Goal: Transaction & Acquisition: Book appointment/travel/reservation

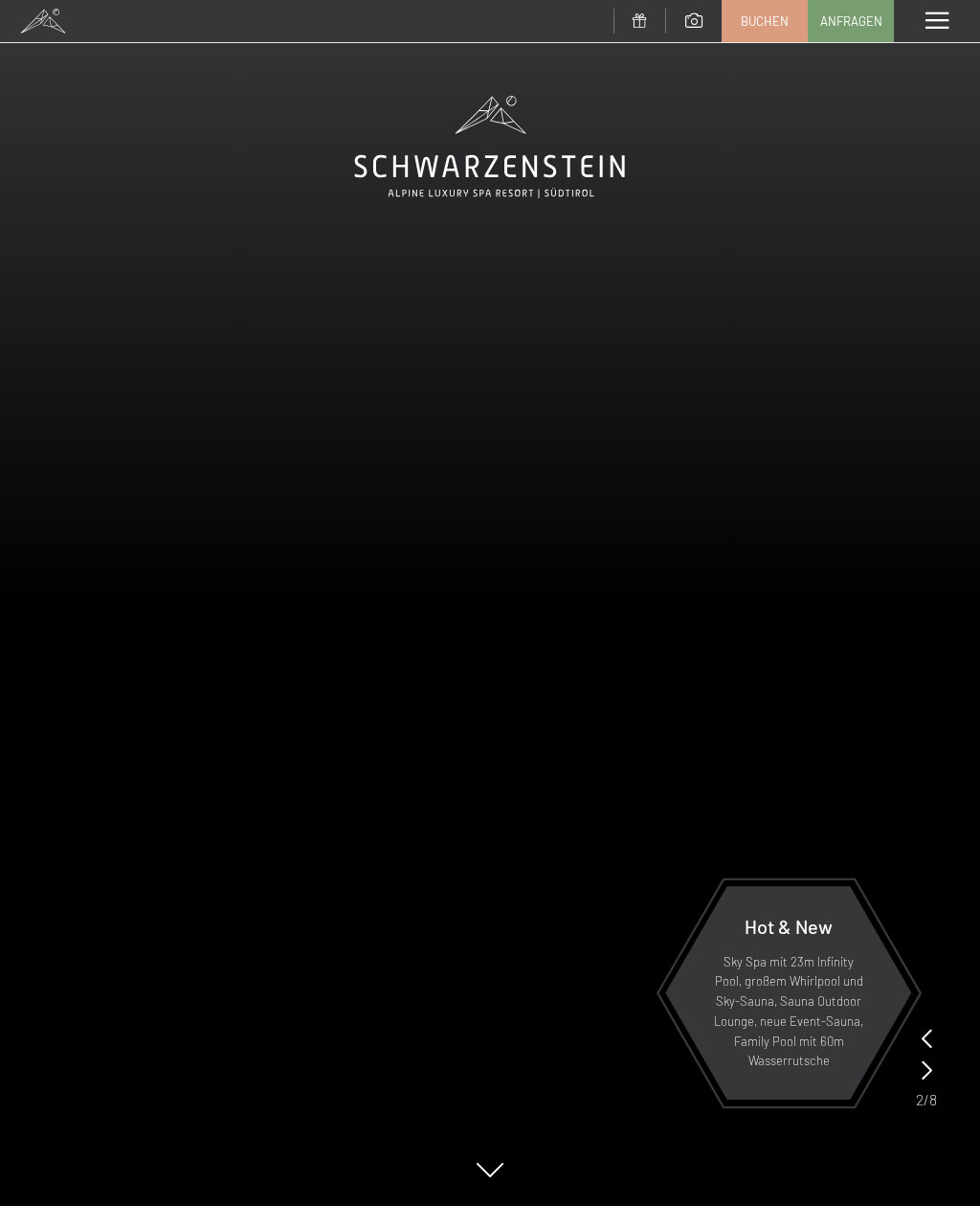
click at [940, 22] on span at bounding box center [937, 21] width 23 height 18
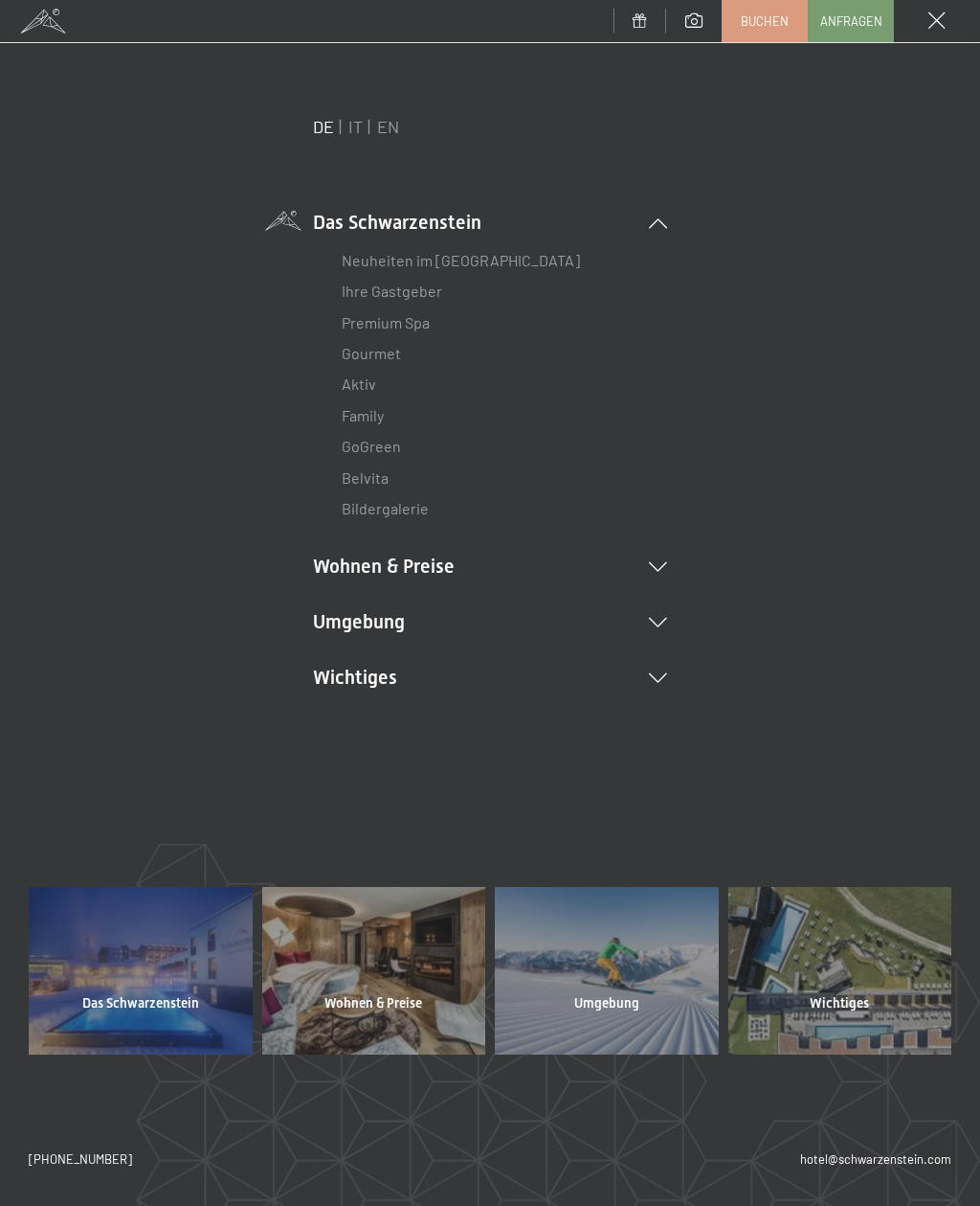
click at [664, 665] on li "Wichtiges Lage & Anreise Online bezahlen Webcam & Wetter Downloads" at bounding box center [490, 677] width 354 height 27
click at [660, 573] on li "Wohnen & Preise Inklusivleistungen Zimmer & Preise Liste Angebote Liste Familie…" at bounding box center [490, 566] width 354 height 27
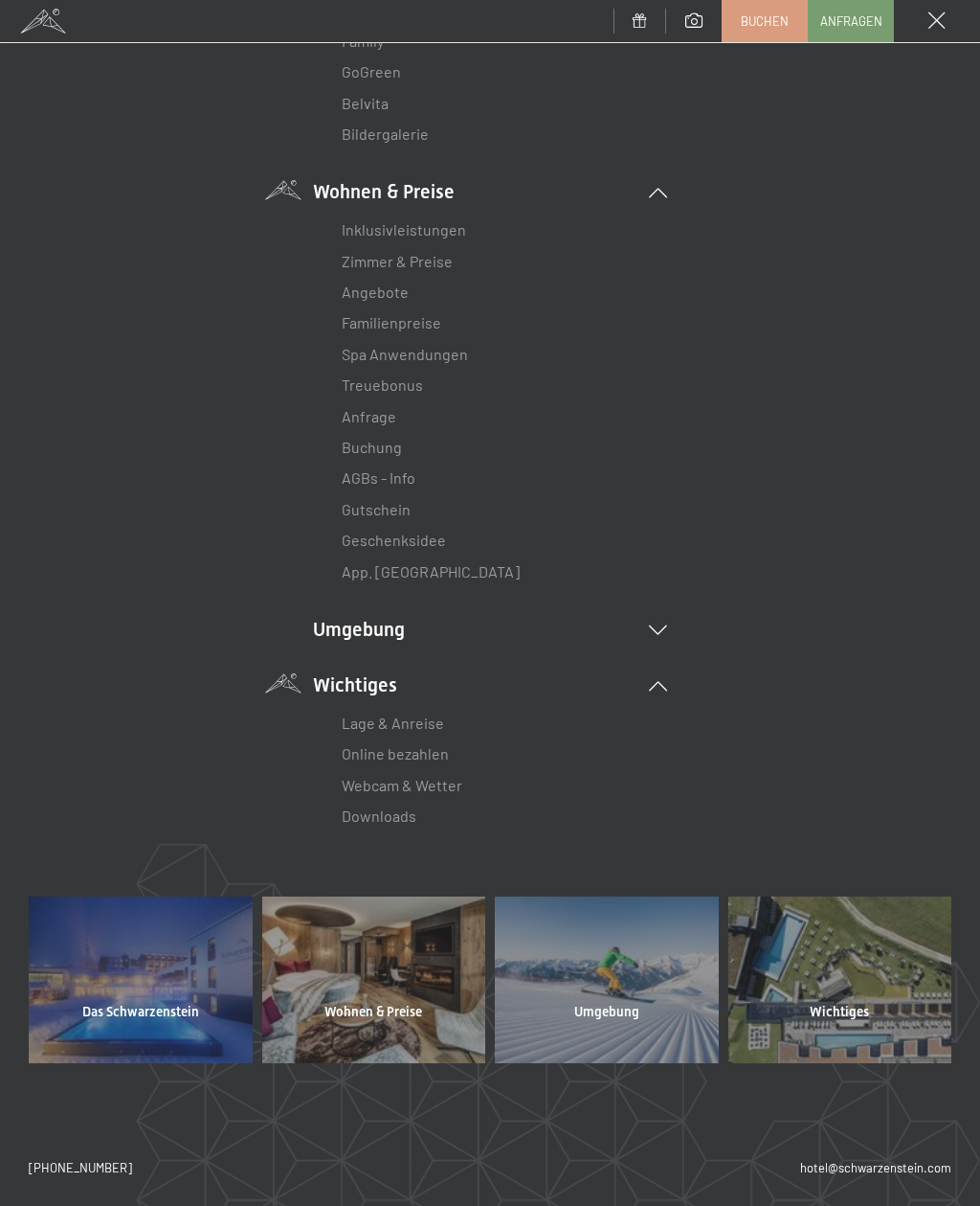
scroll to position [373, 0]
click at [665, 629] on li "Umgebung Das Ahrntal Ski & Winter Skifahren Skischule Wandern & Sommer Wandern …" at bounding box center [490, 630] width 354 height 27
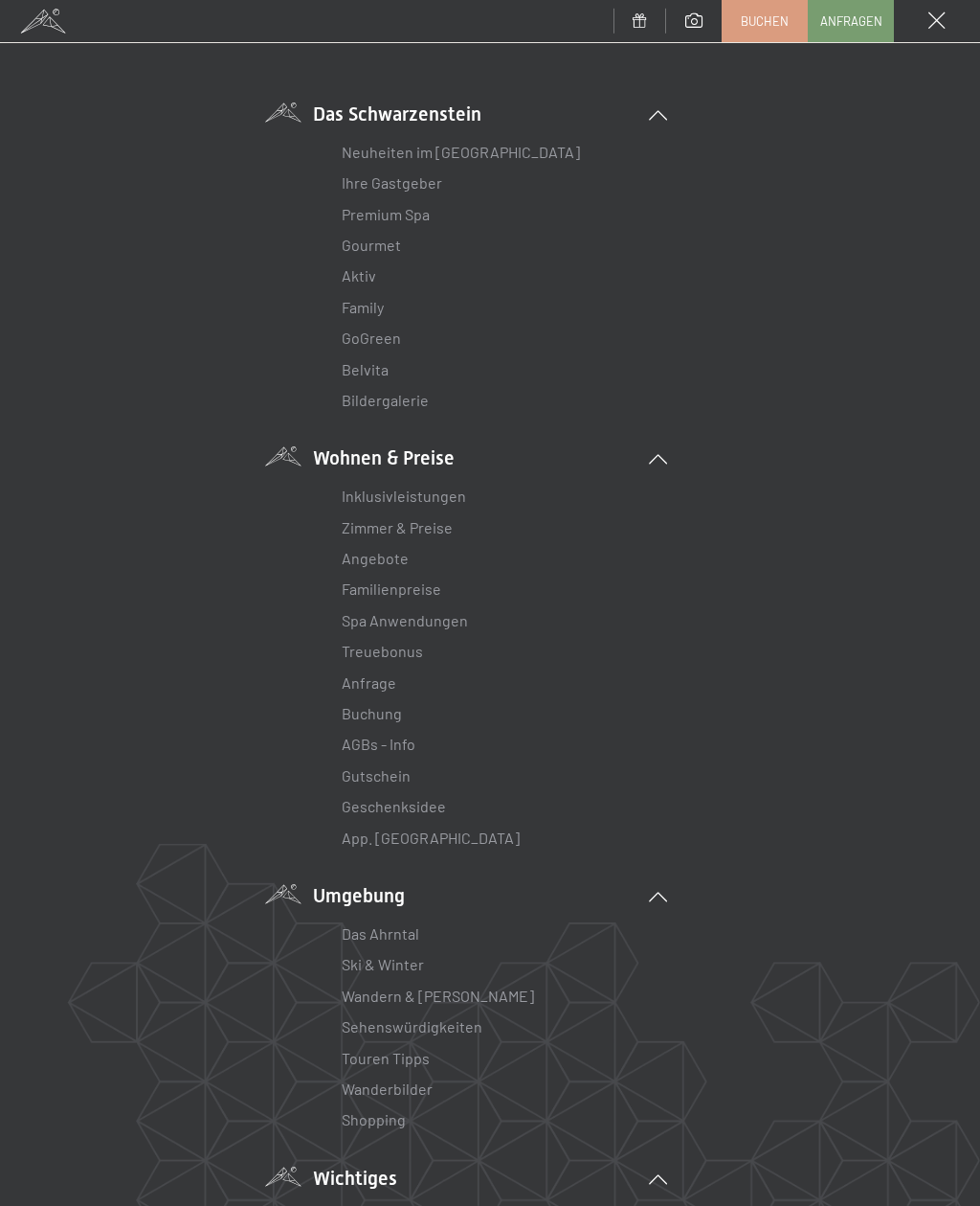
scroll to position [76, 0]
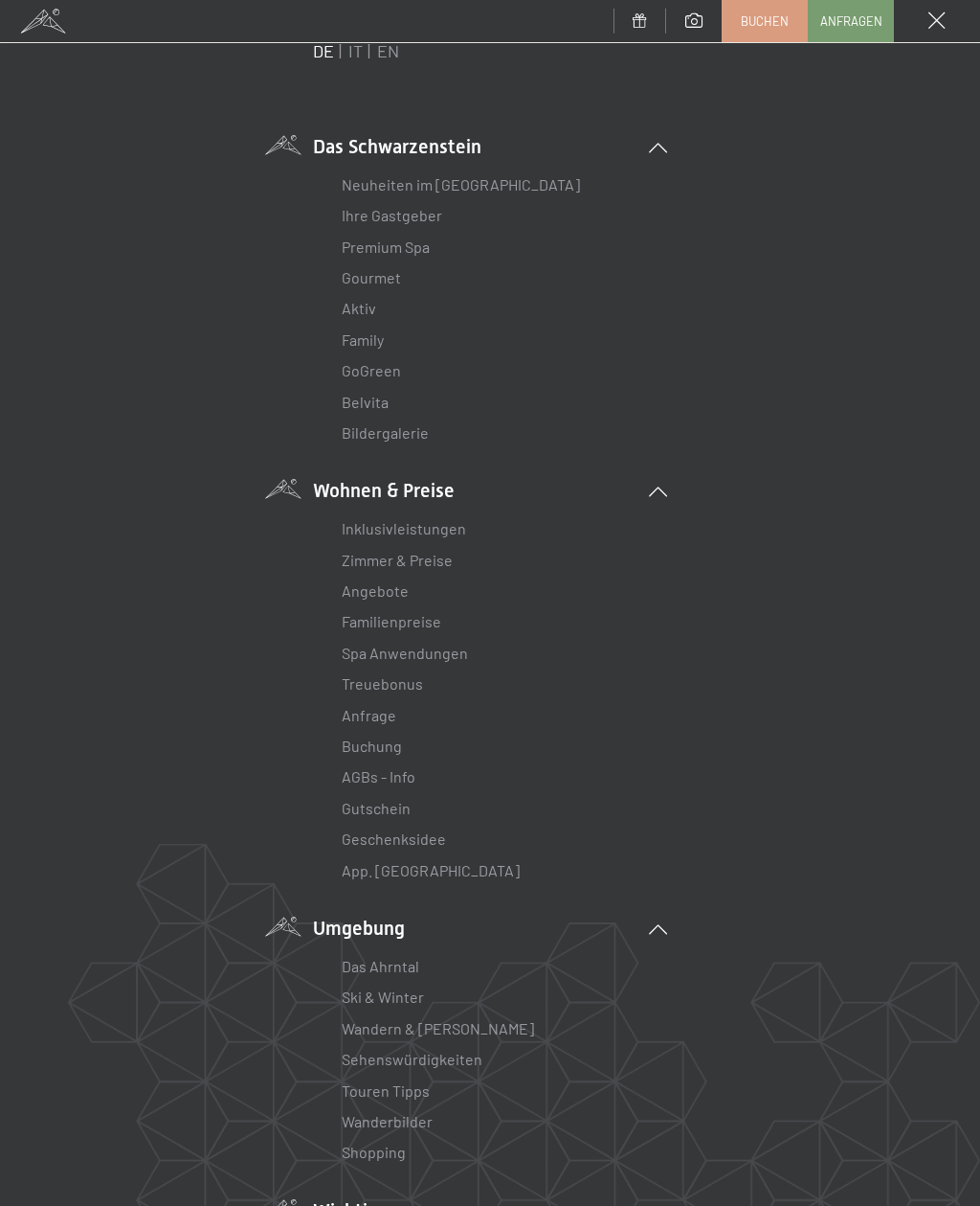
click at [411, 246] on link "Premium Spa" at bounding box center [386, 246] width 88 height 18
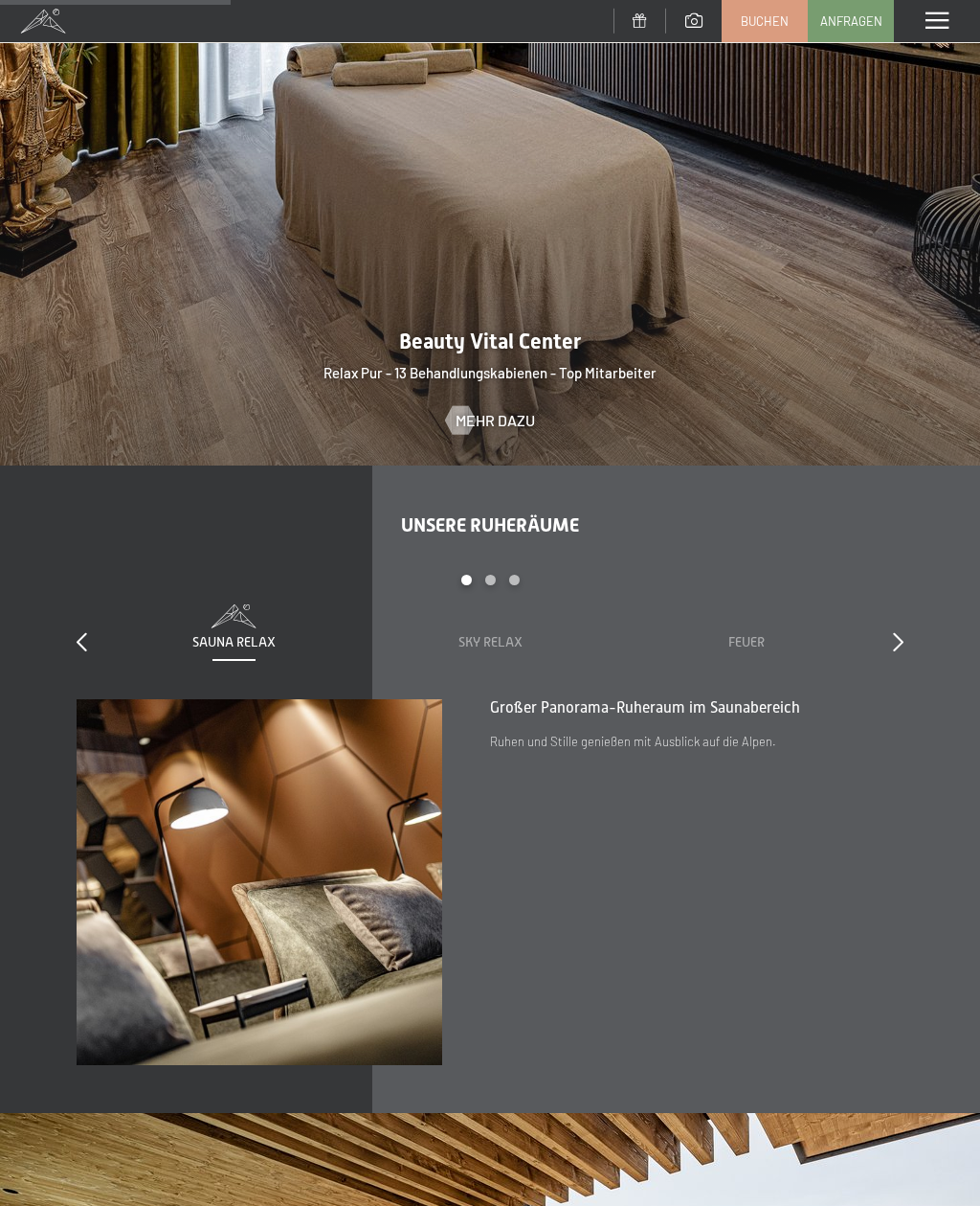
scroll to position [2191, 0]
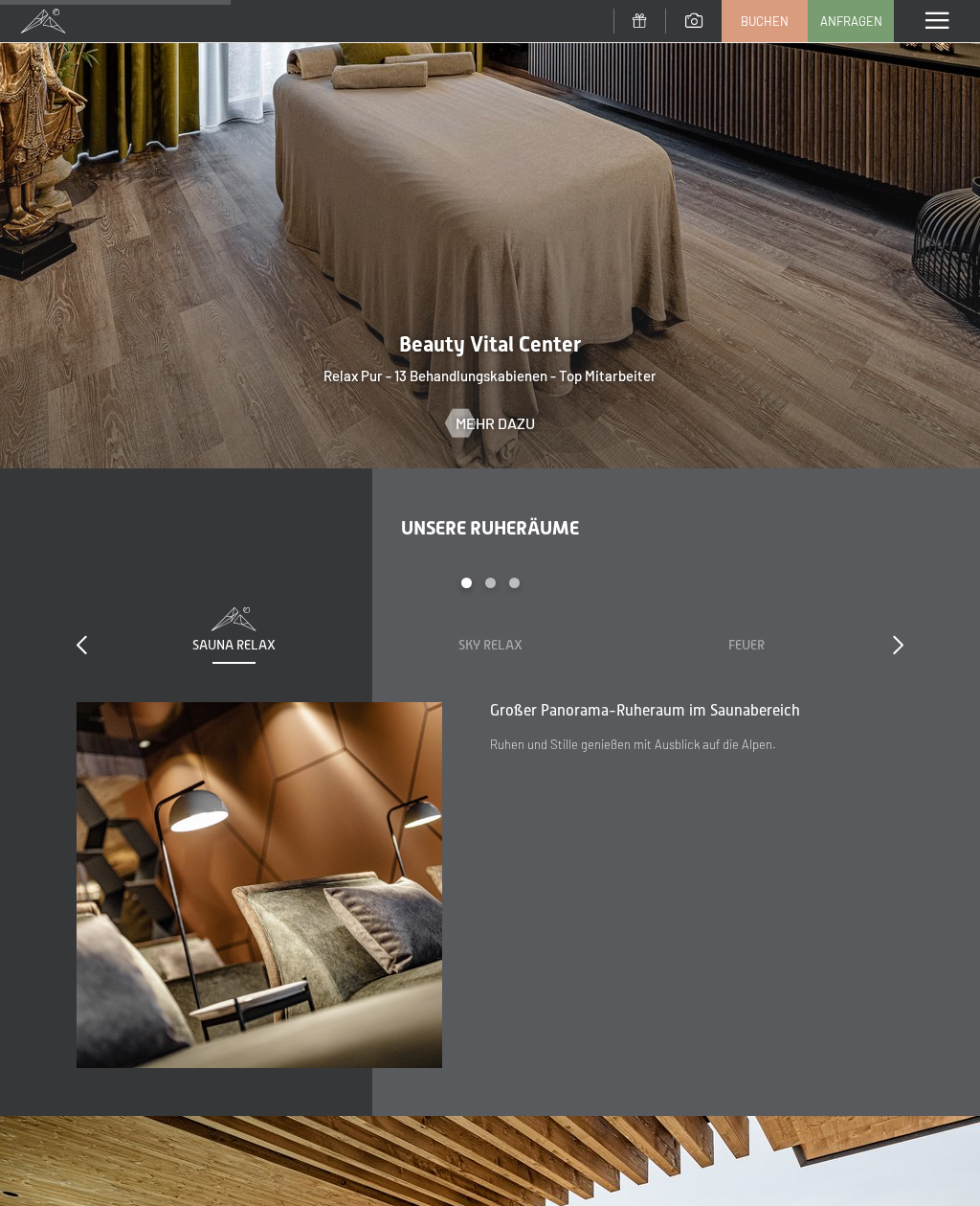
click at [893, 654] on icon at bounding box center [898, 645] width 11 height 19
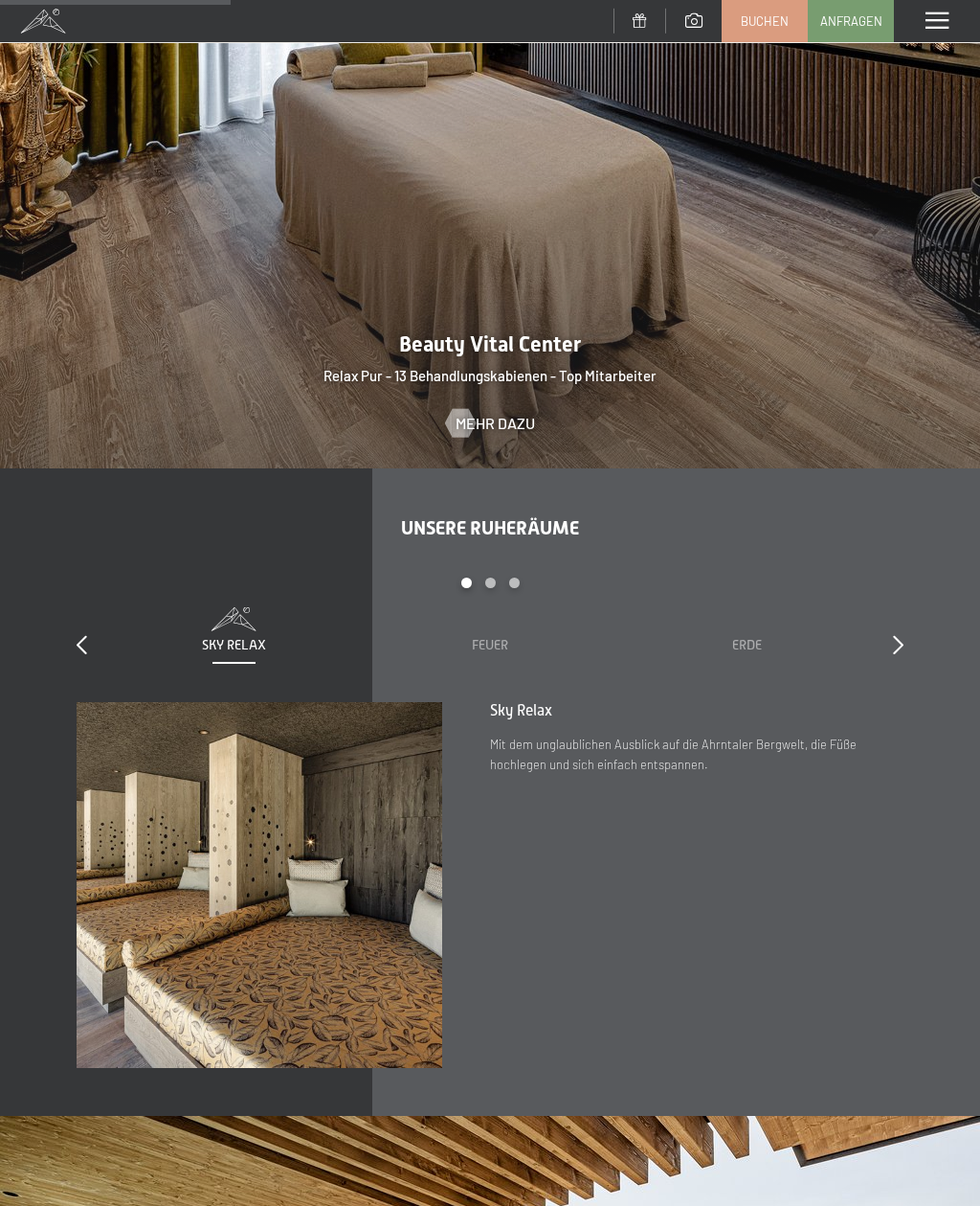
click at [902, 654] on icon at bounding box center [898, 645] width 11 height 19
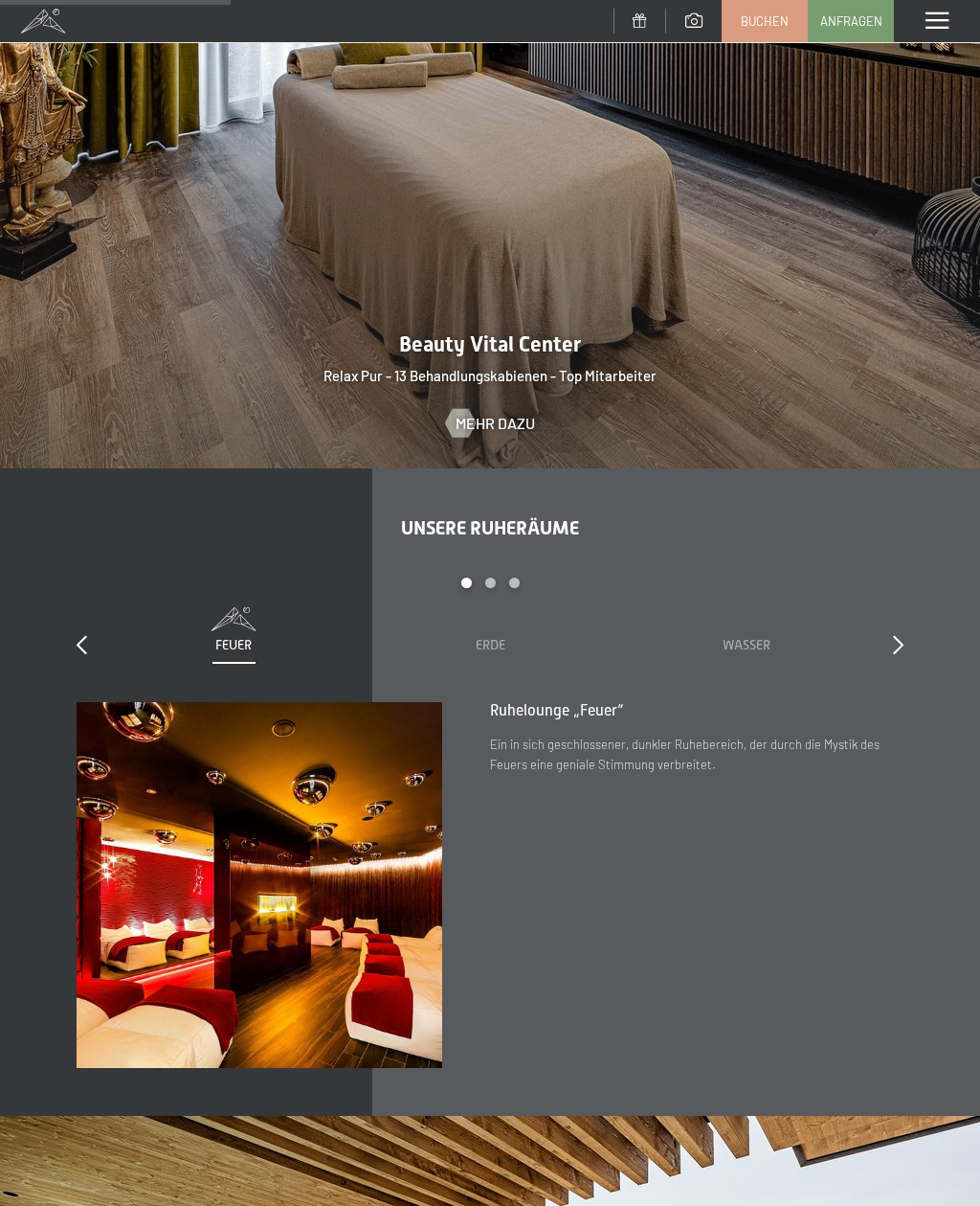
click at [899, 654] on icon at bounding box center [898, 645] width 11 height 19
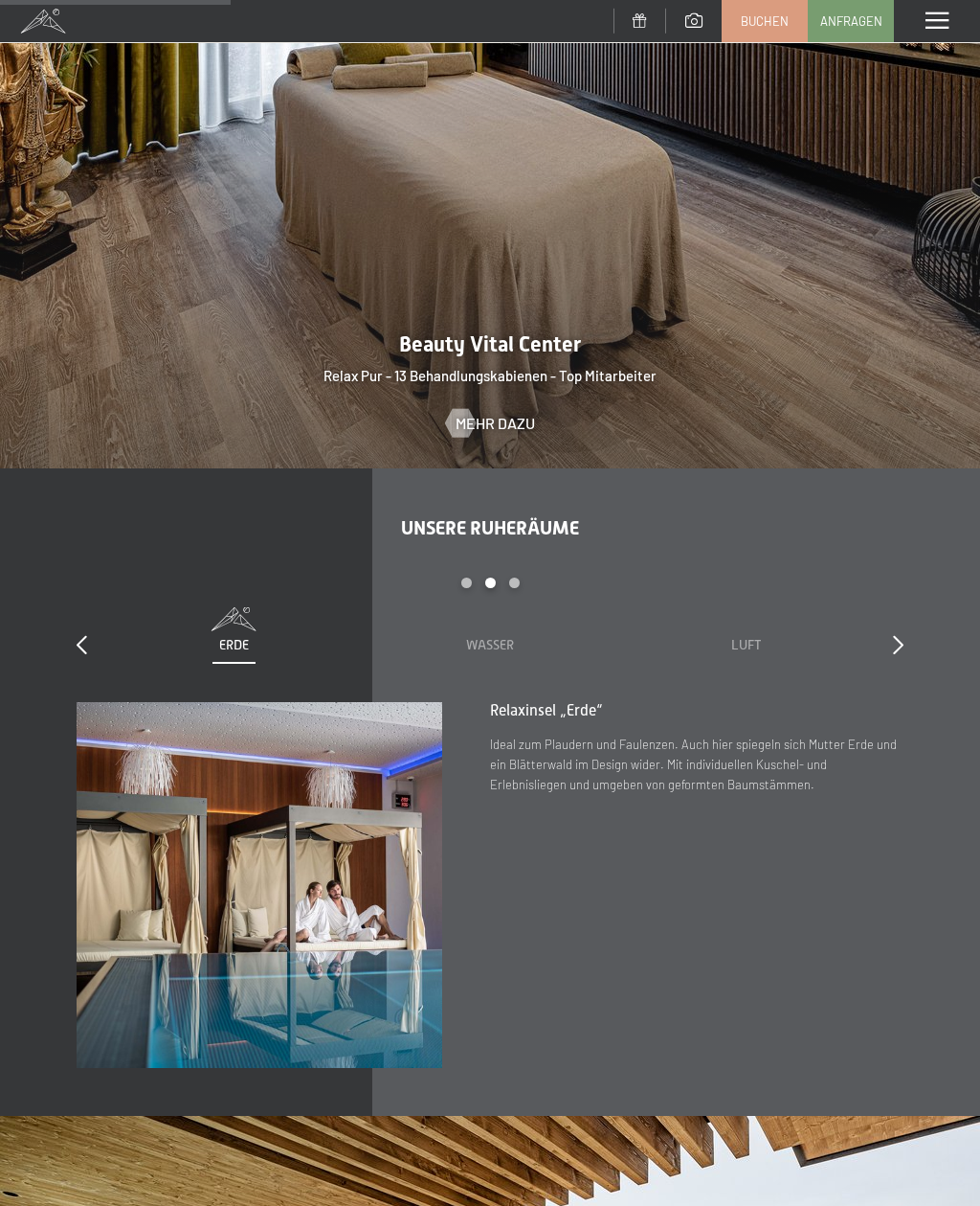
click at [893, 654] on icon at bounding box center [898, 645] width 11 height 19
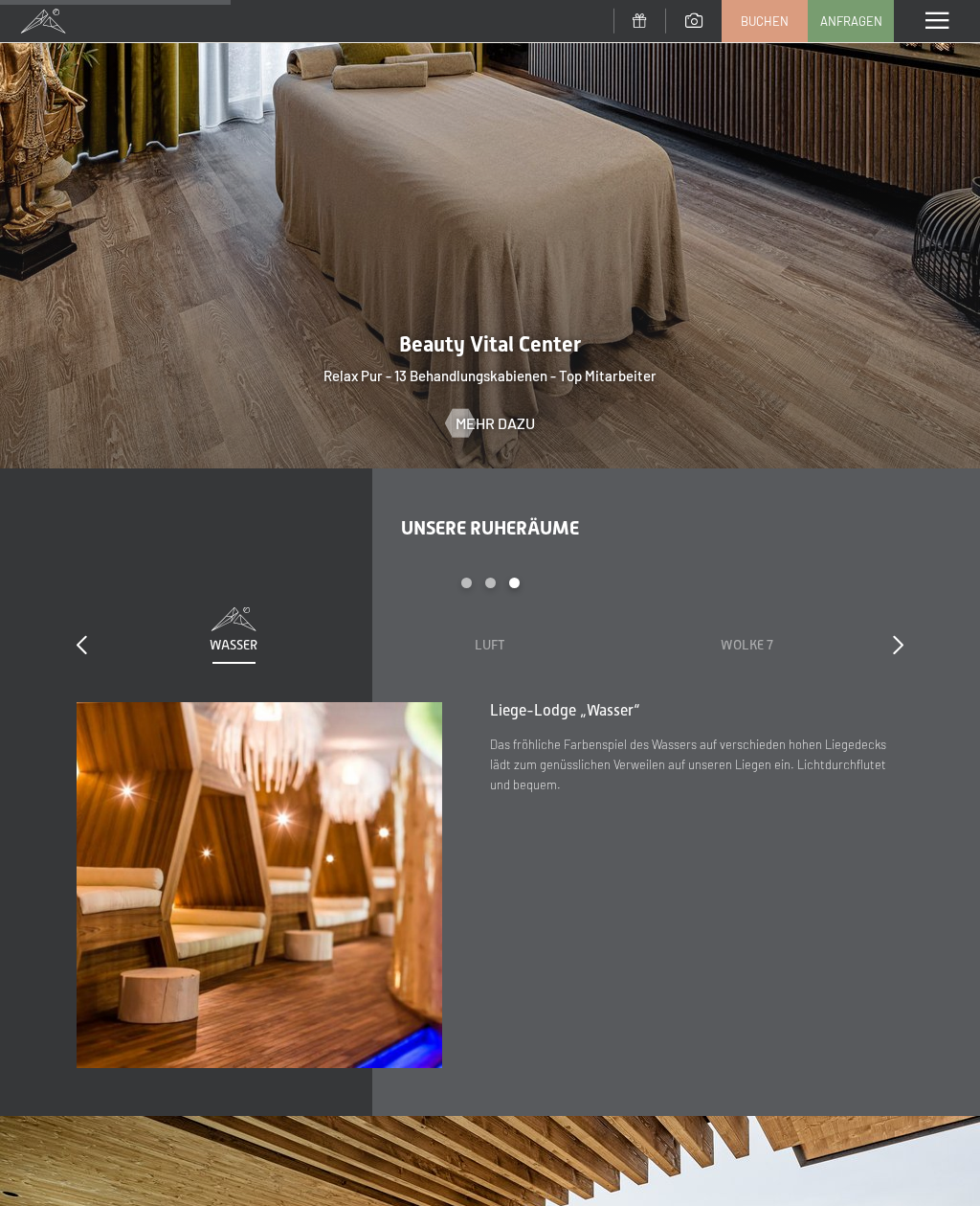
click at [896, 654] on icon at bounding box center [898, 645] width 11 height 19
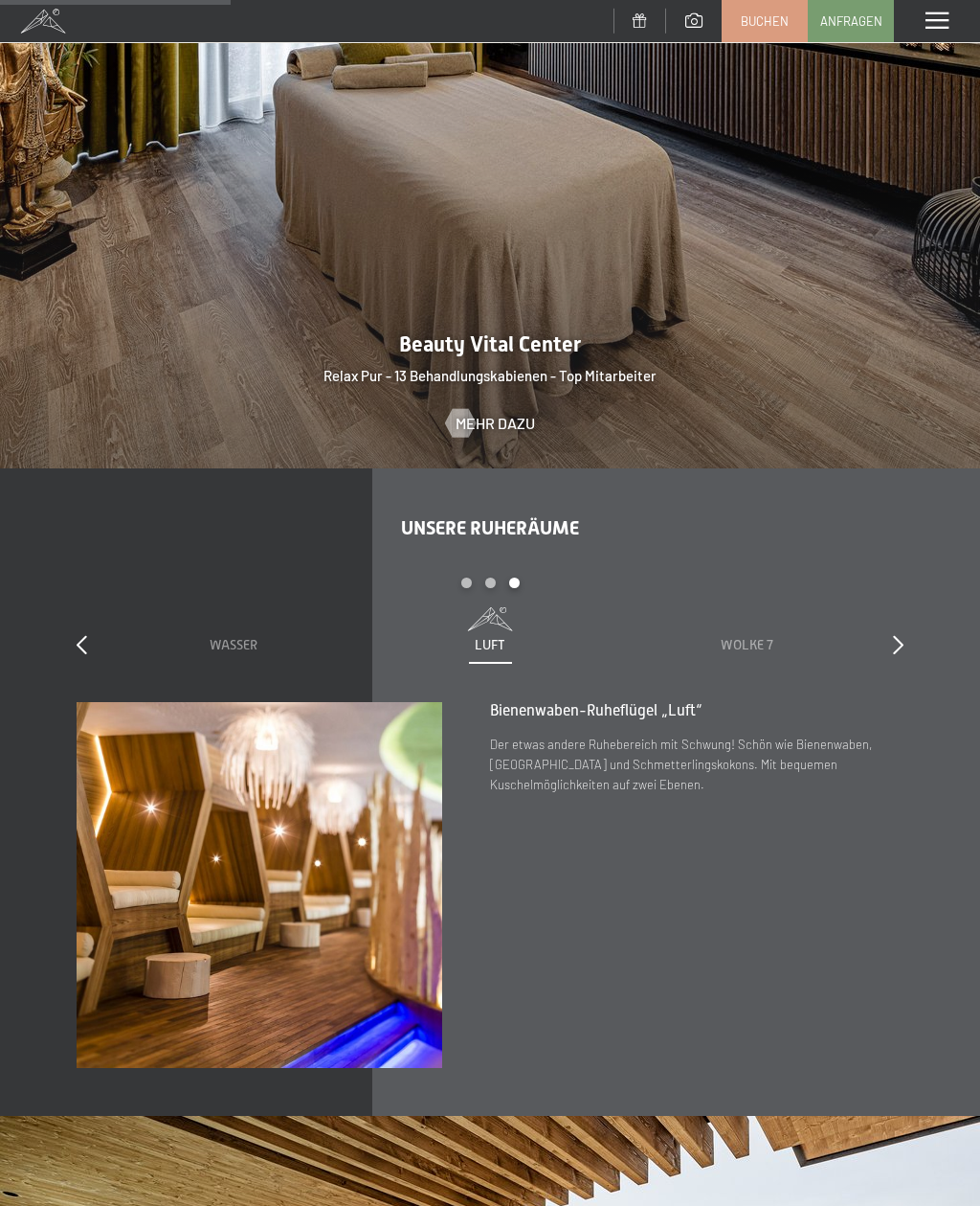
click at [887, 668] on div "slide 5 to 7 of 7 Sauna Relax Sky Relax Feuer Erde Wasser Luft Wolke 7" at bounding box center [490, 640] width 827 height 125
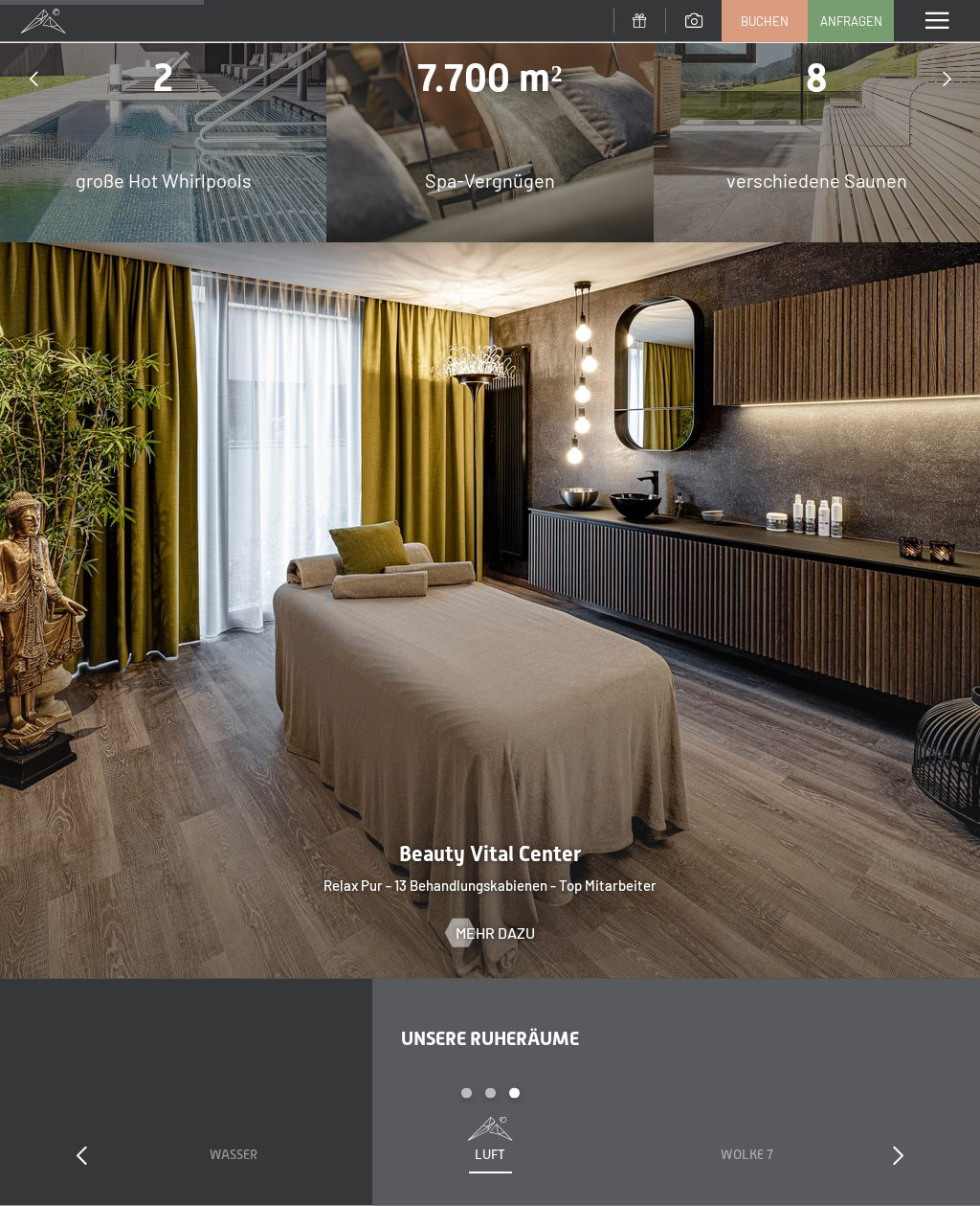
scroll to position [1718, 0]
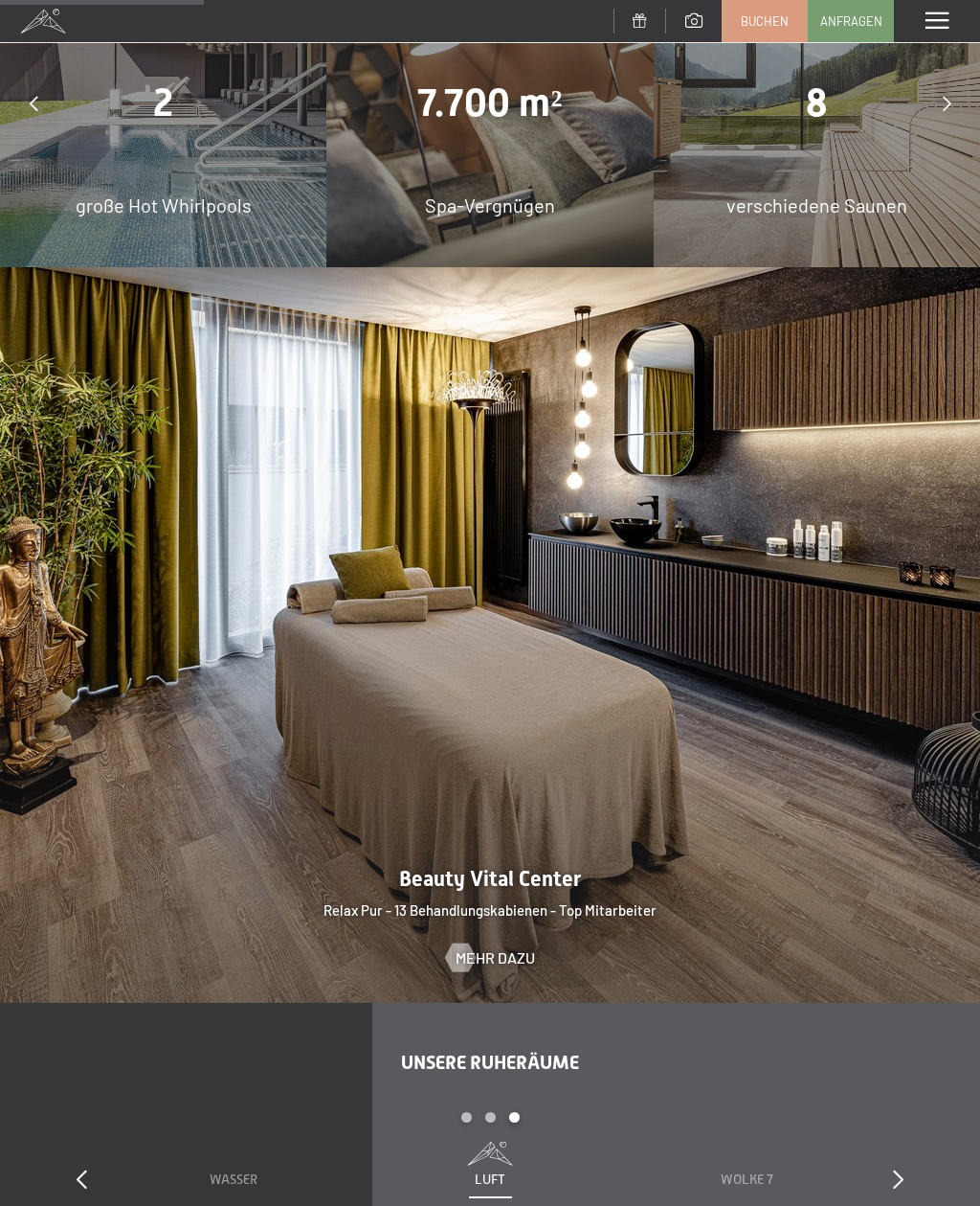
click at [942, 34] on div "Menü" at bounding box center [937, 20] width 87 height 42
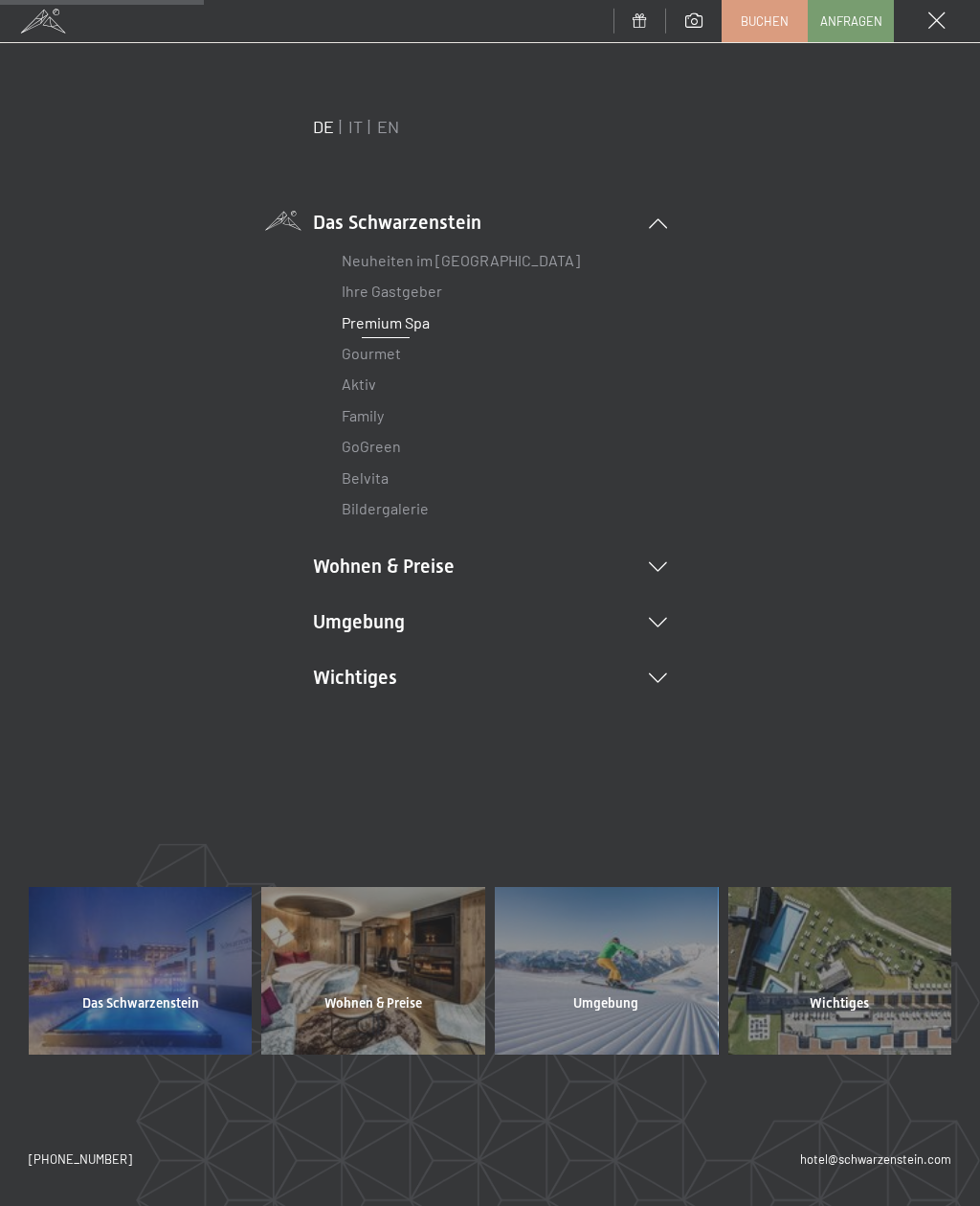
click at [365, 381] on link "Aktiv" at bounding box center [359, 383] width 34 height 18
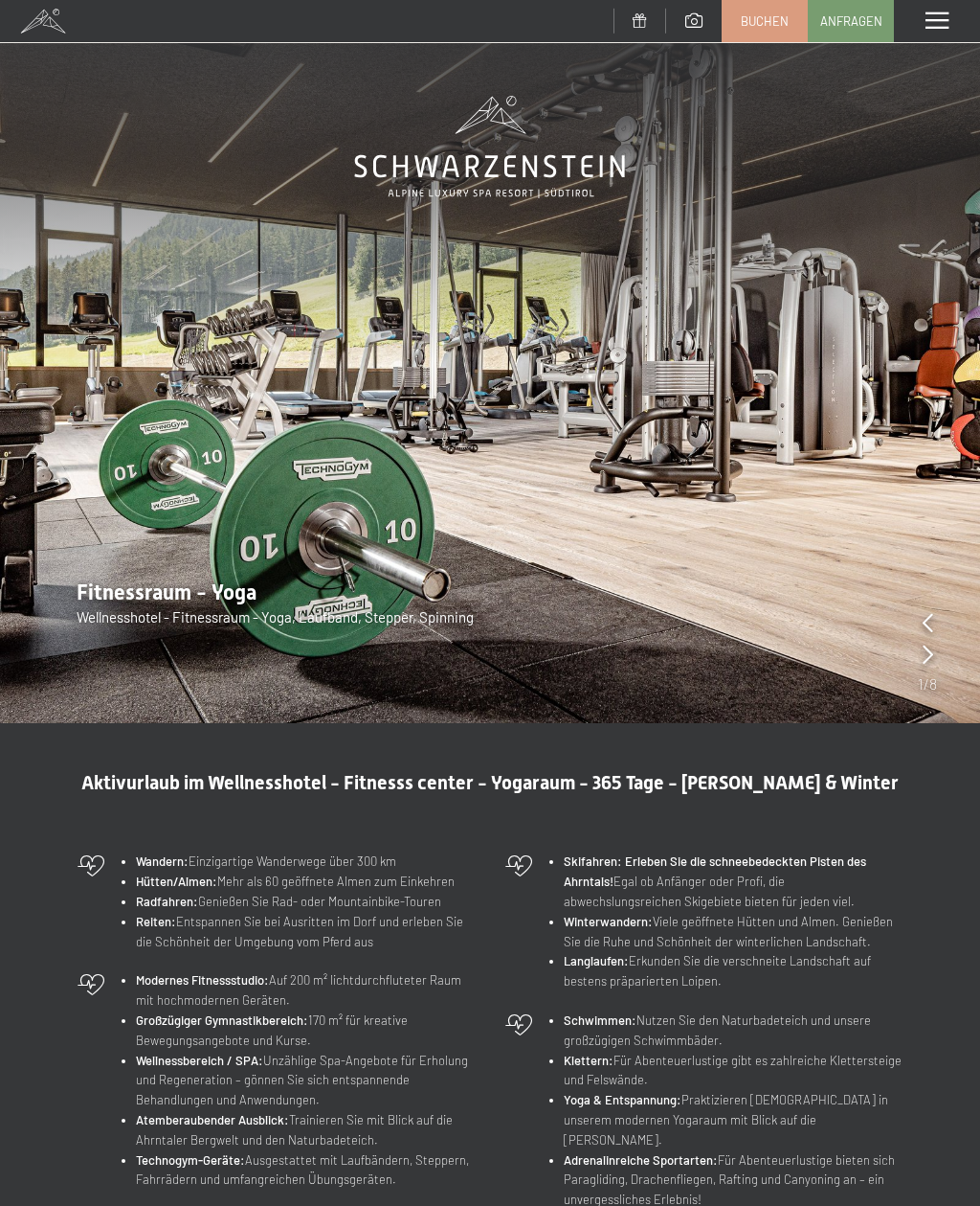
click at [931, 657] on icon at bounding box center [928, 655] width 11 height 19
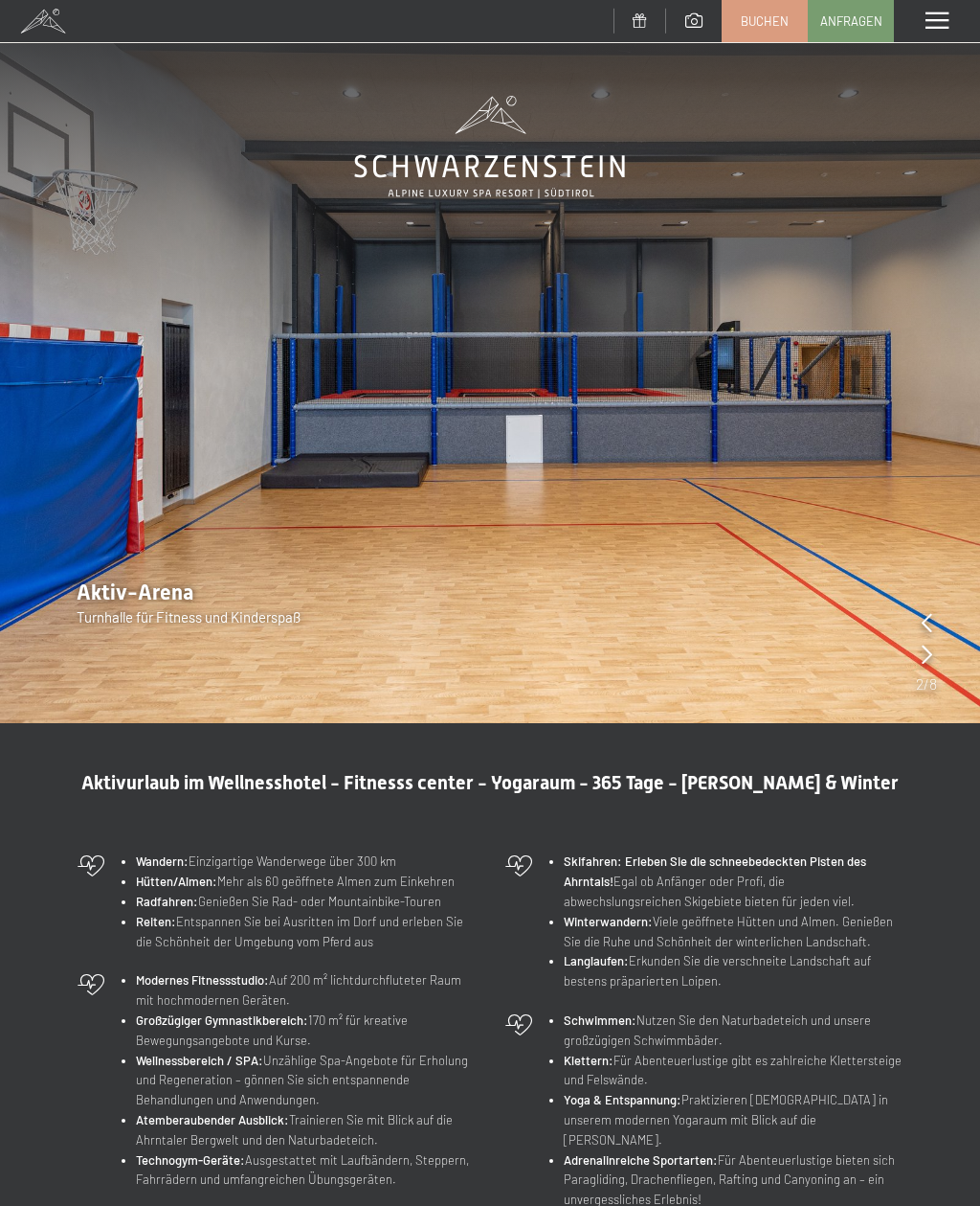
click at [937, 662] on img at bounding box center [490, 361] width 980 height 723
click at [931, 655] on icon at bounding box center [927, 655] width 11 height 19
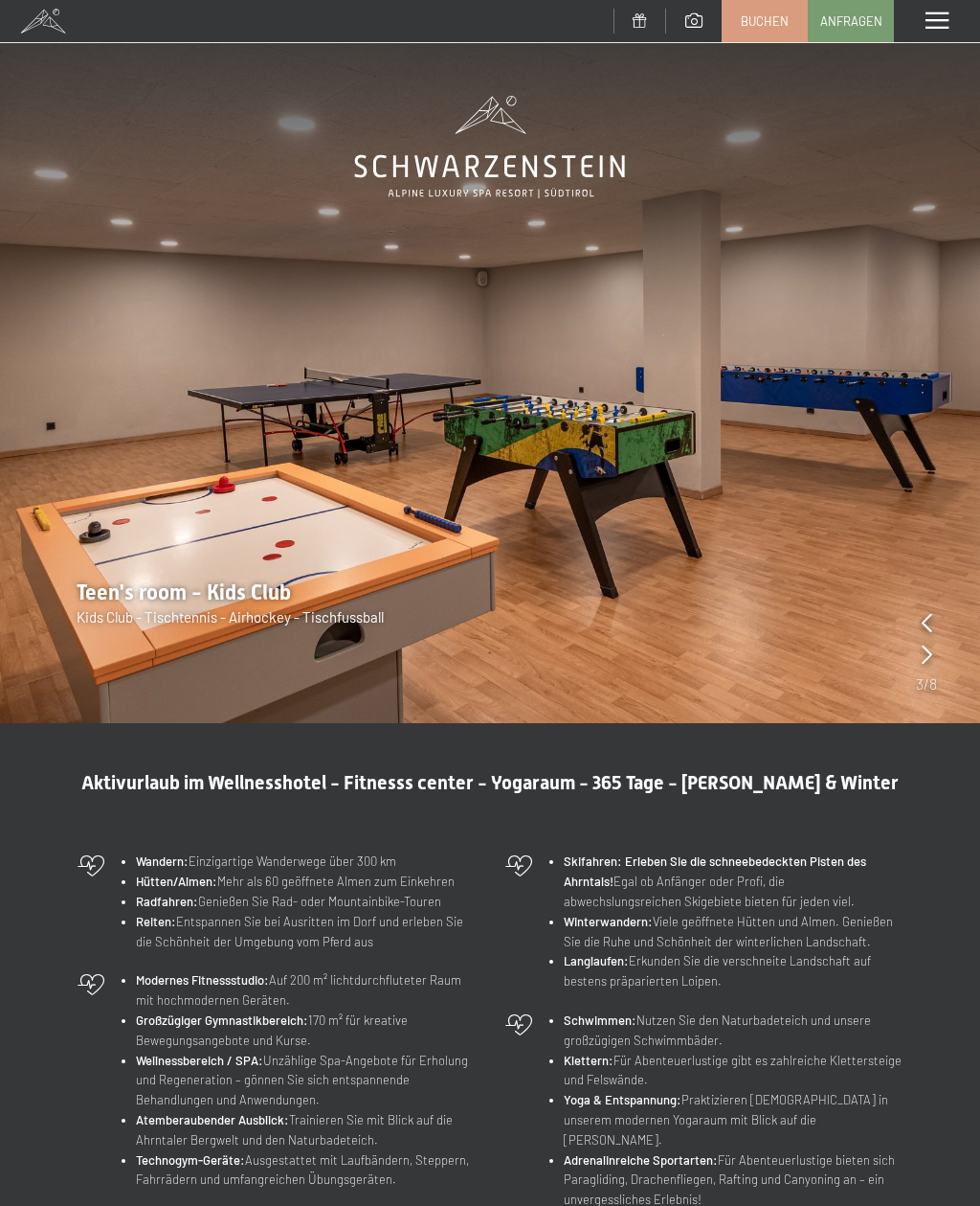
click at [929, 657] on icon at bounding box center [927, 655] width 11 height 19
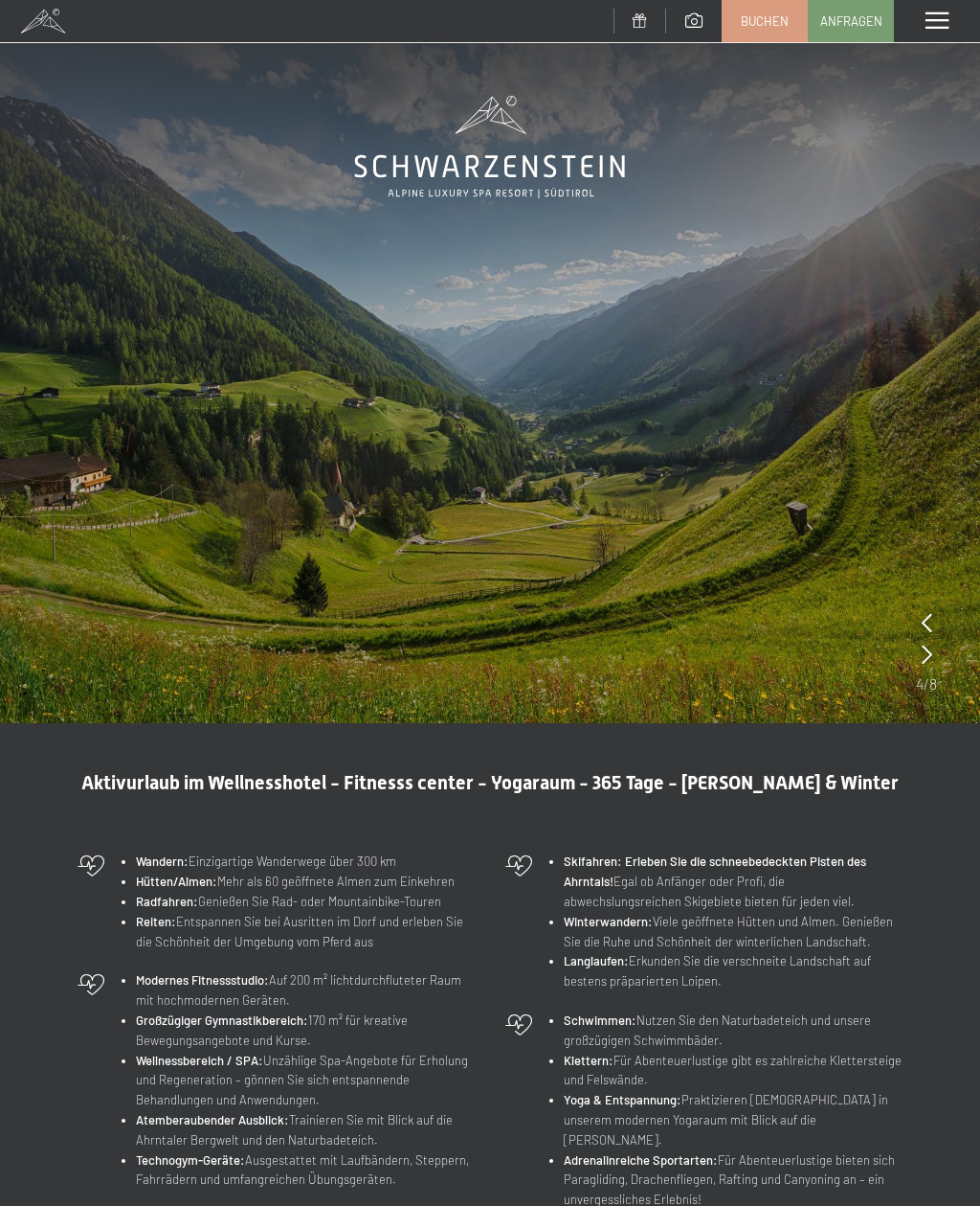
click at [929, 658] on icon at bounding box center [927, 655] width 11 height 19
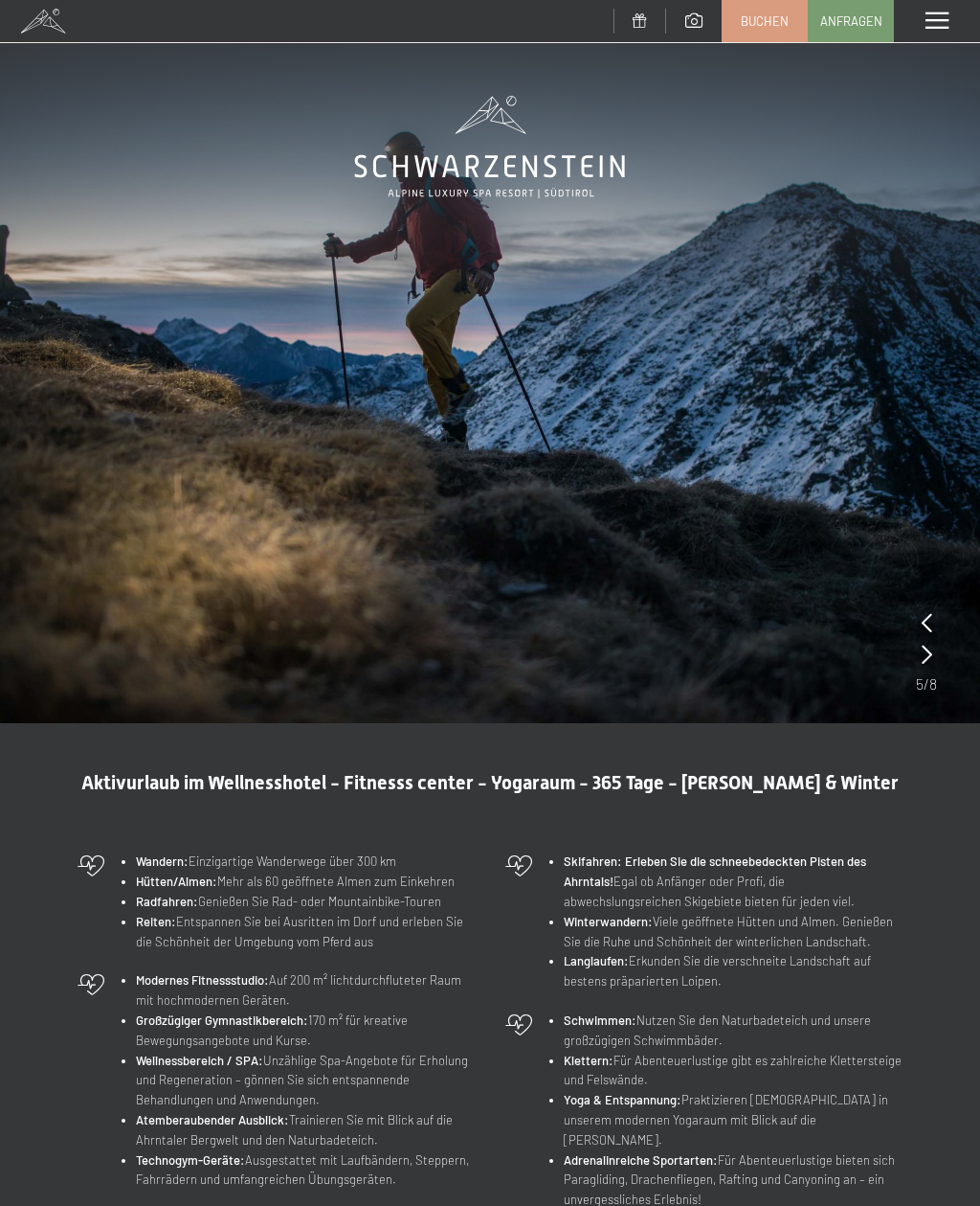
click at [931, 654] on icon at bounding box center [927, 655] width 11 height 19
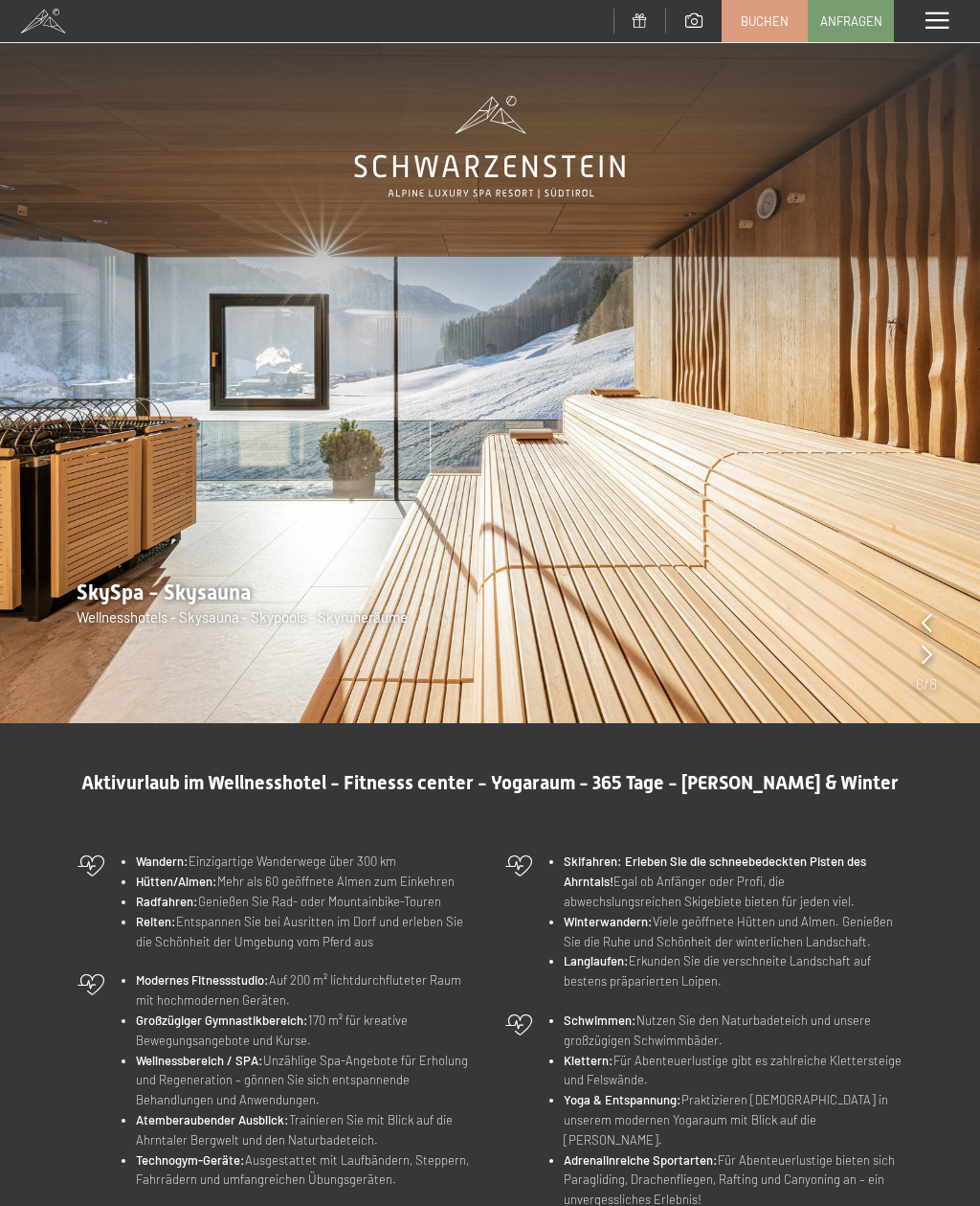
click at [931, 653] on icon at bounding box center [927, 655] width 11 height 19
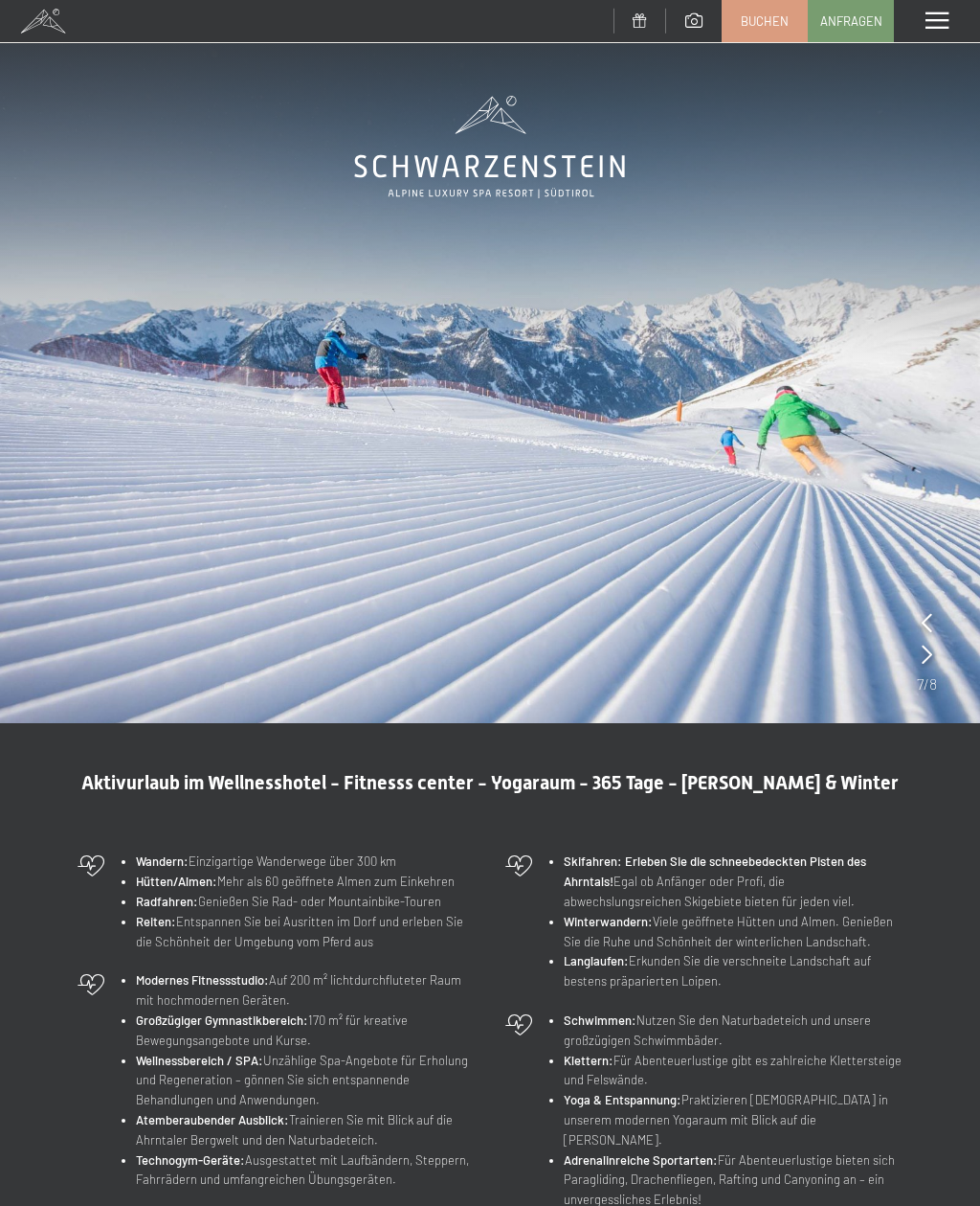
click at [929, 649] on icon at bounding box center [927, 655] width 11 height 19
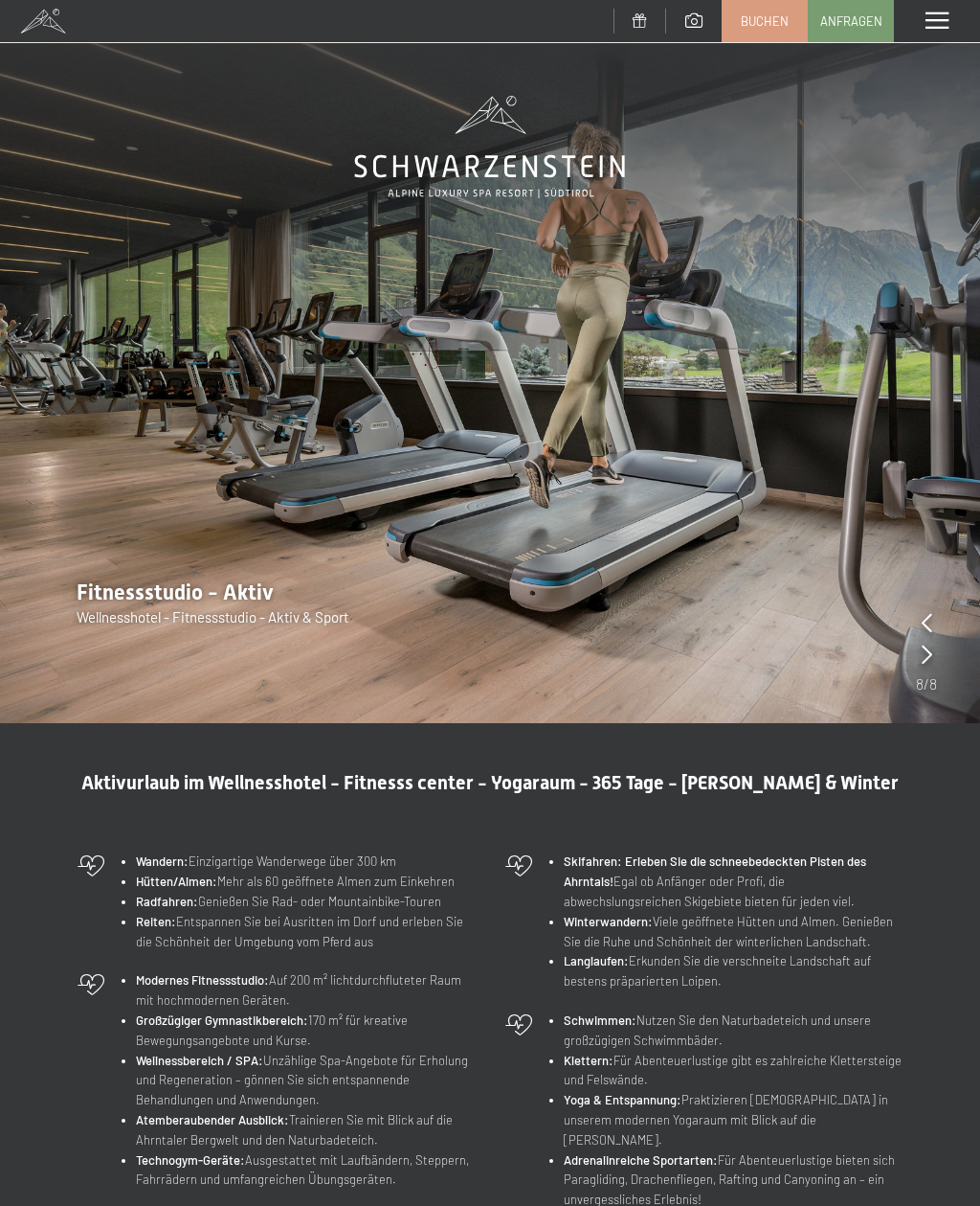
click at [930, 656] on icon at bounding box center [927, 655] width 11 height 19
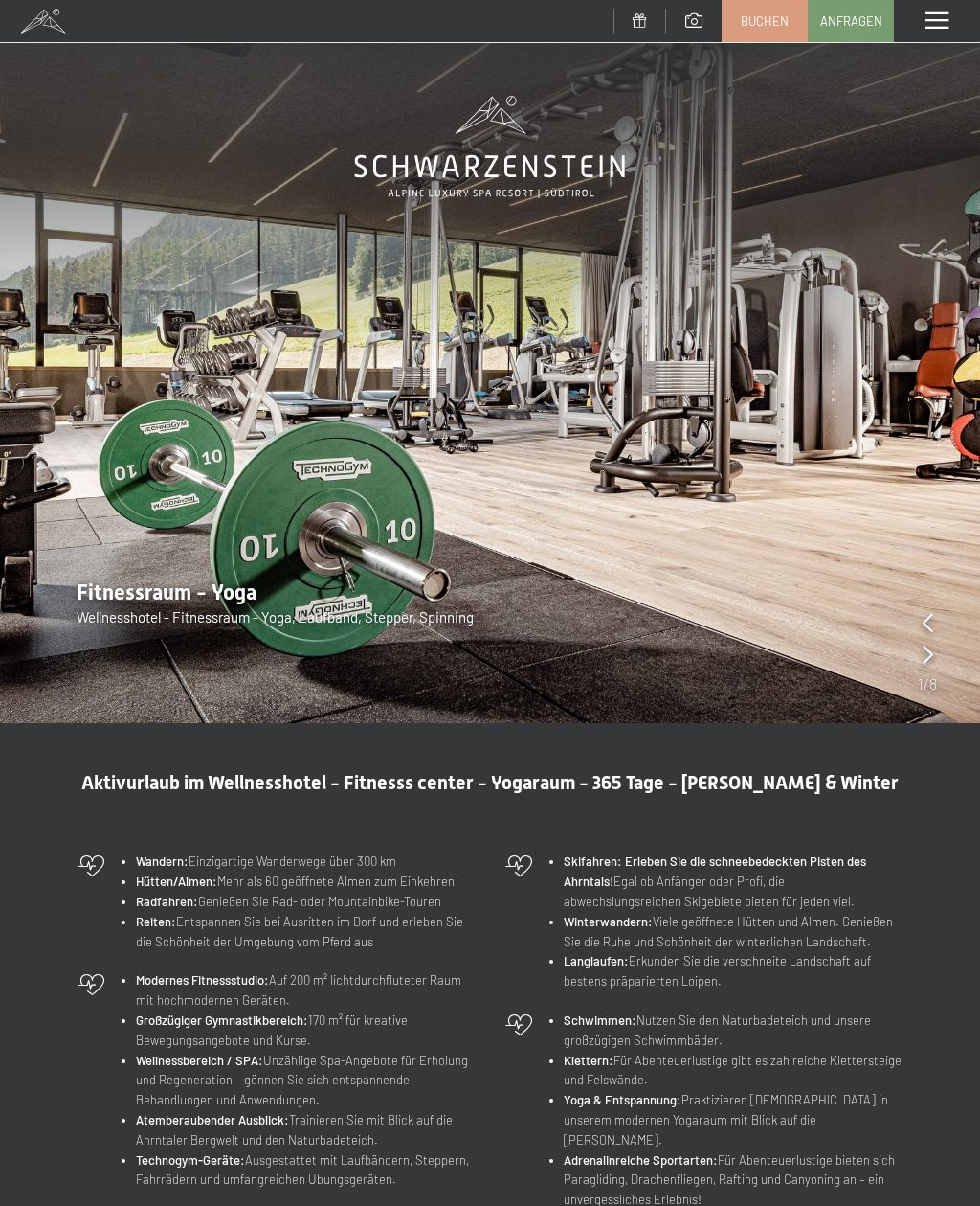
click at [944, 30] on span at bounding box center [937, 21] width 23 height 18
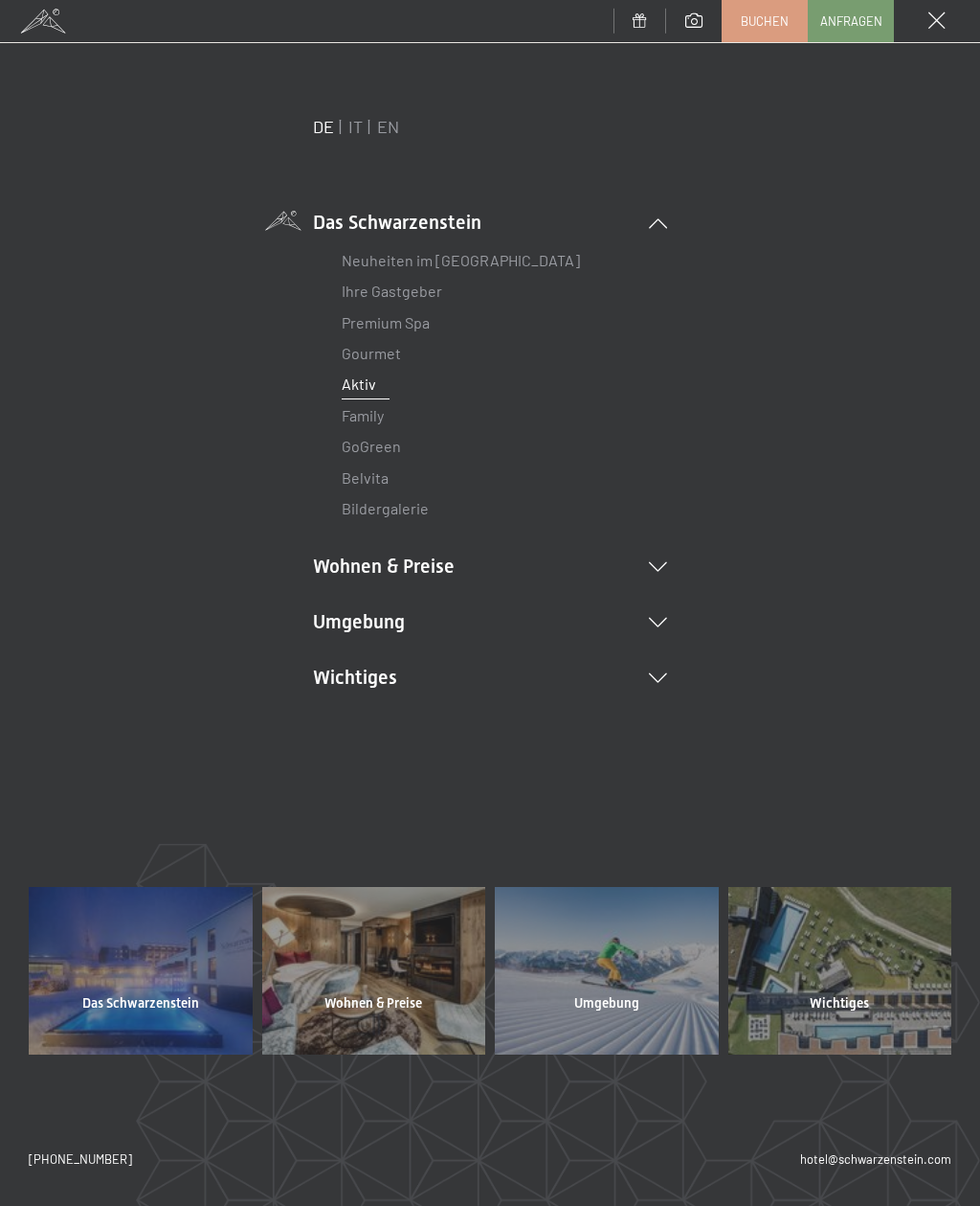
click at [666, 562] on icon at bounding box center [658, 567] width 18 height 10
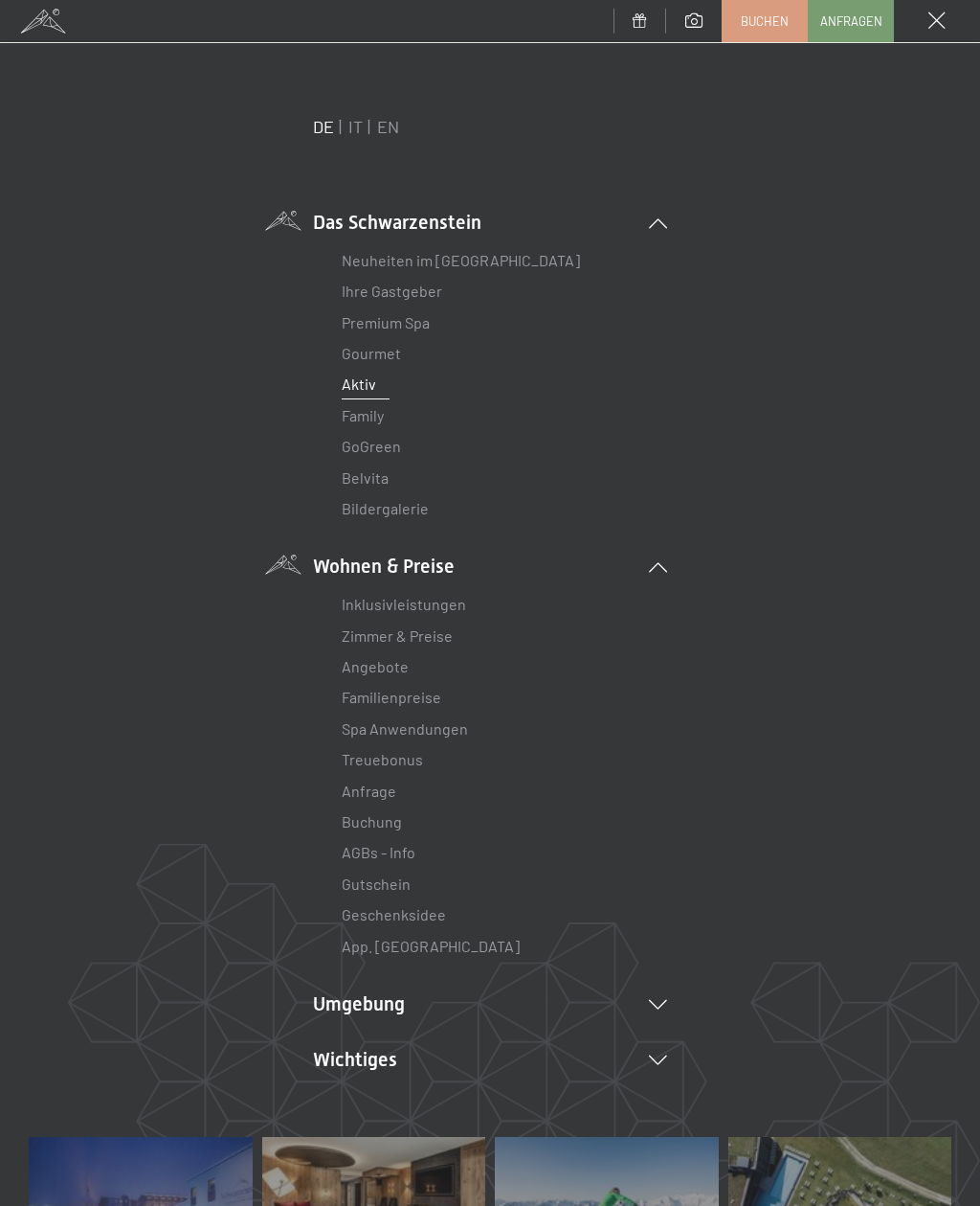
click at [428, 601] on link "Inklusivleistungen" at bounding box center [404, 603] width 124 height 18
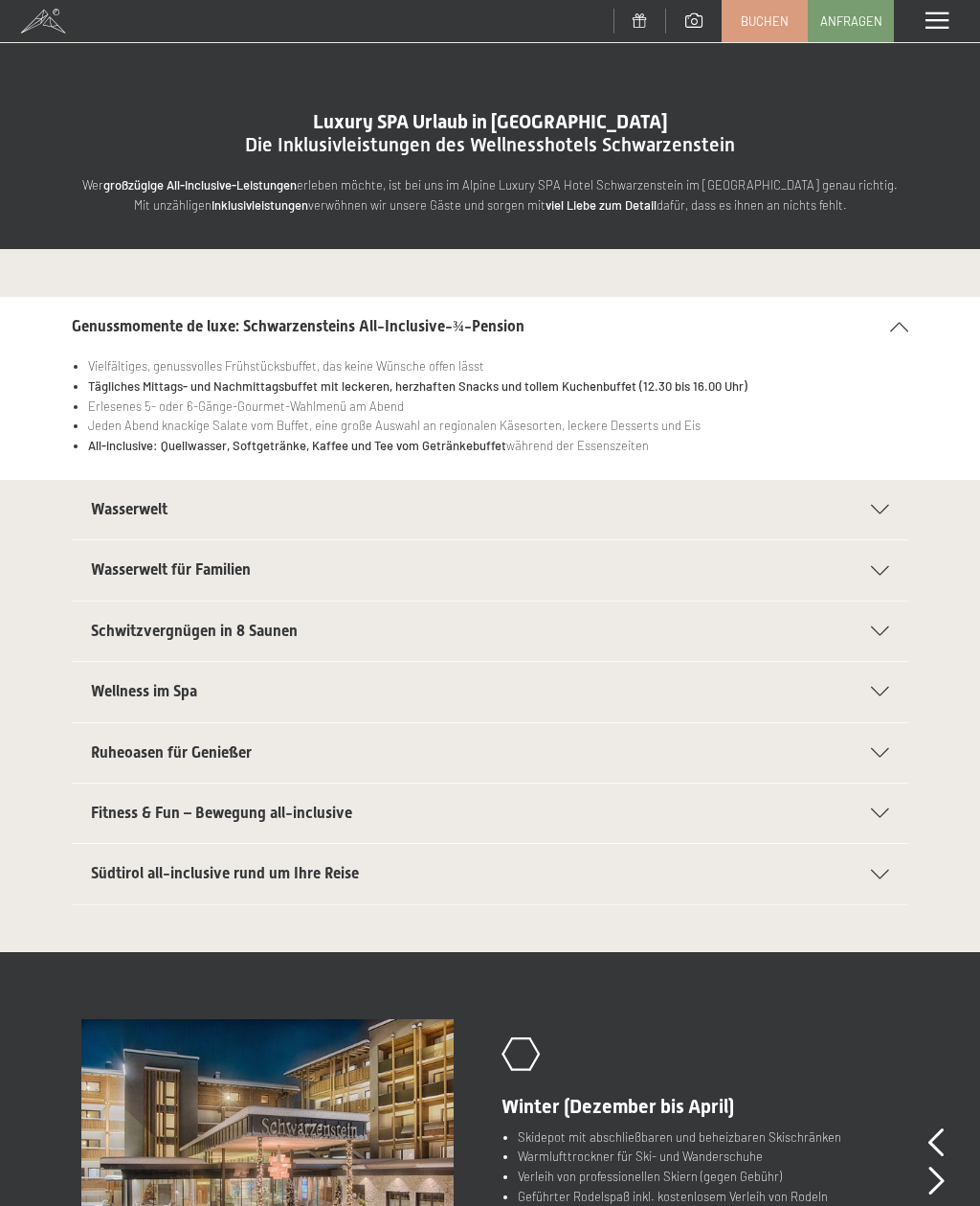
click at [890, 631] on icon at bounding box center [880, 631] width 18 height 10
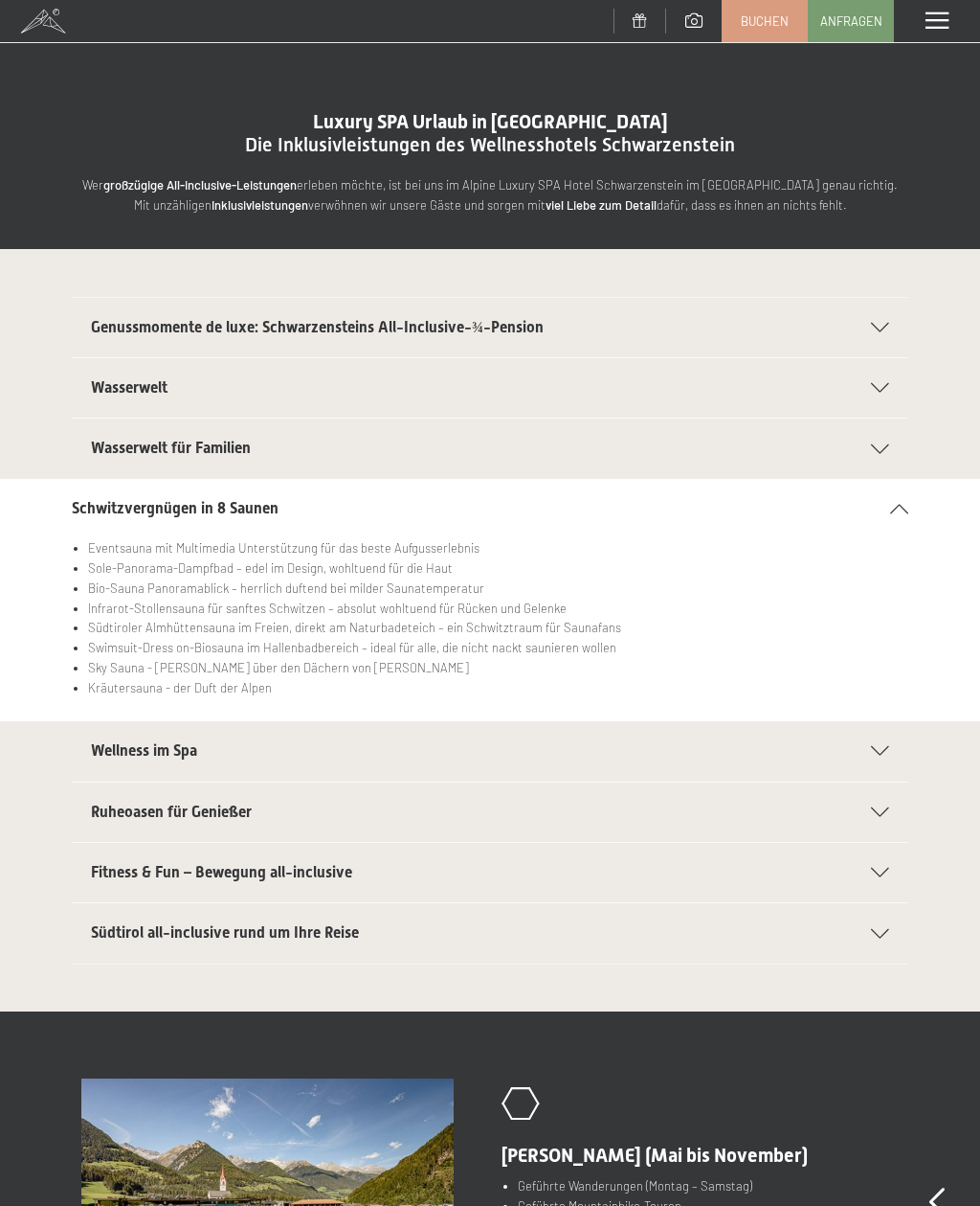
click at [931, 27] on span at bounding box center [937, 21] width 23 height 18
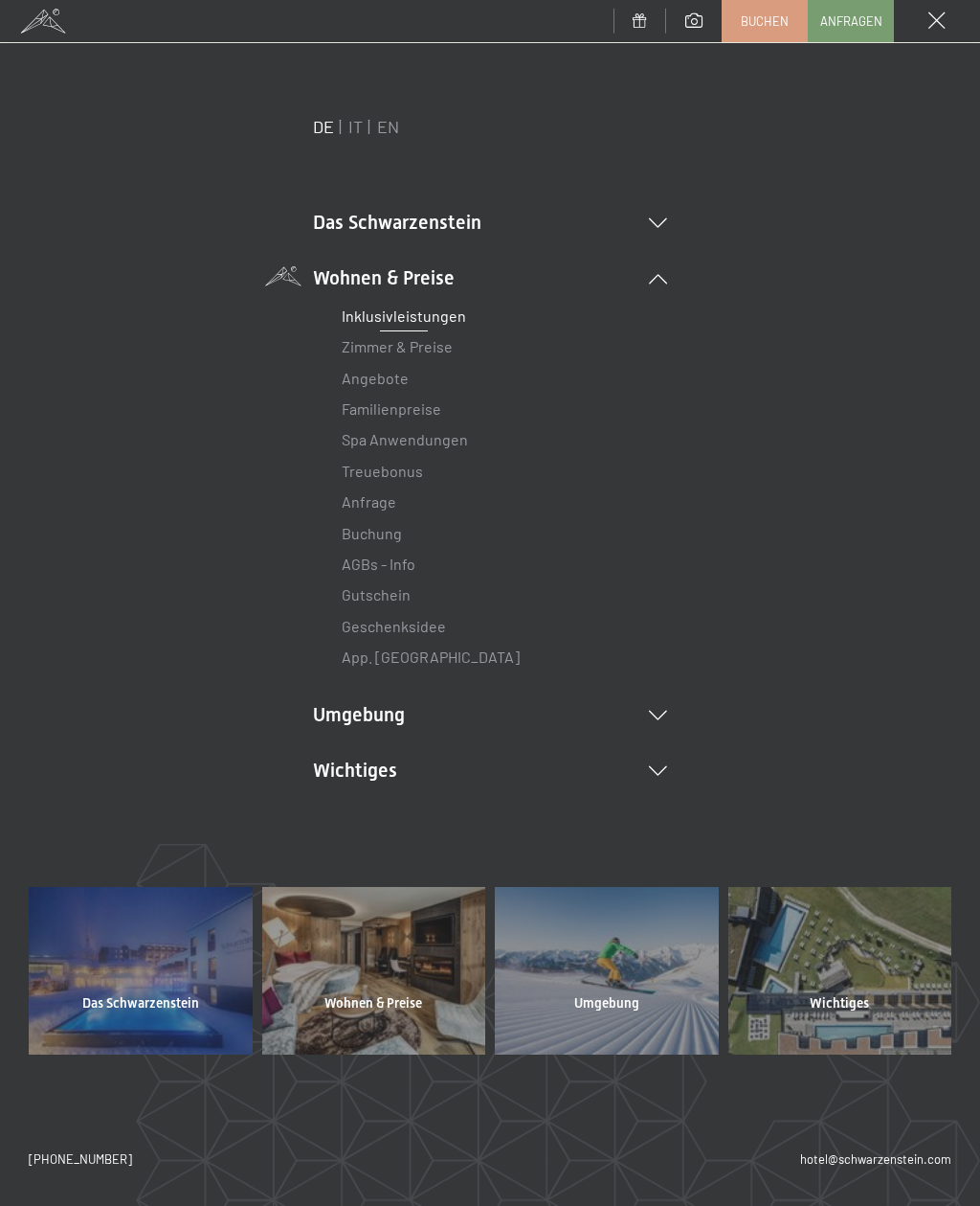
click at [388, 382] on link "Angebote" at bounding box center [375, 377] width 67 height 18
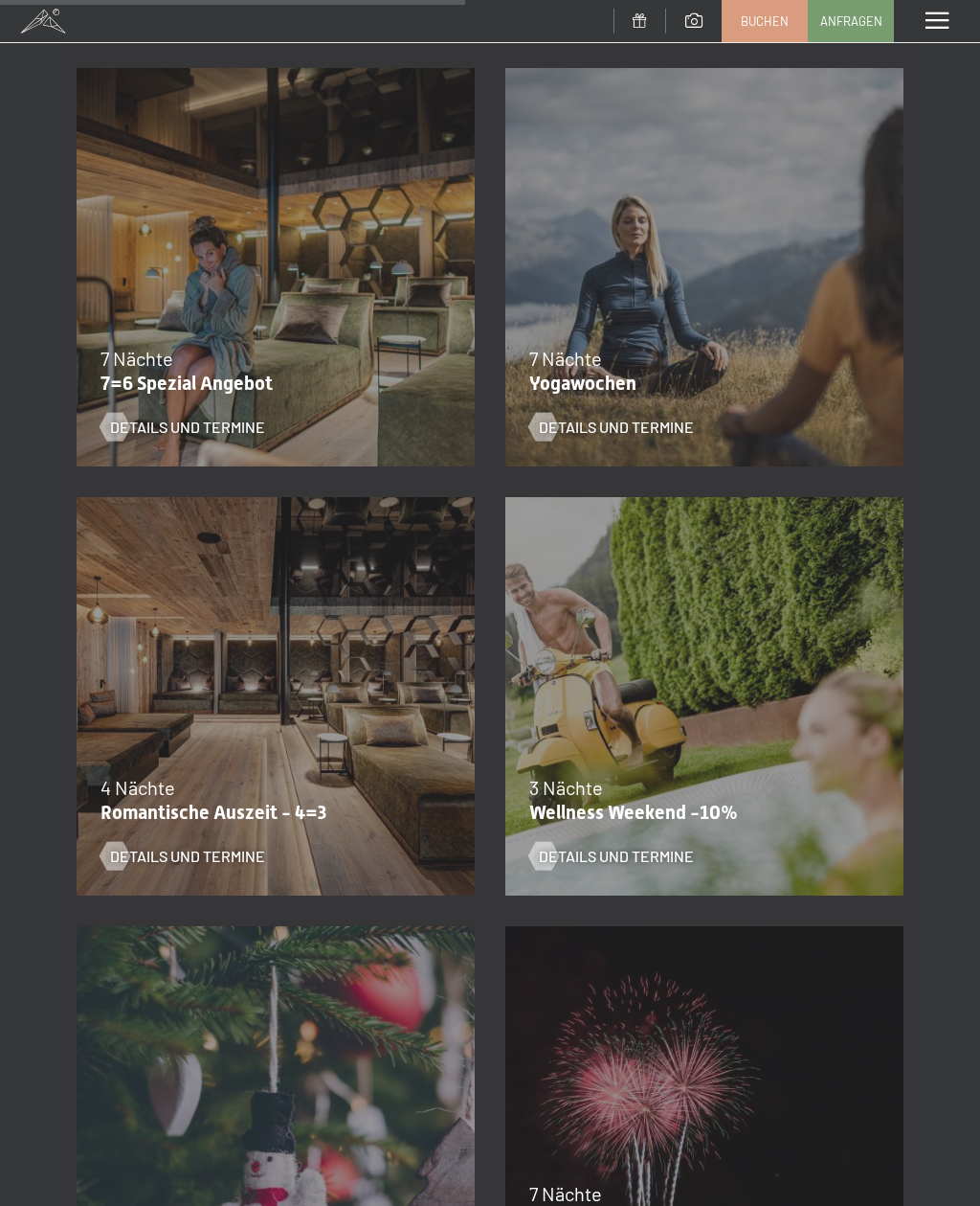
scroll to position [1608, 0]
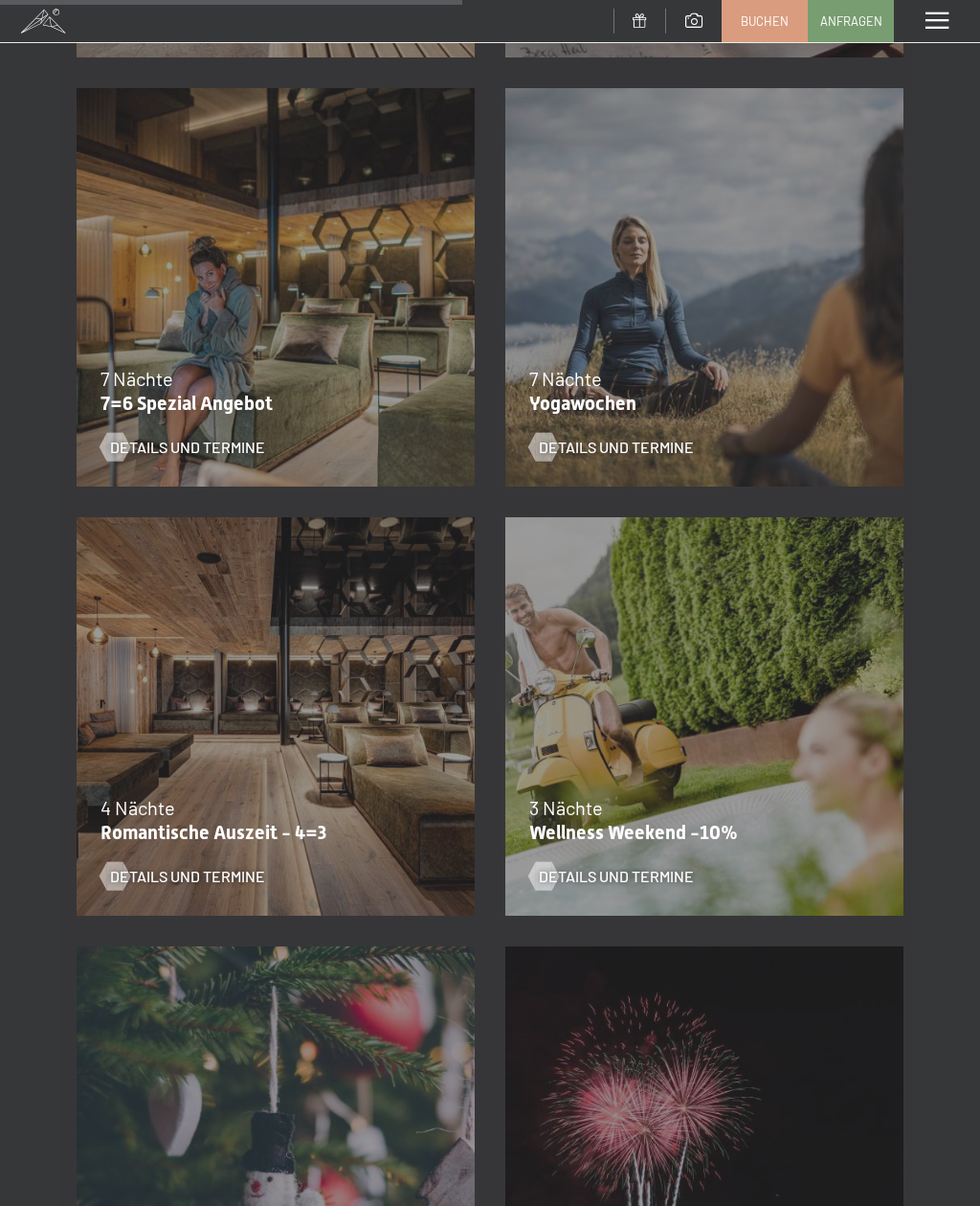
click at [211, 410] on div "Details und Termine" at bounding box center [263, 432] width 327 height 50
click at [212, 445] on span "Details und Termine" at bounding box center [188, 447] width 156 height 21
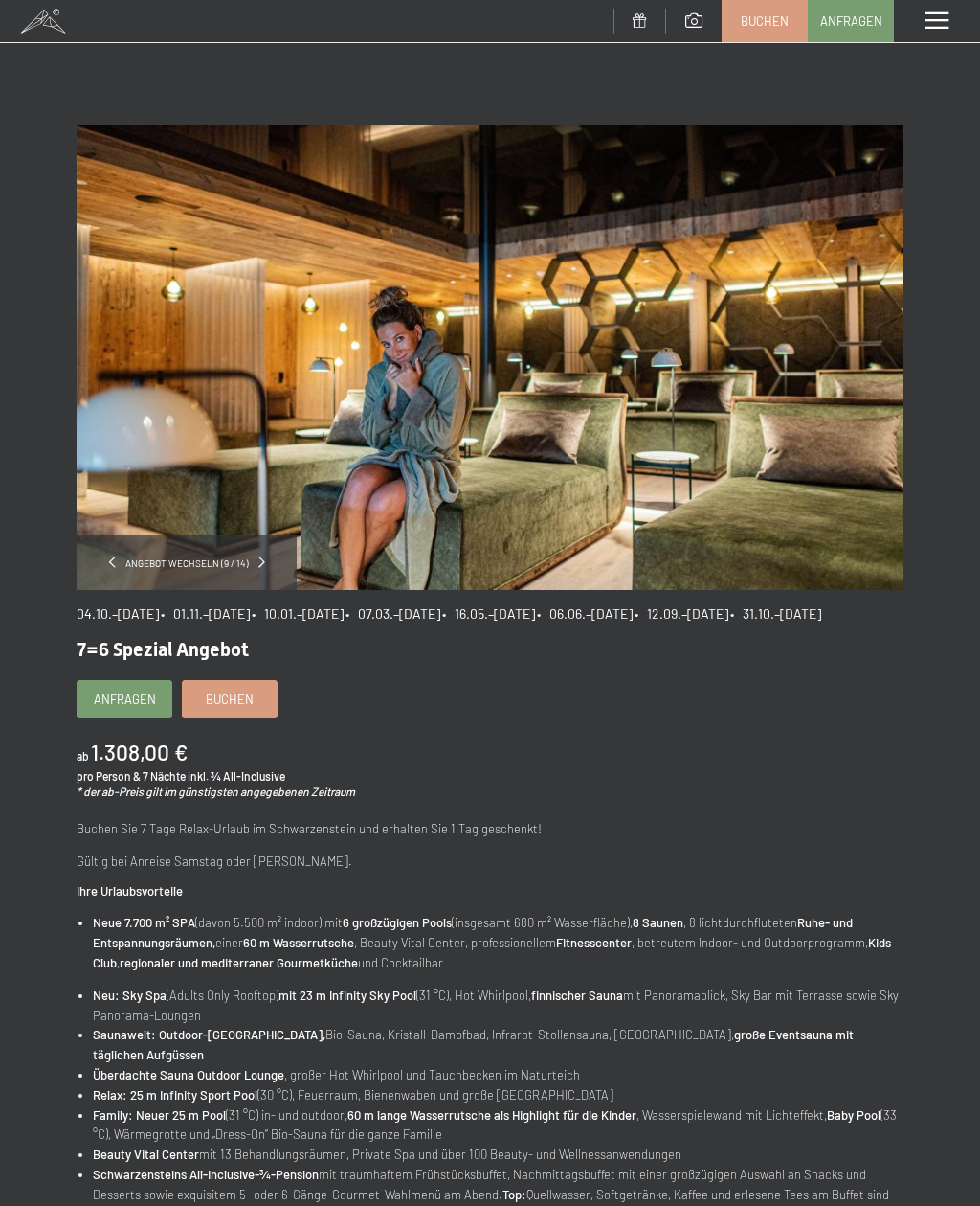
click at [244, 708] on span "Buchen" at bounding box center [229, 699] width 48 height 18
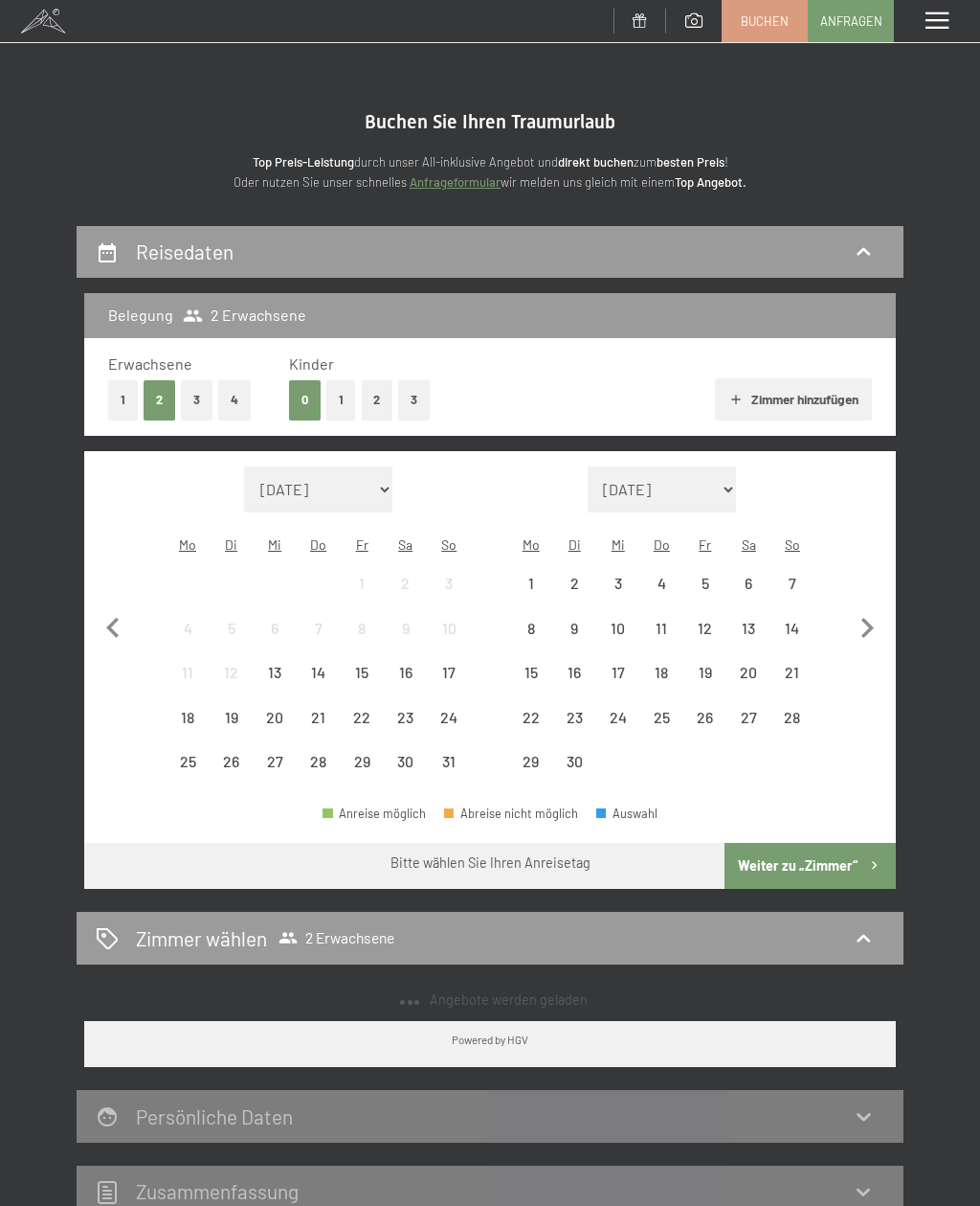
select select "[DATE]"
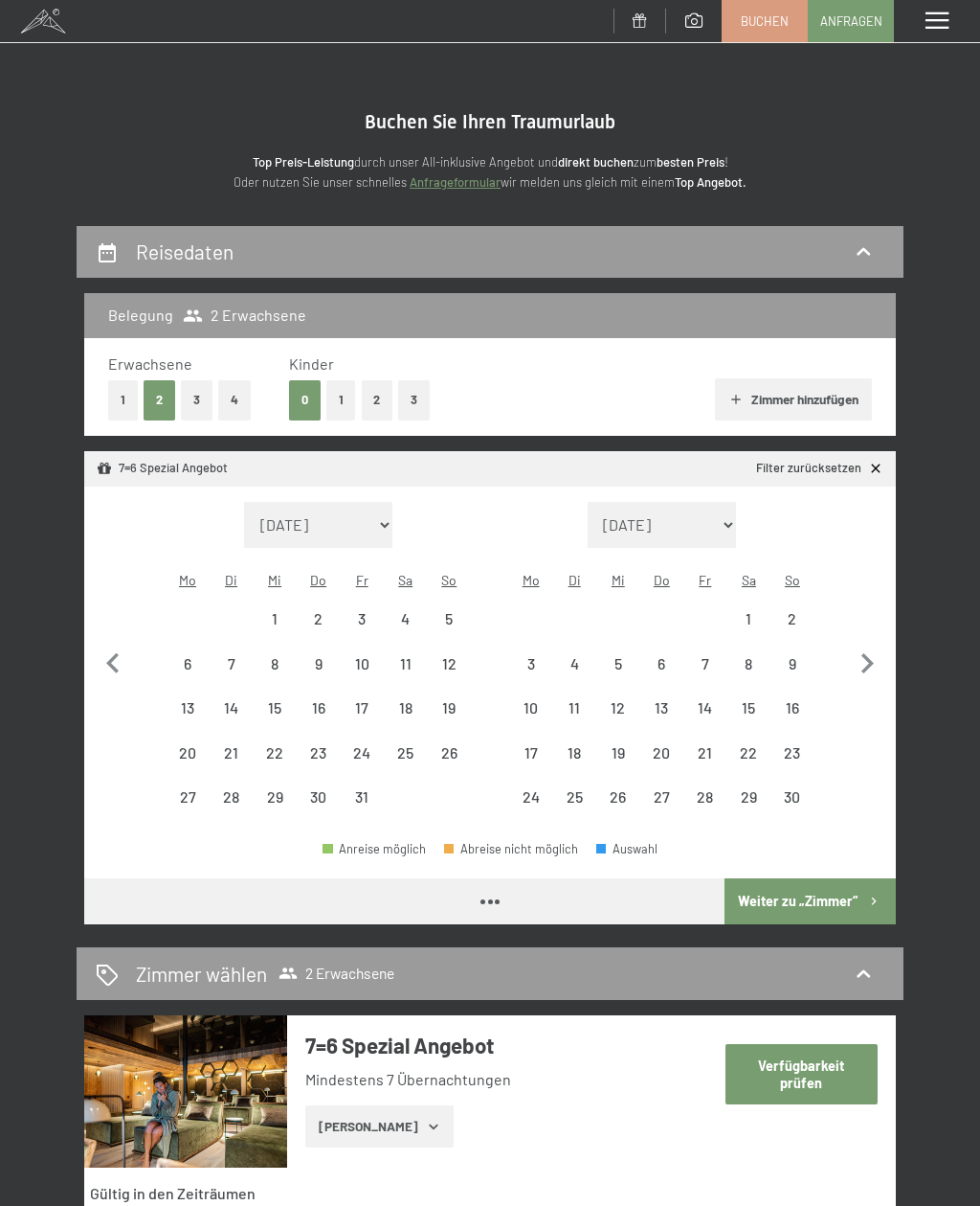
select select "[DATE]"
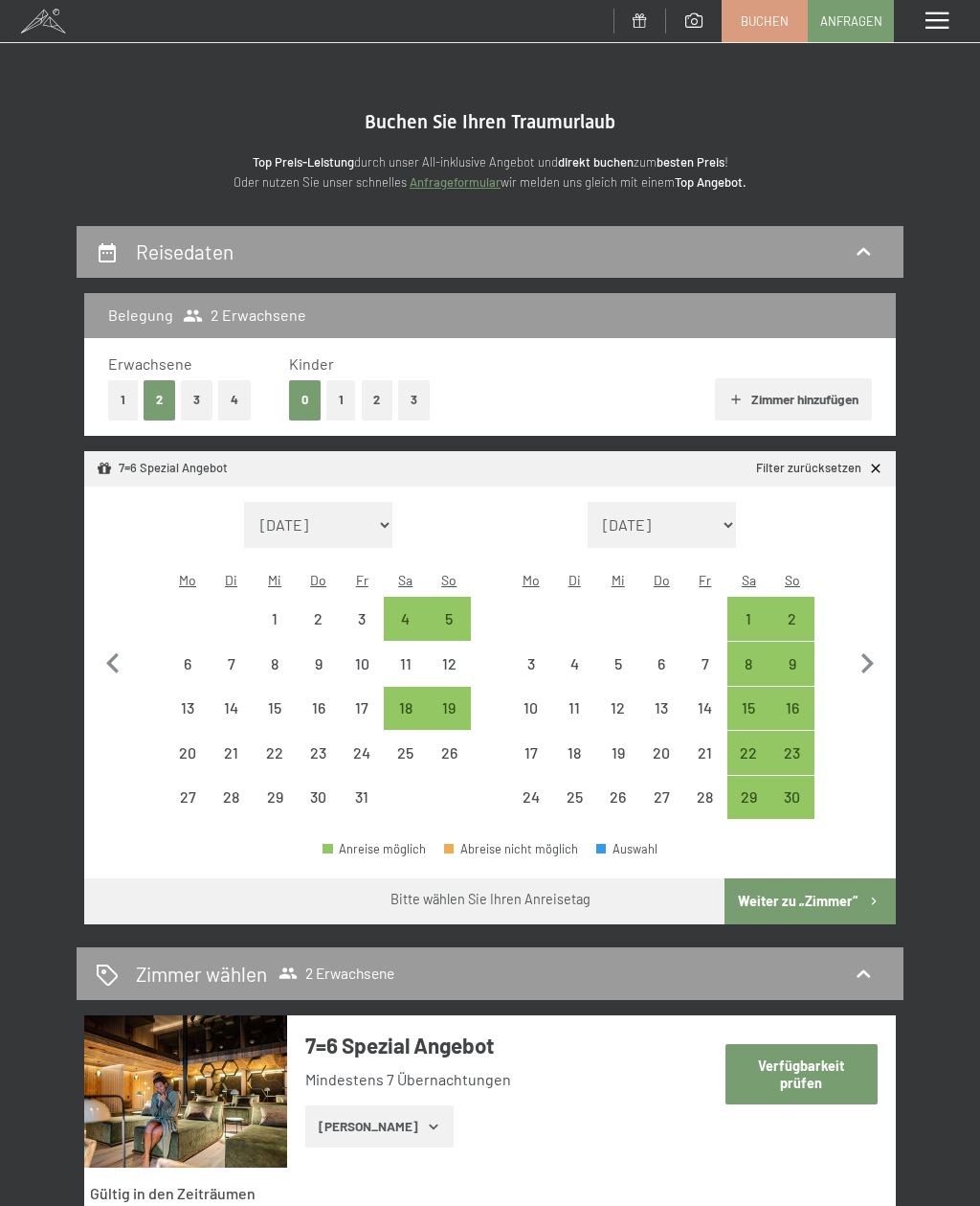
click at [874, 651] on icon "button" at bounding box center [866, 663] width 40 height 40
select select "[DATE]"
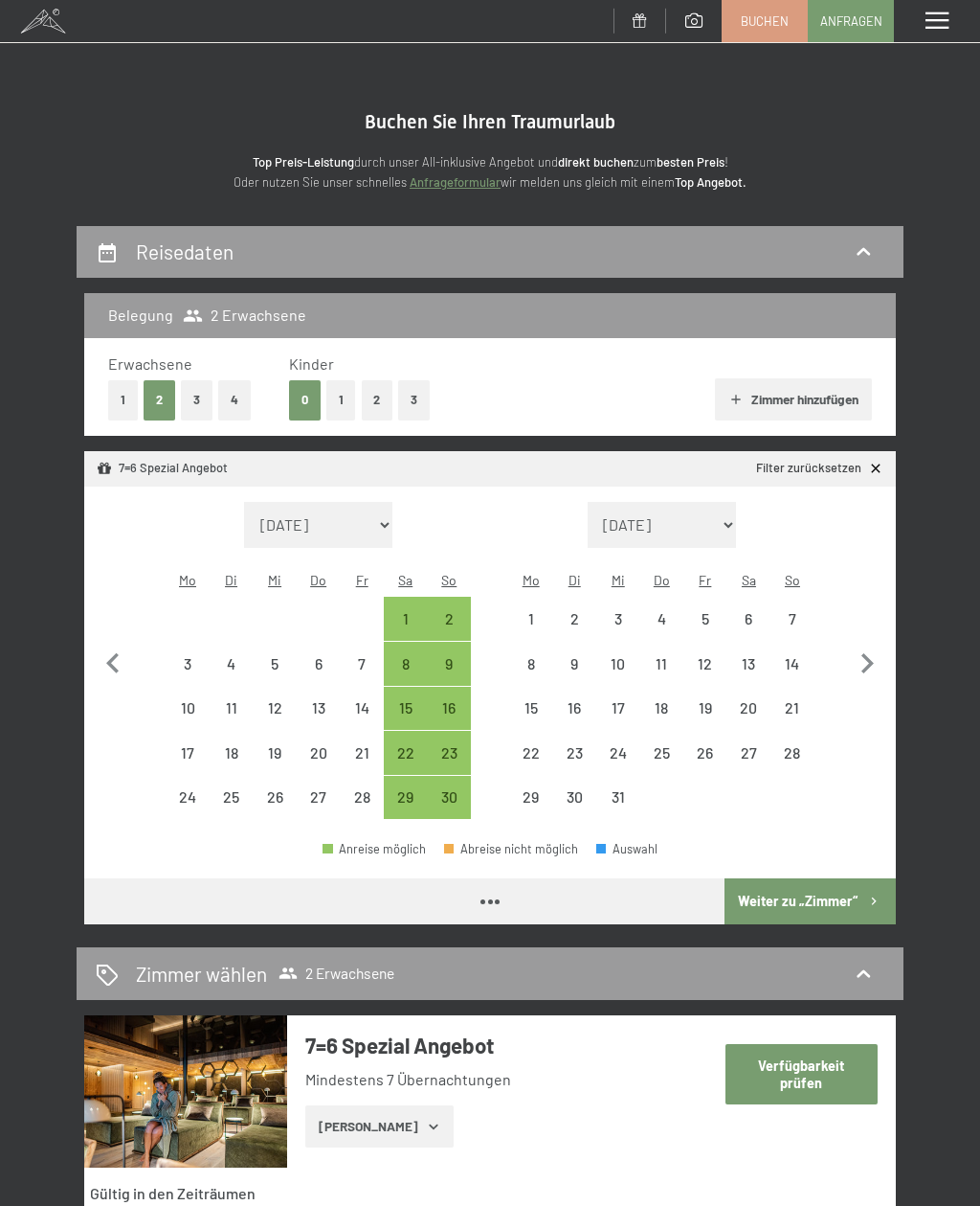
select select "[DATE]"
click at [865, 653] on icon "button" at bounding box center [866, 663] width 40 height 40
select select "[DATE]"
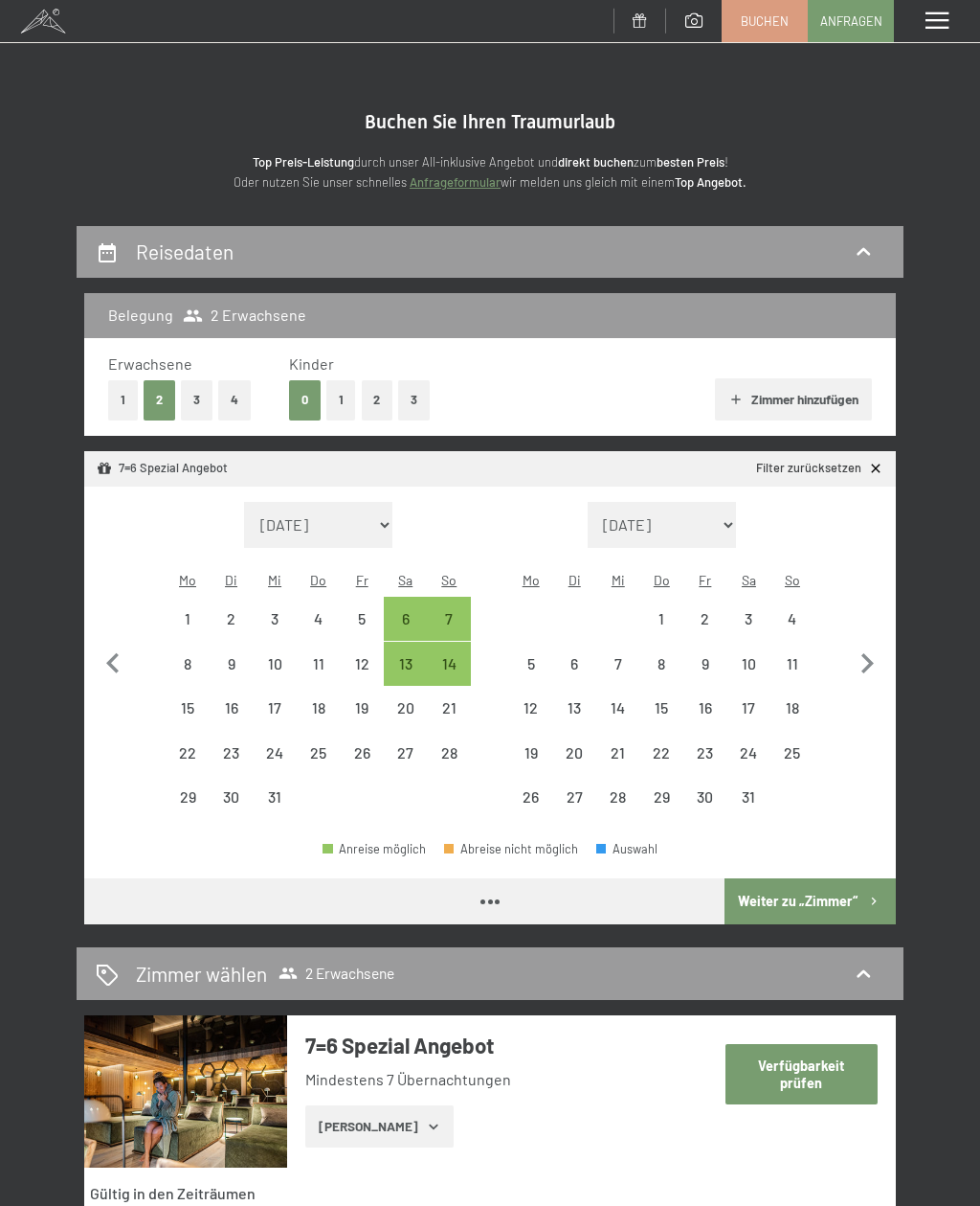
select select "[DATE]"
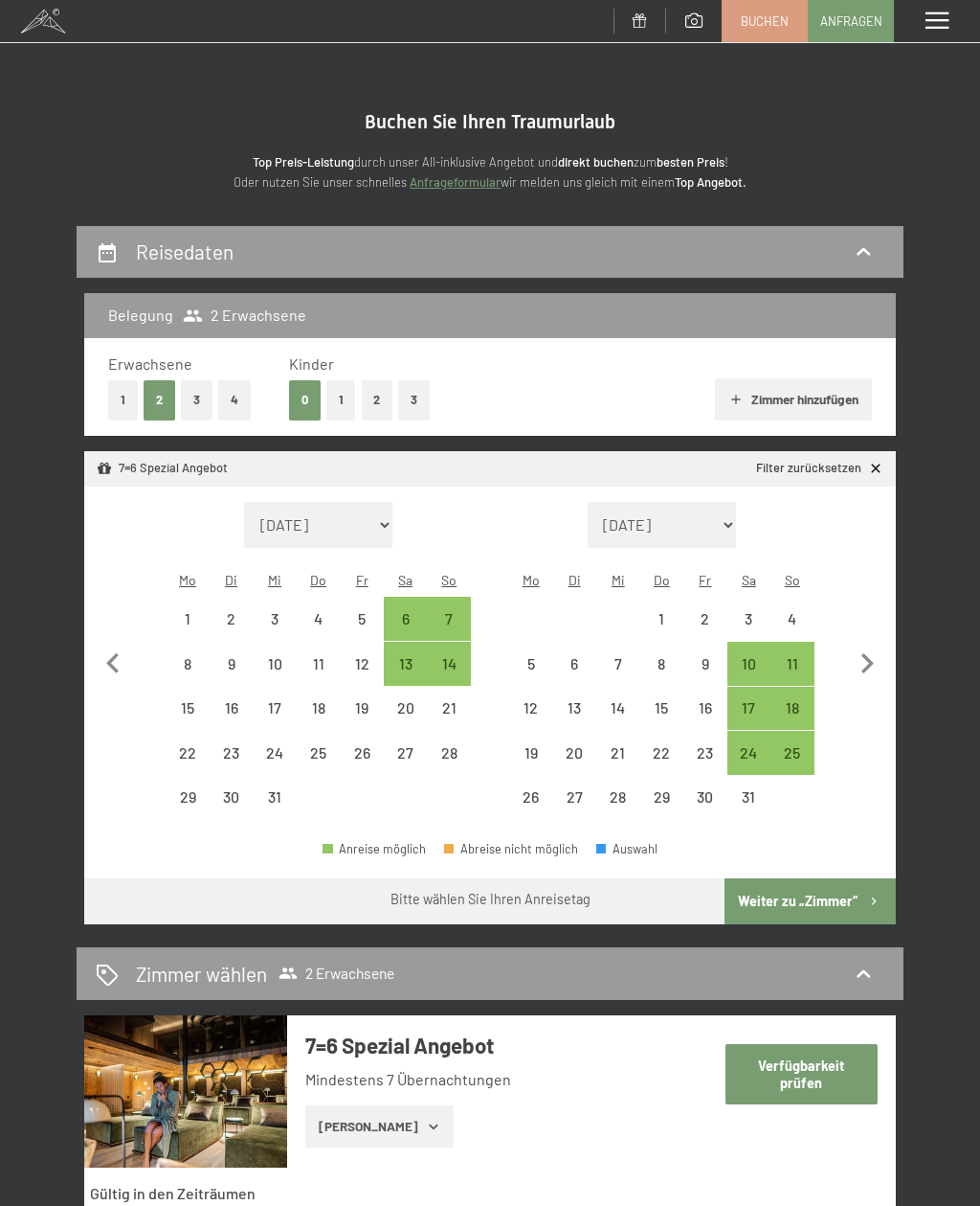
click at [878, 655] on icon "button" at bounding box center [866, 663] width 40 height 40
select select "[DATE]"
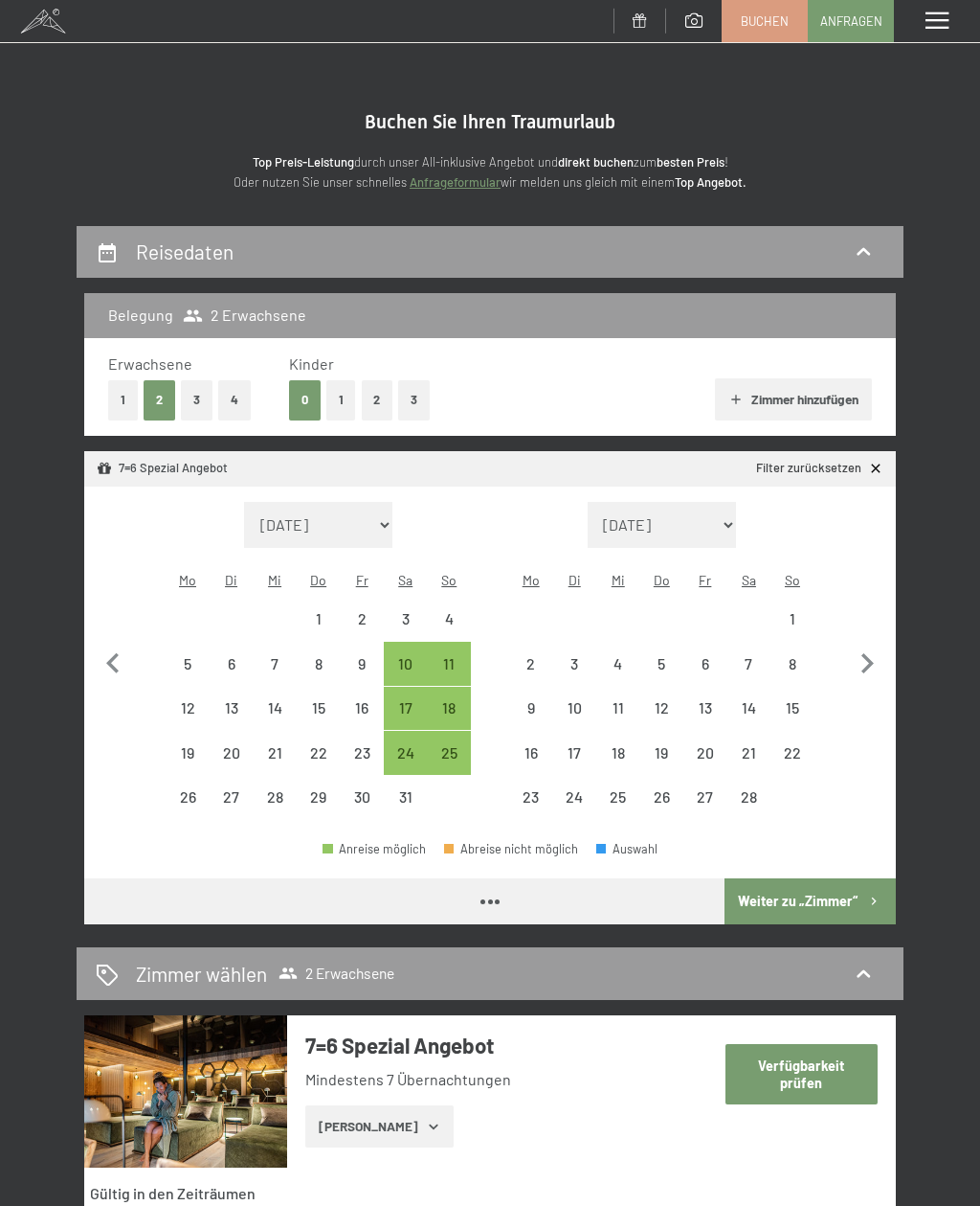
select select "[DATE]"
click at [879, 656] on icon "button" at bounding box center [866, 663] width 40 height 40
select select "[DATE]"
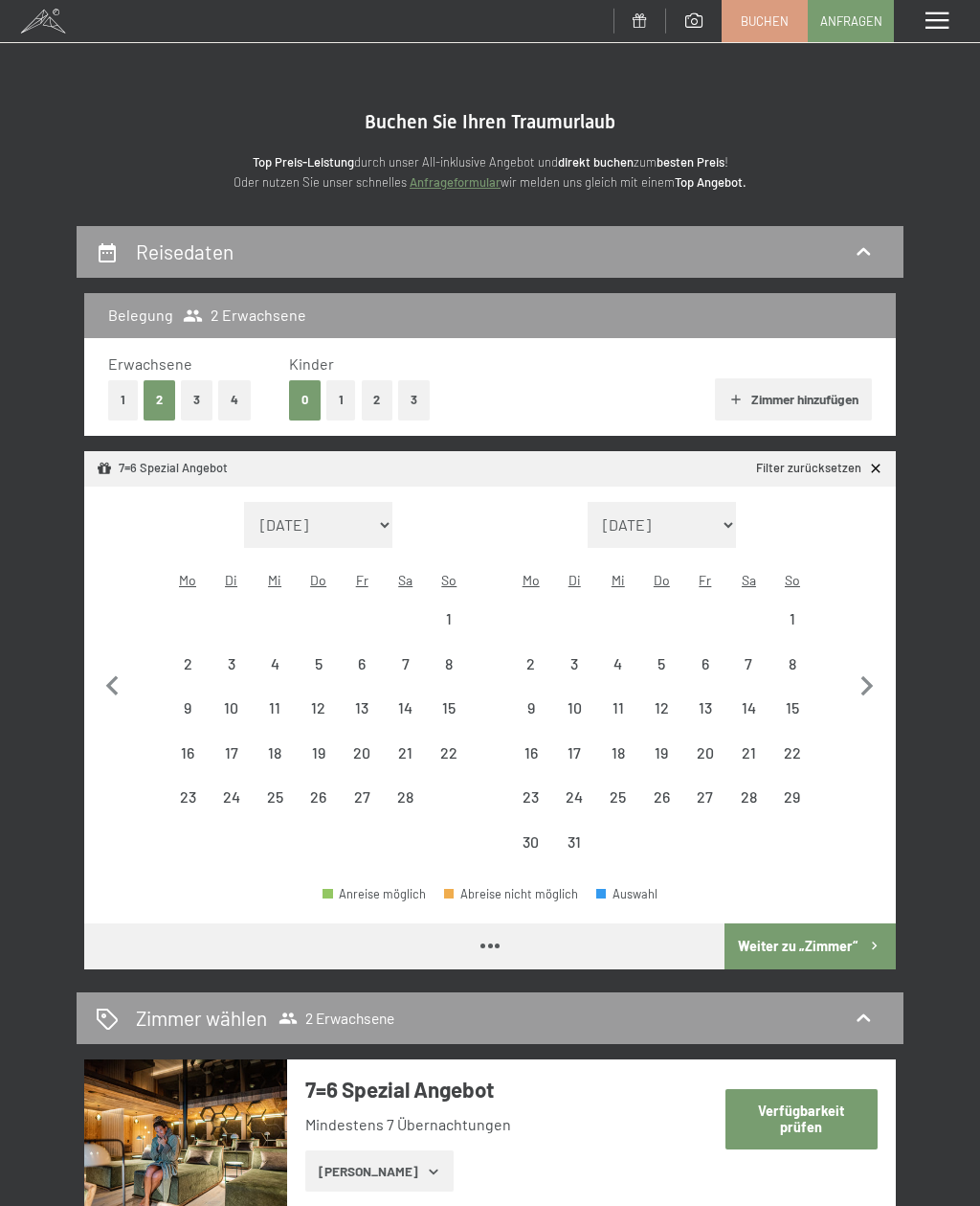
select select "[DATE]"
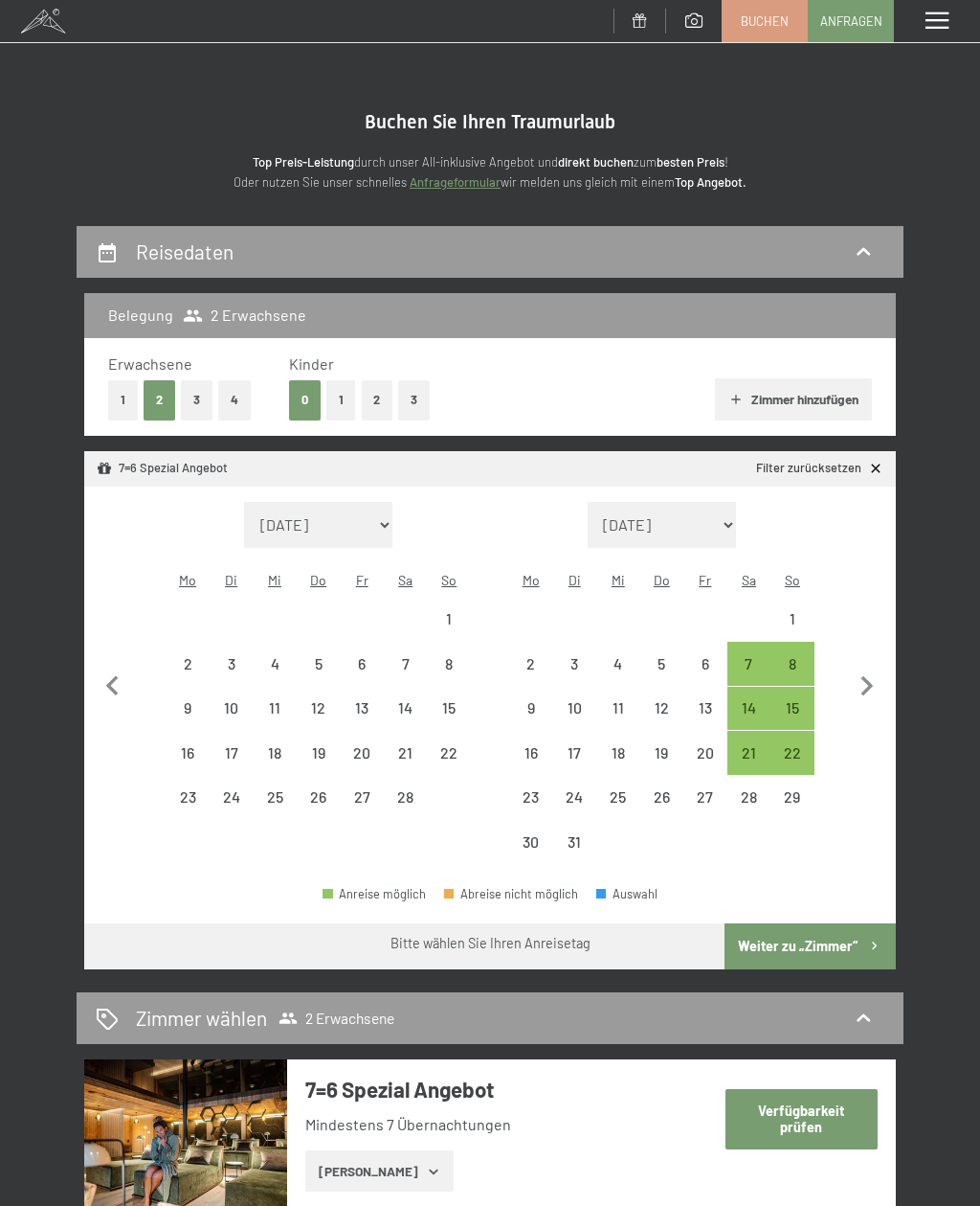
click at [866, 676] on icon "button" at bounding box center [867, 686] width 13 height 20
select select "[DATE]"
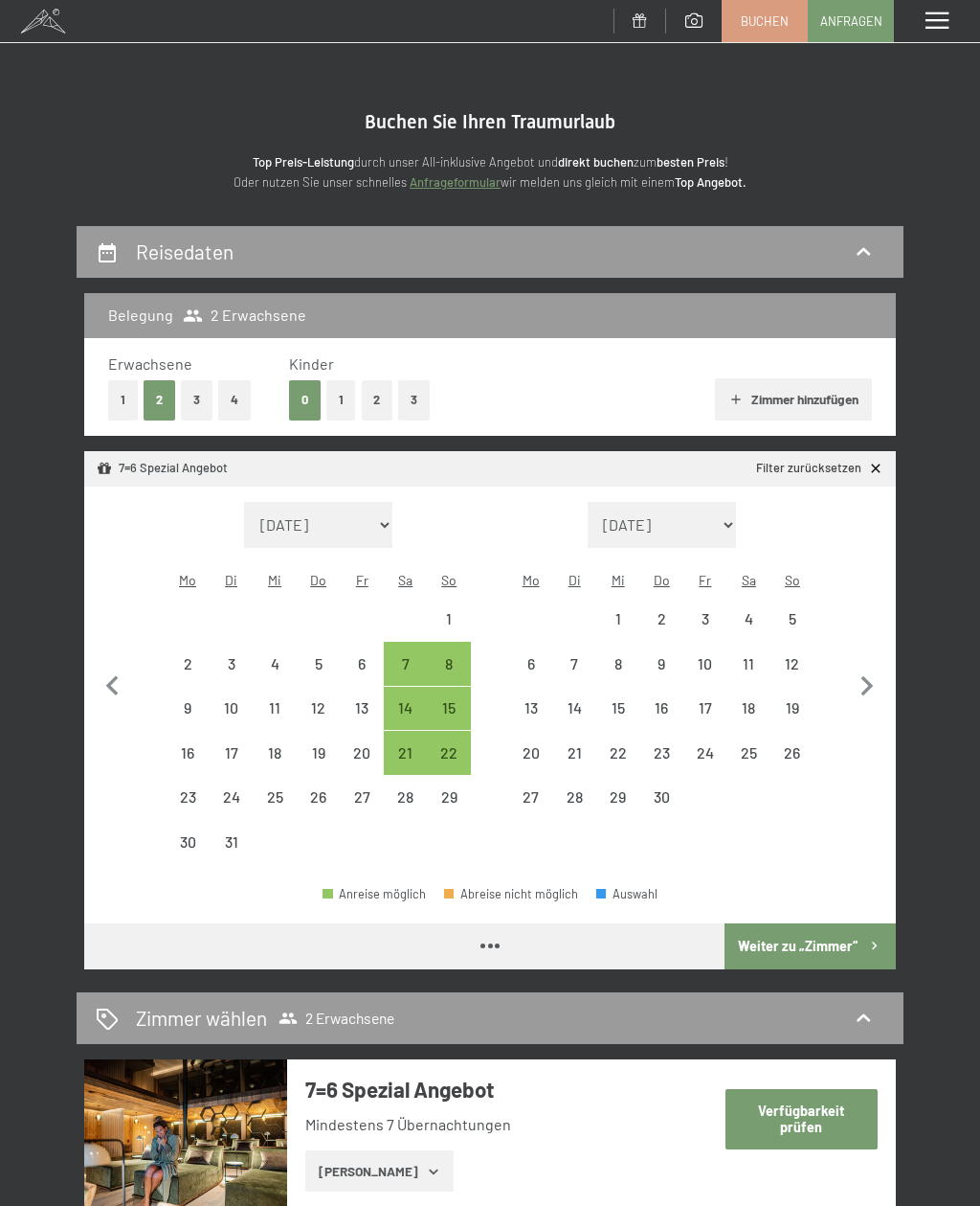
select select "[DATE]"
click at [460, 745] on div "22" at bounding box center [449, 764] width 40 height 40
select select "[DATE]"
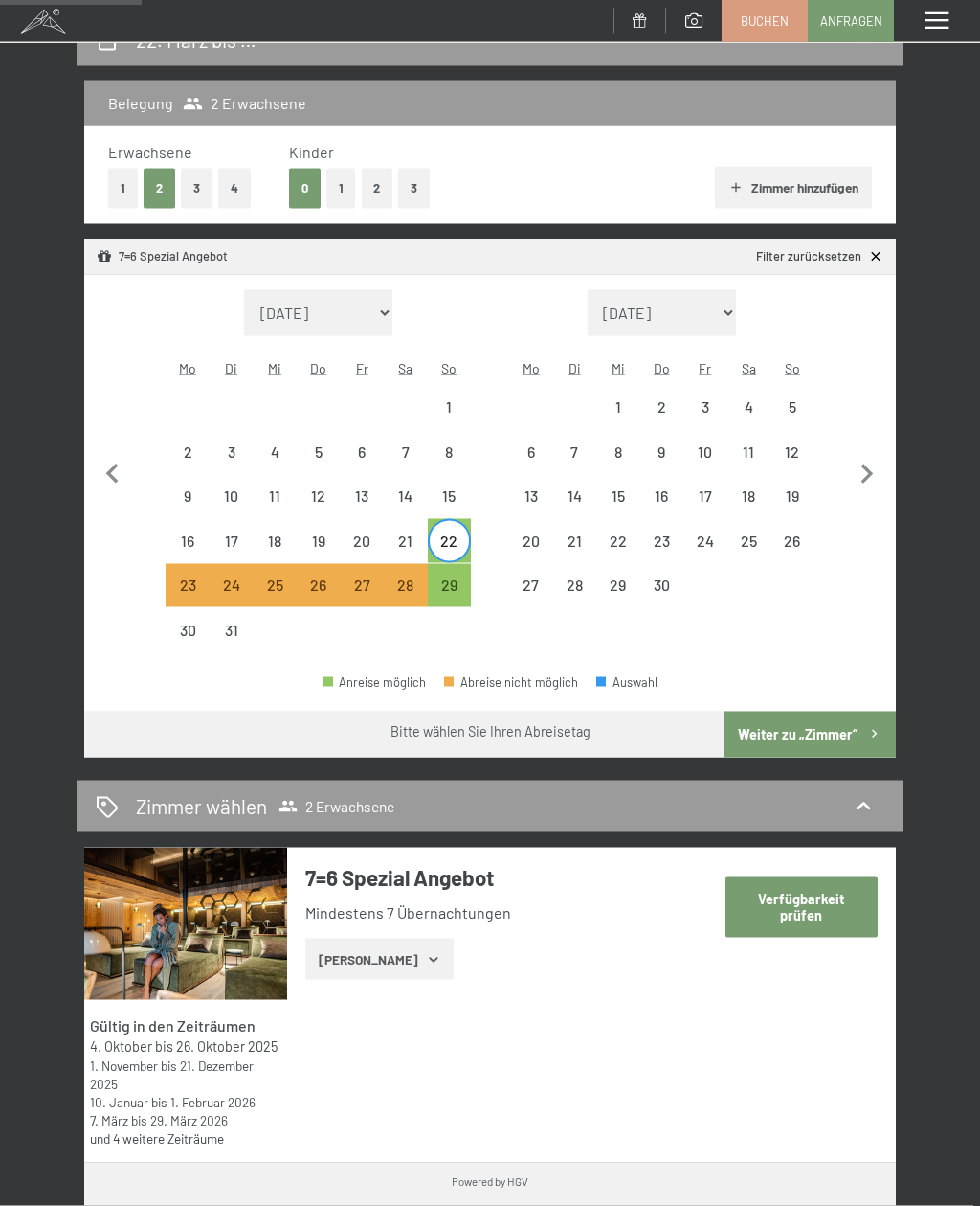
click at [853, 716] on button "Weiter zu „Zimmer“" at bounding box center [810, 734] width 171 height 46
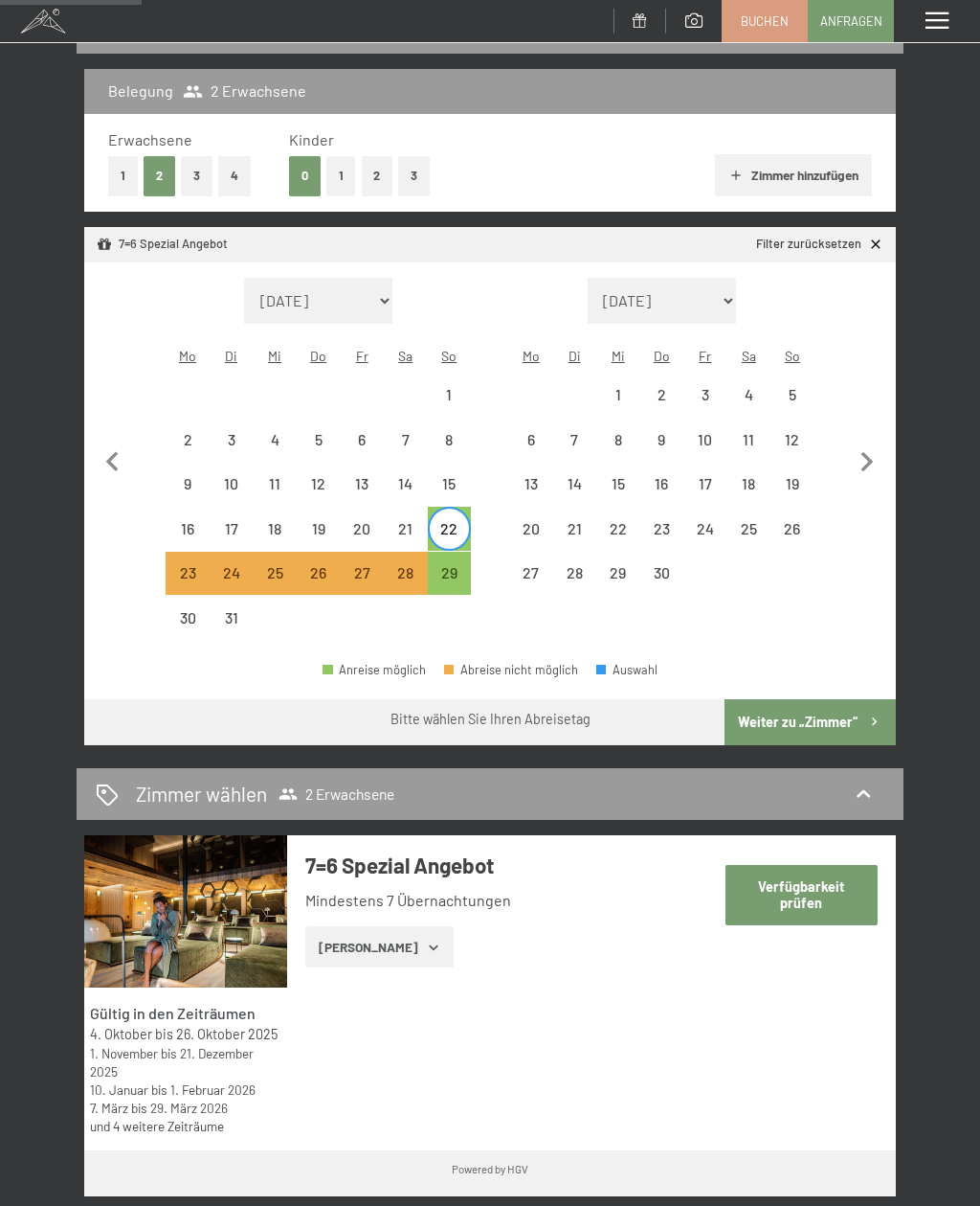
select select "[DATE]"
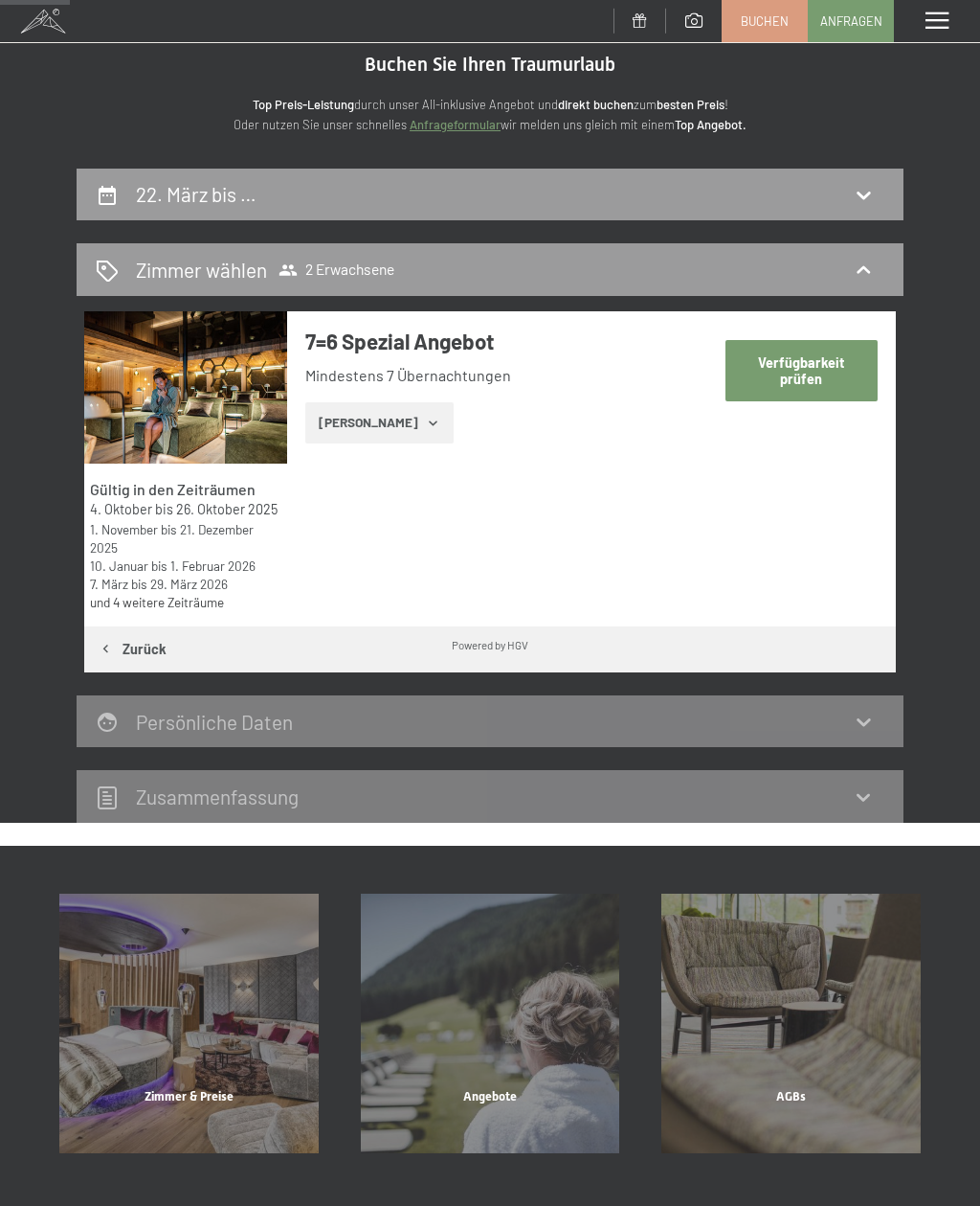
scroll to position [54, 0]
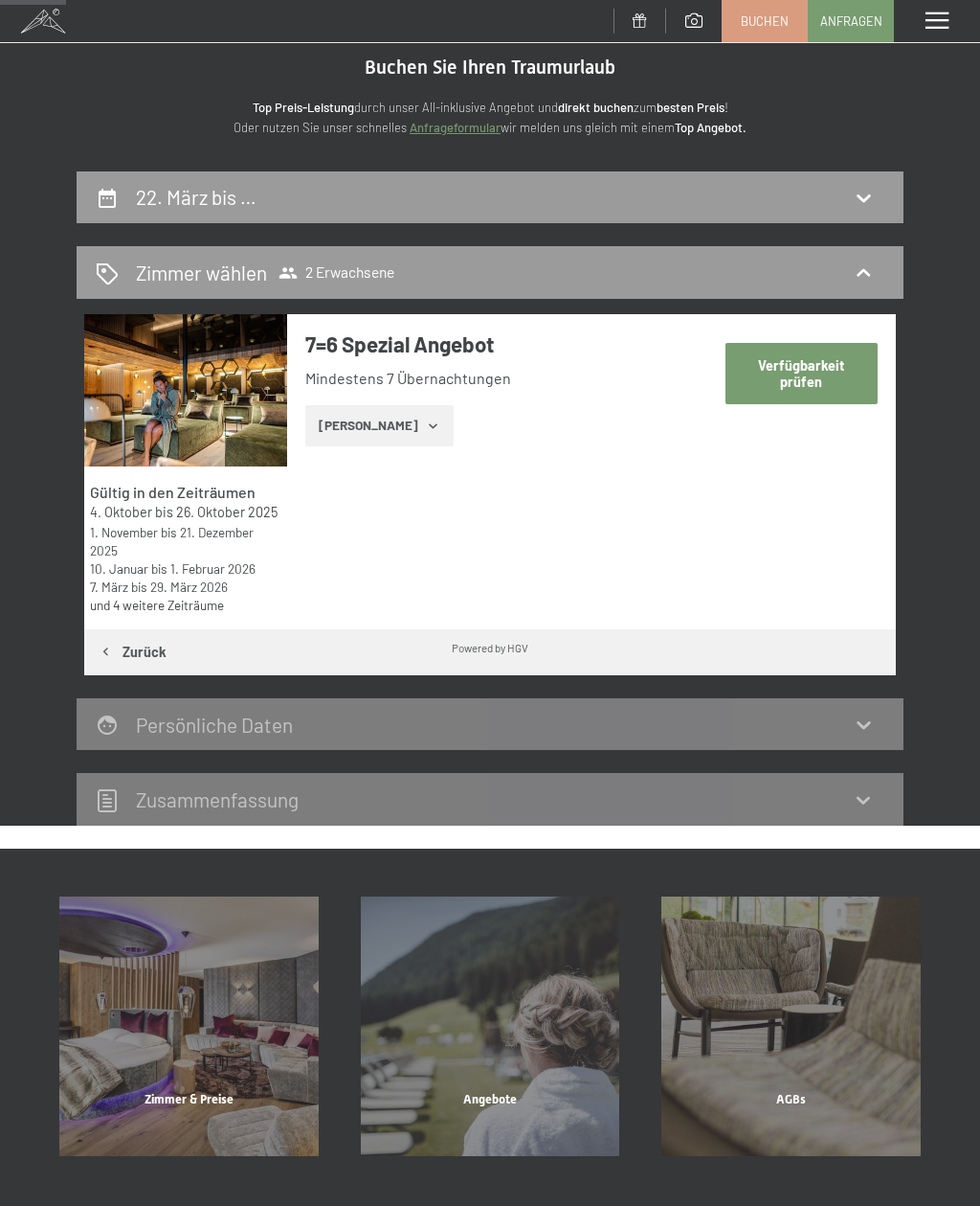
click at [828, 374] on button "Verfügbarkeit prüfen" at bounding box center [801, 372] width 153 height 60
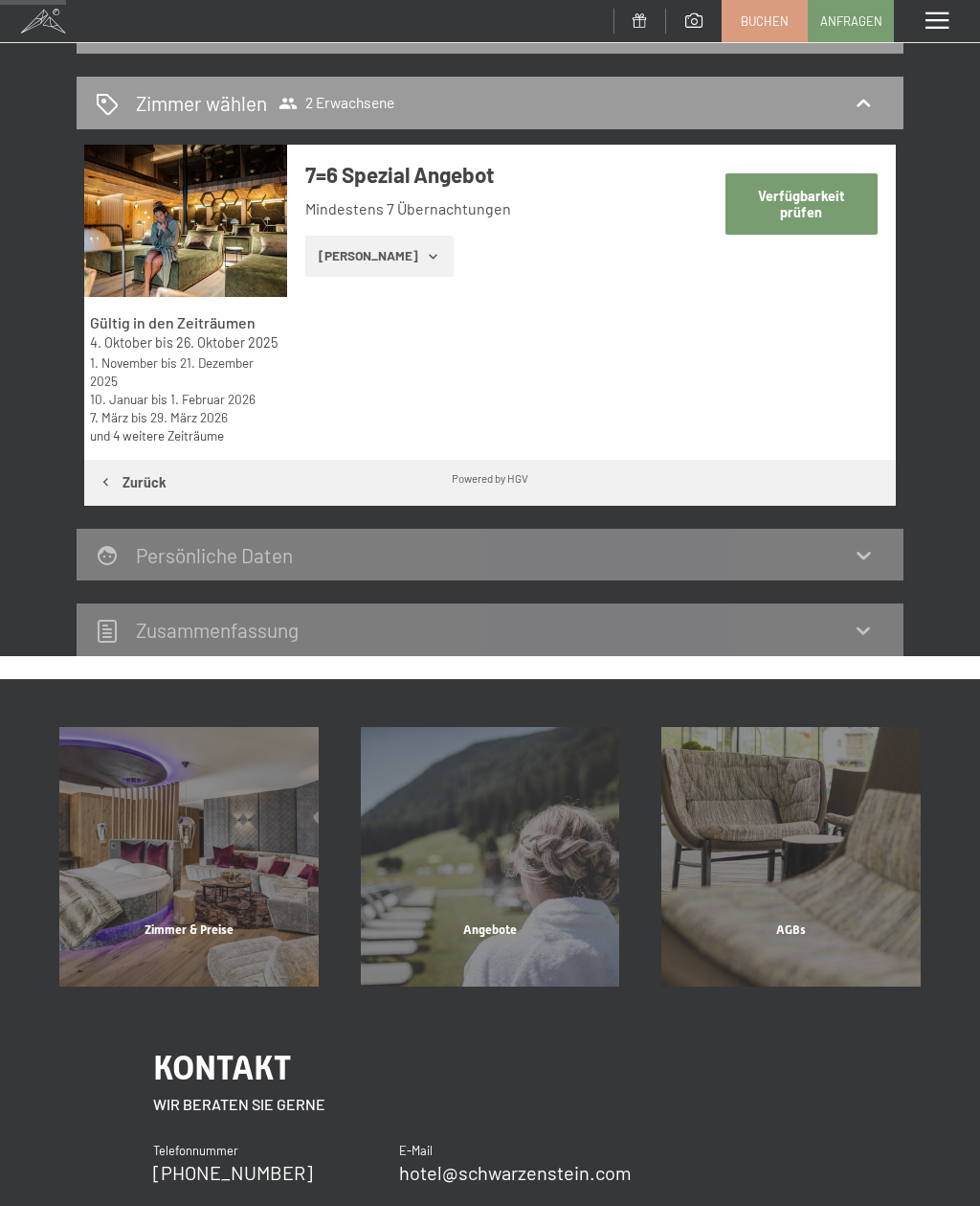
select select "[DATE]"
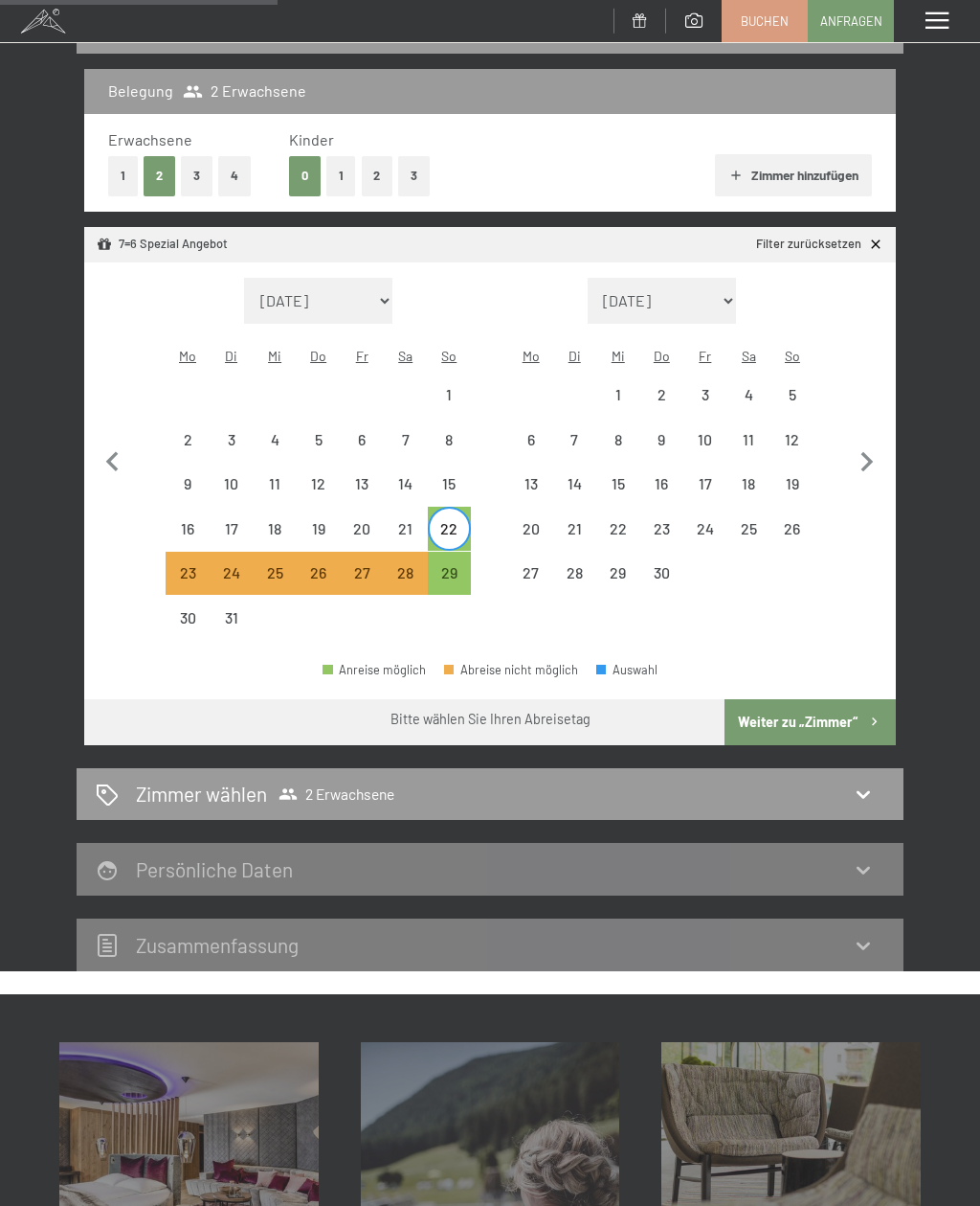
click at [862, 791] on icon at bounding box center [863, 795] width 14 height 8
select select "[DATE]"
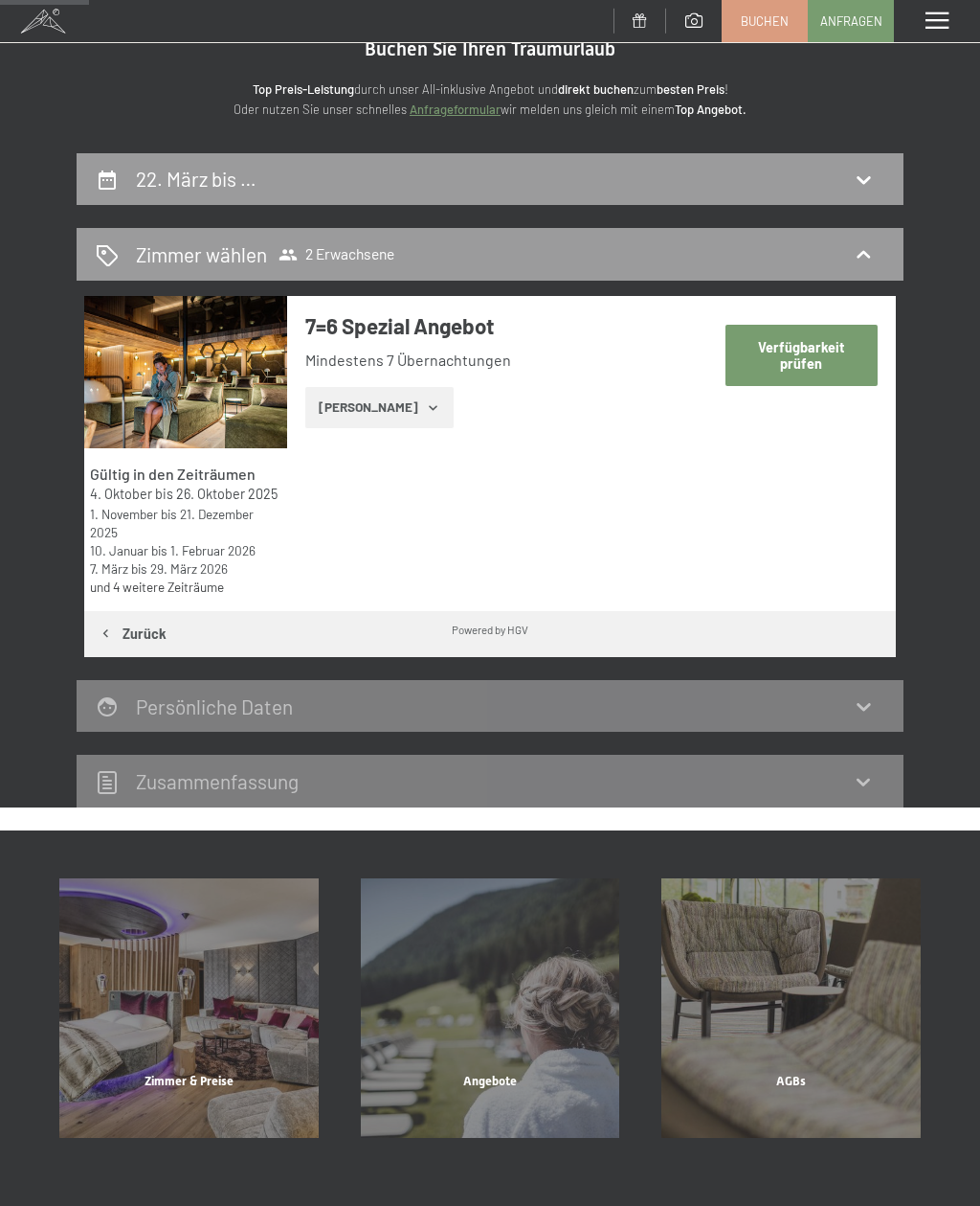
scroll to position [65, 0]
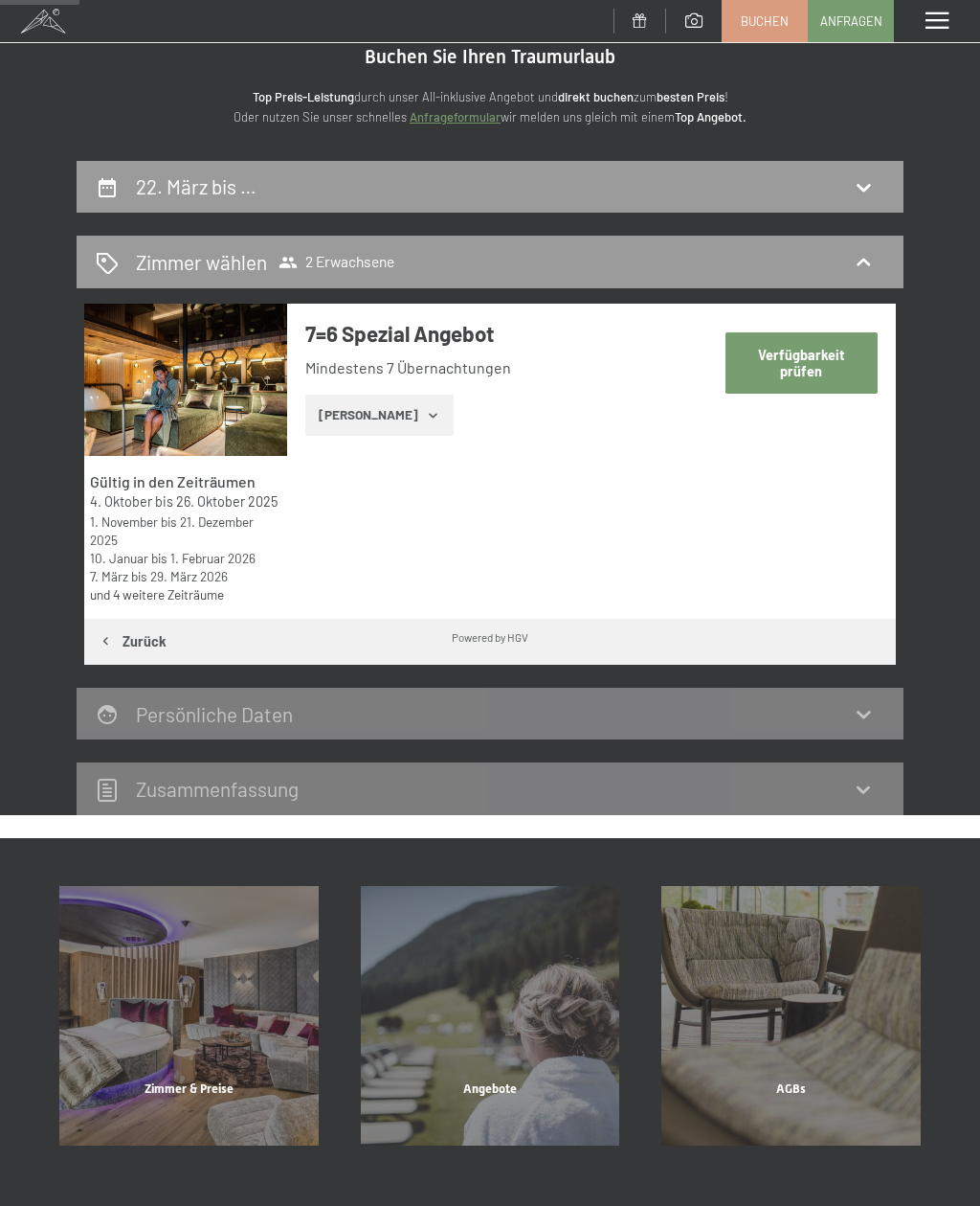
click at [403, 415] on button "[PERSON_NAME]" at bounding box center [379, 415] width 149 height 42
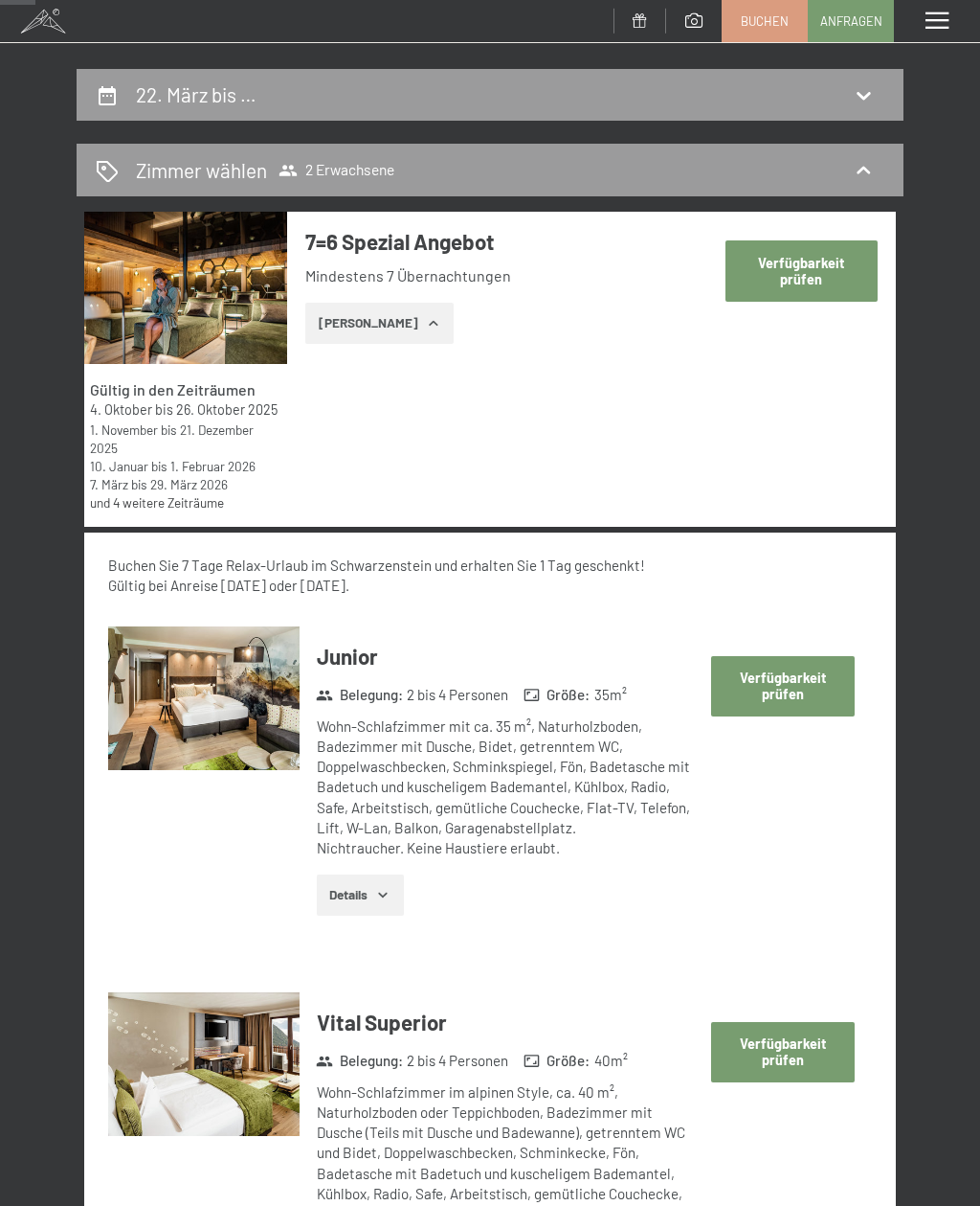
scroll to position [345, 0]
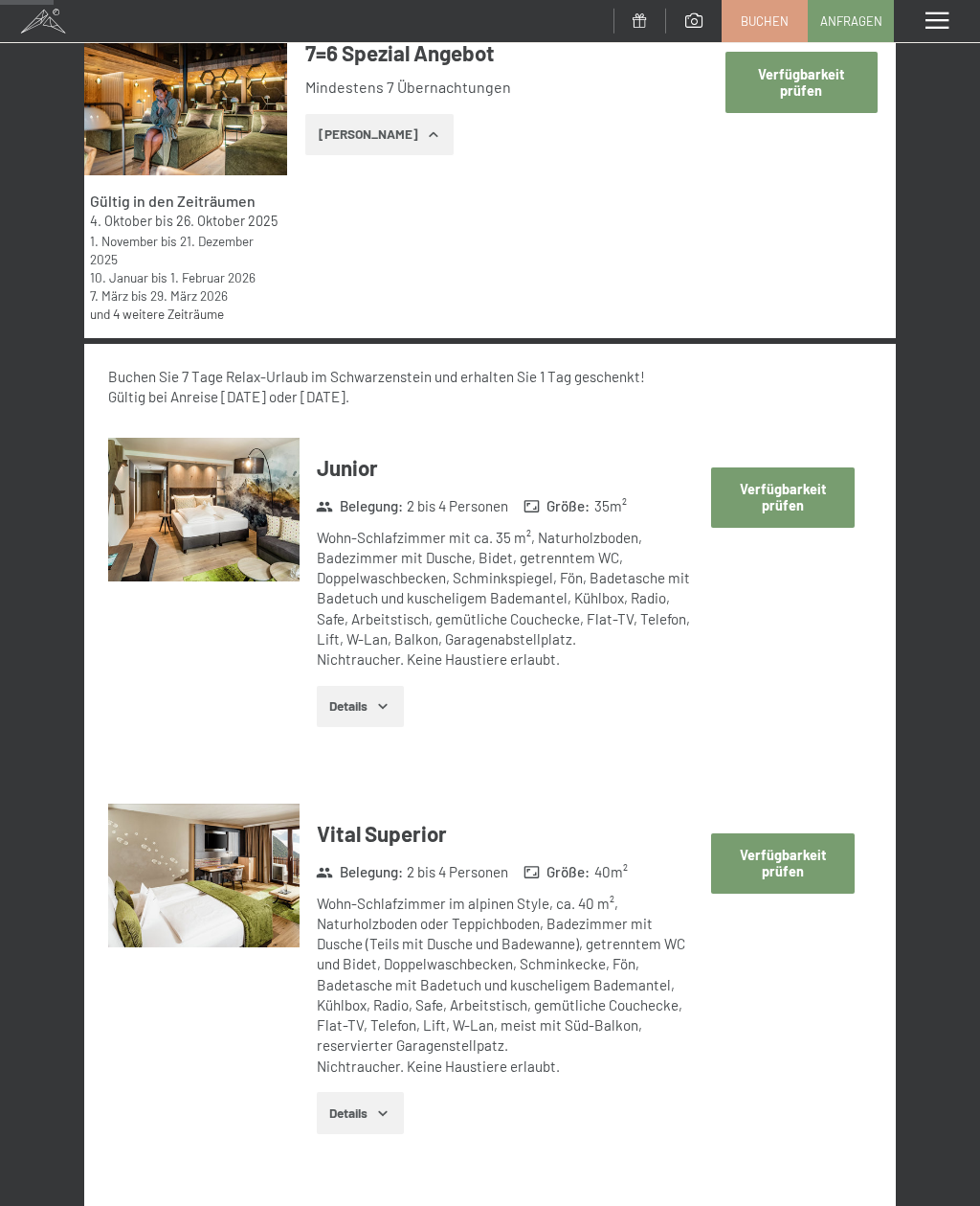
click at [465, 1113] on div "Details" at bounding box center [508, 1112] width 384 height 42
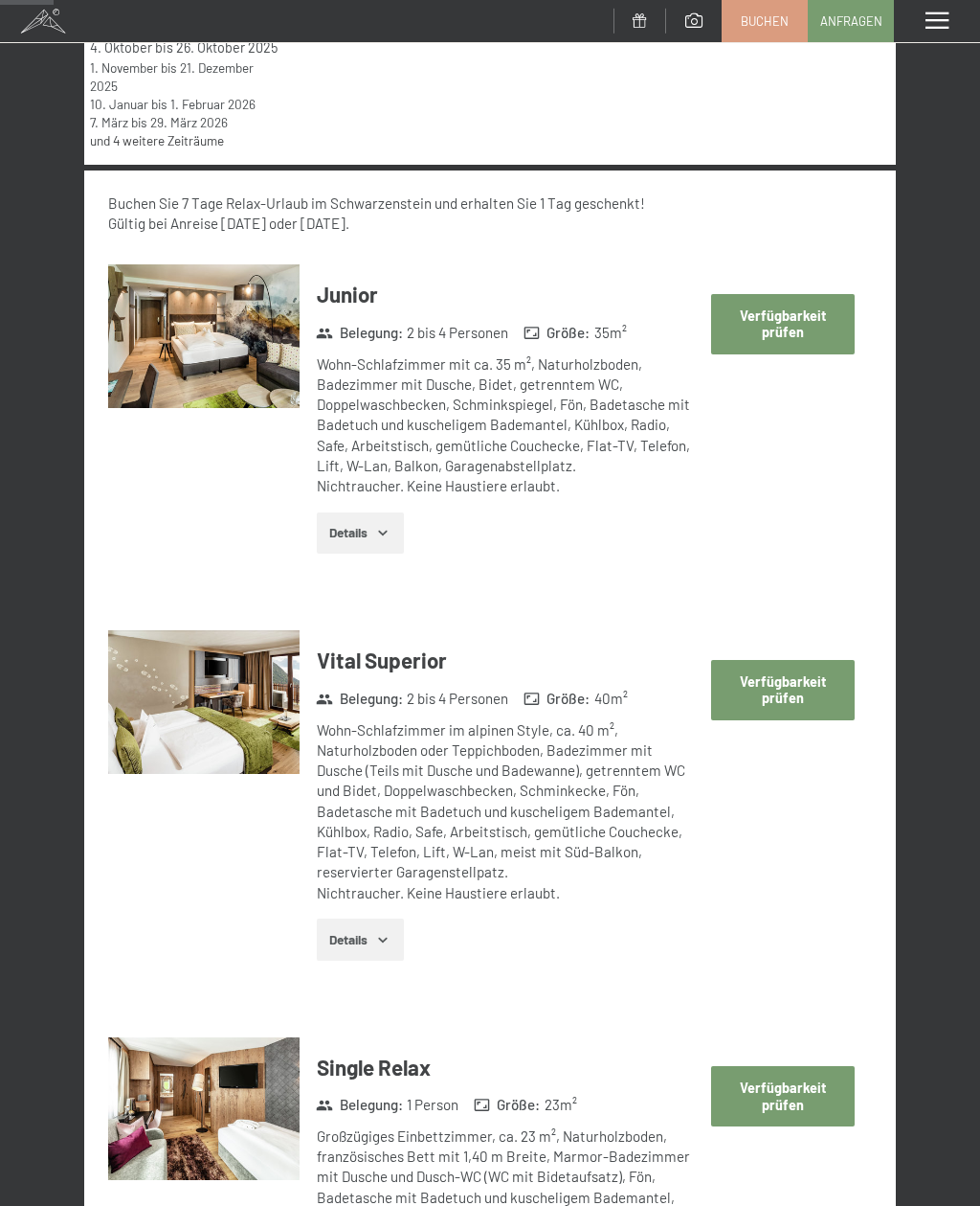
scroll to position [574, 0]
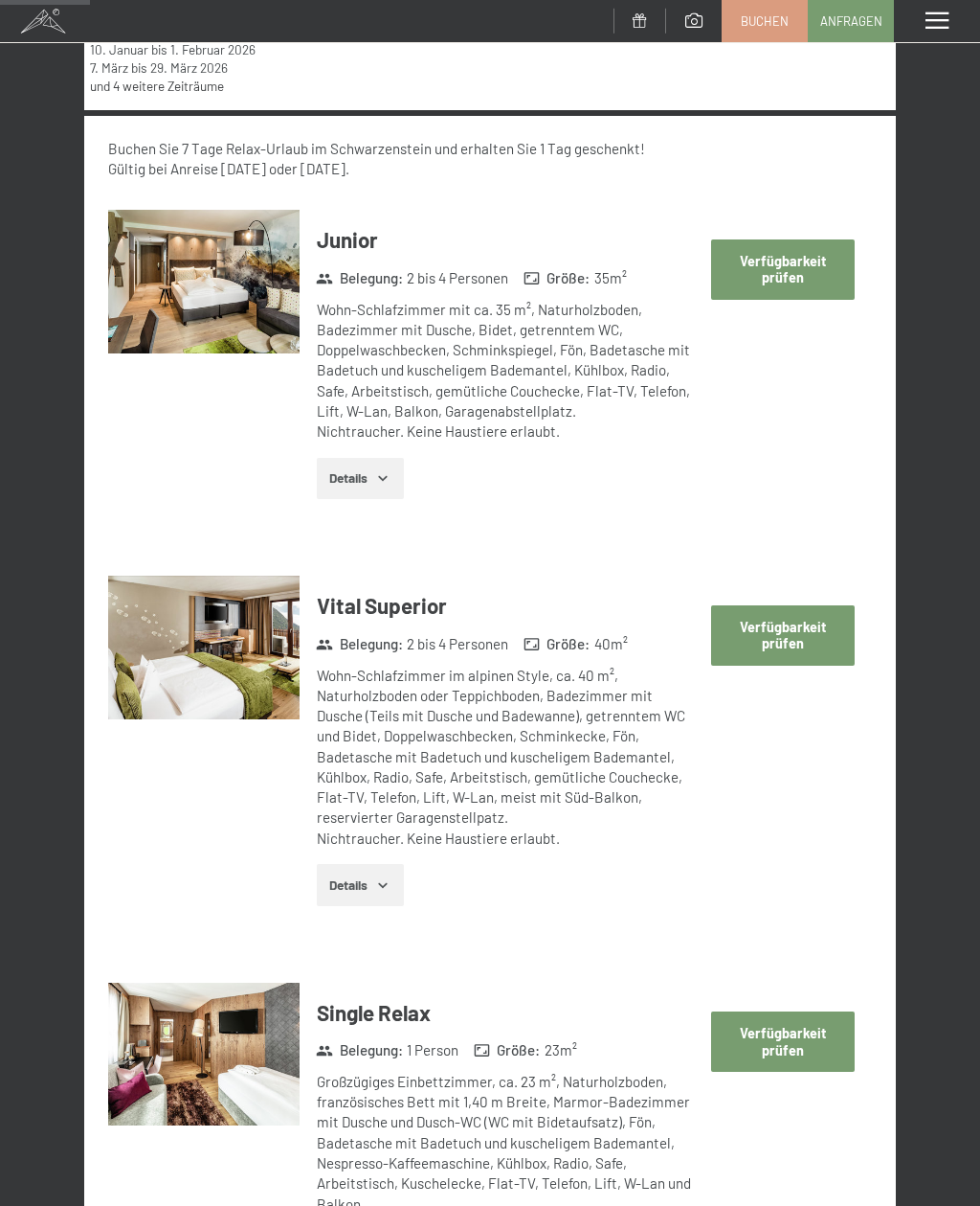
click at [390, 877] on icon "button" at bounding box center [383, 885] width 16 height 16
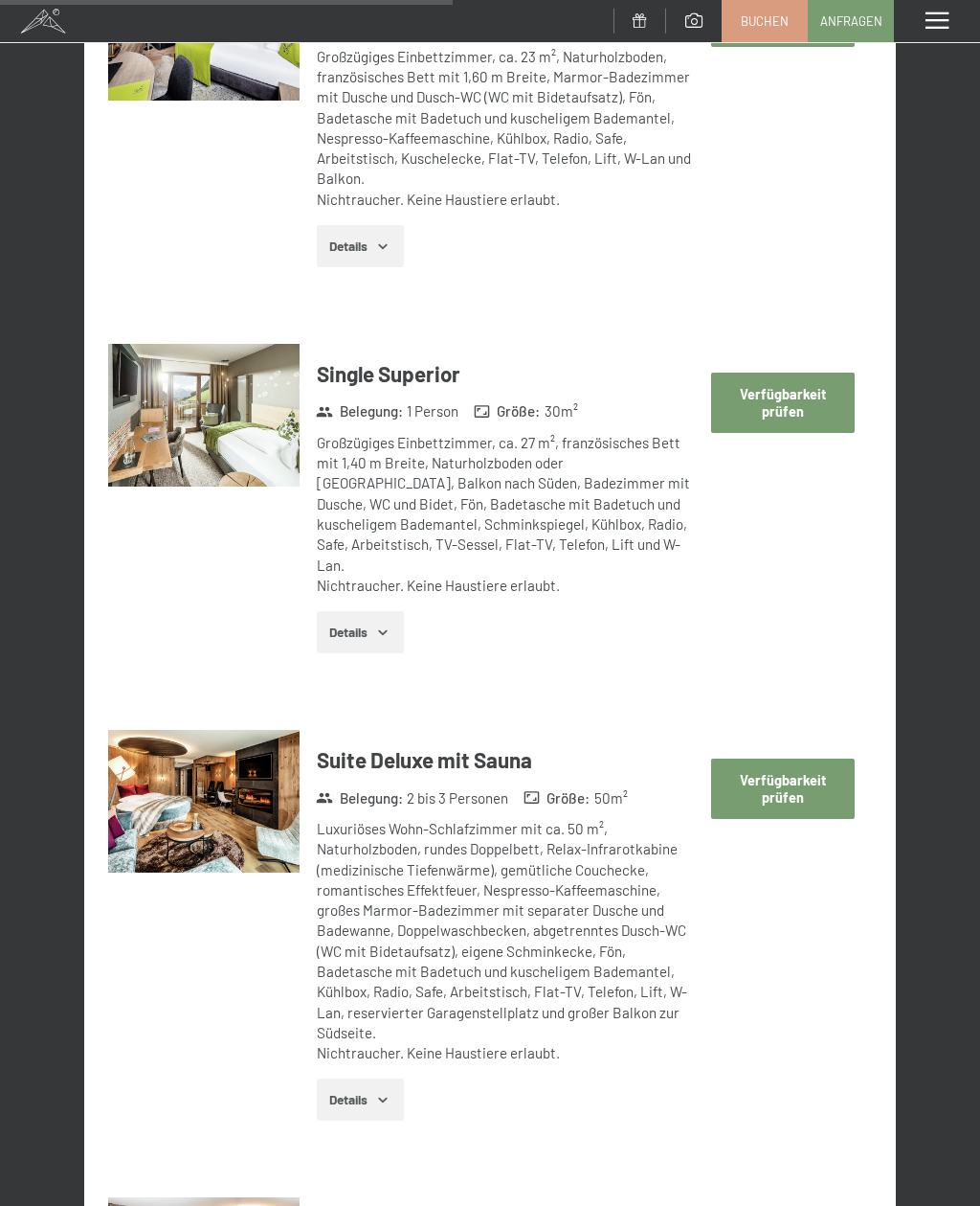
scroll to position [3007, 0]
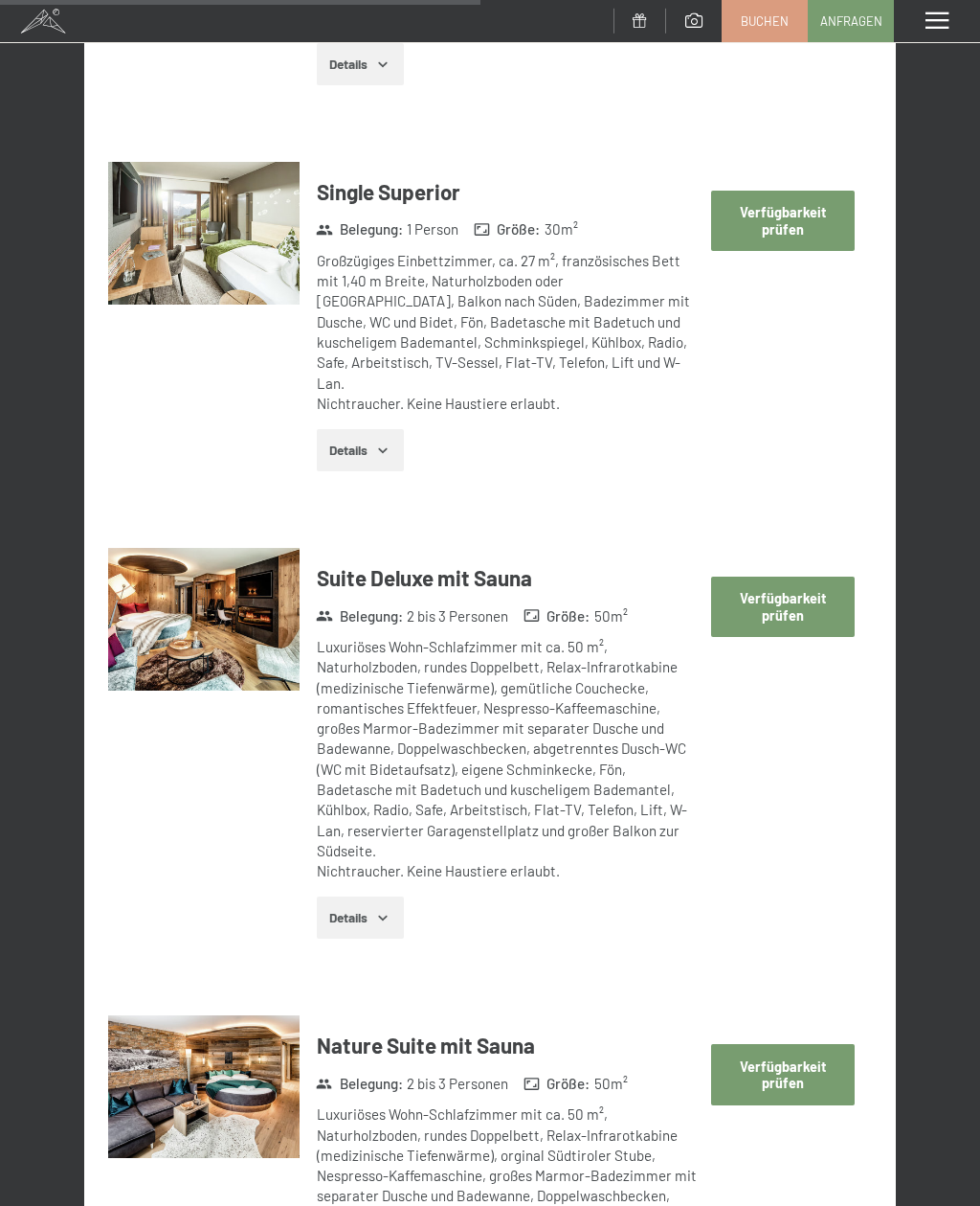
click at [811, 577] on button "Verfügbarkeit prüfen" at bounding box center [783, 607] width 143 height 60
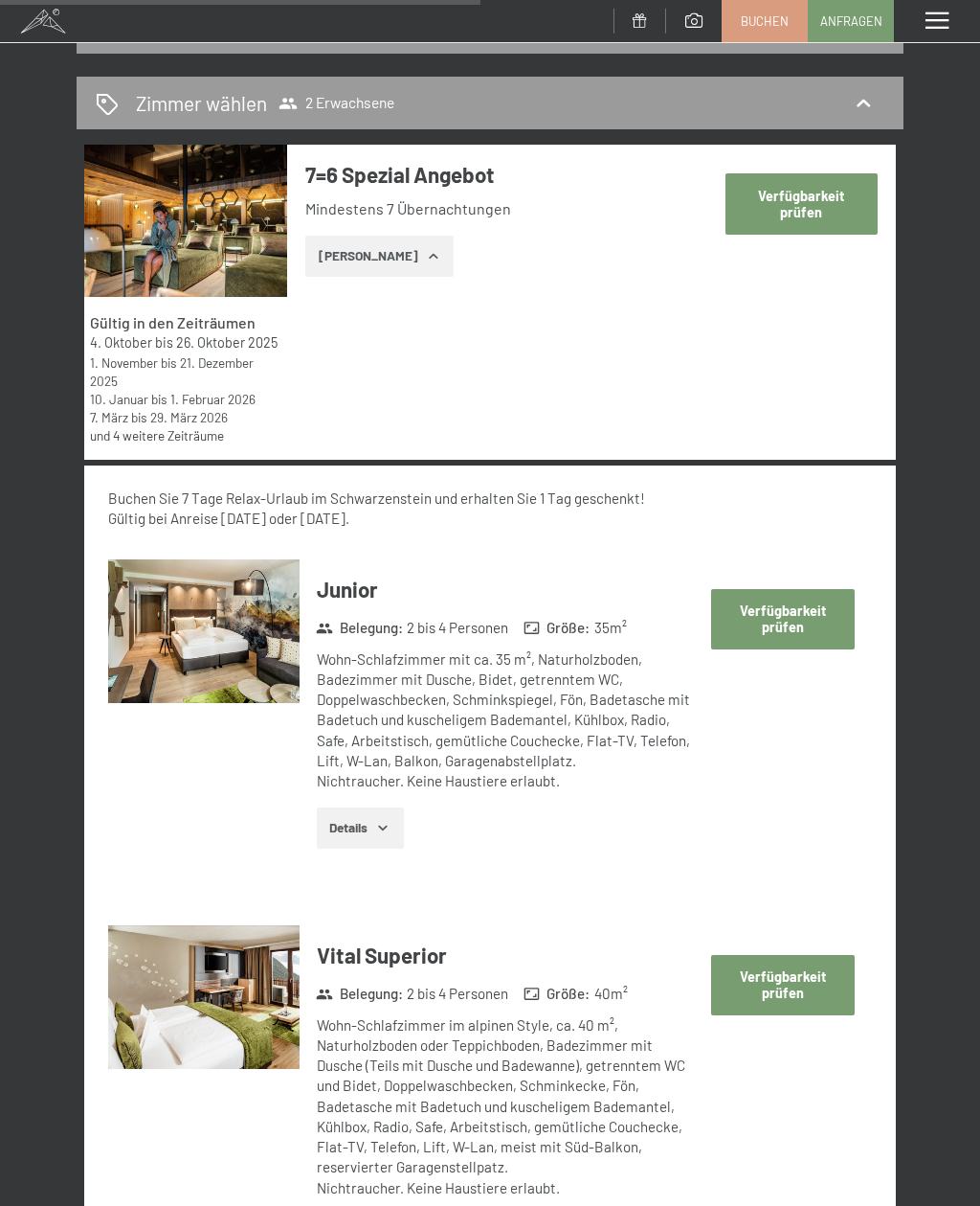
select select "[DATE]"
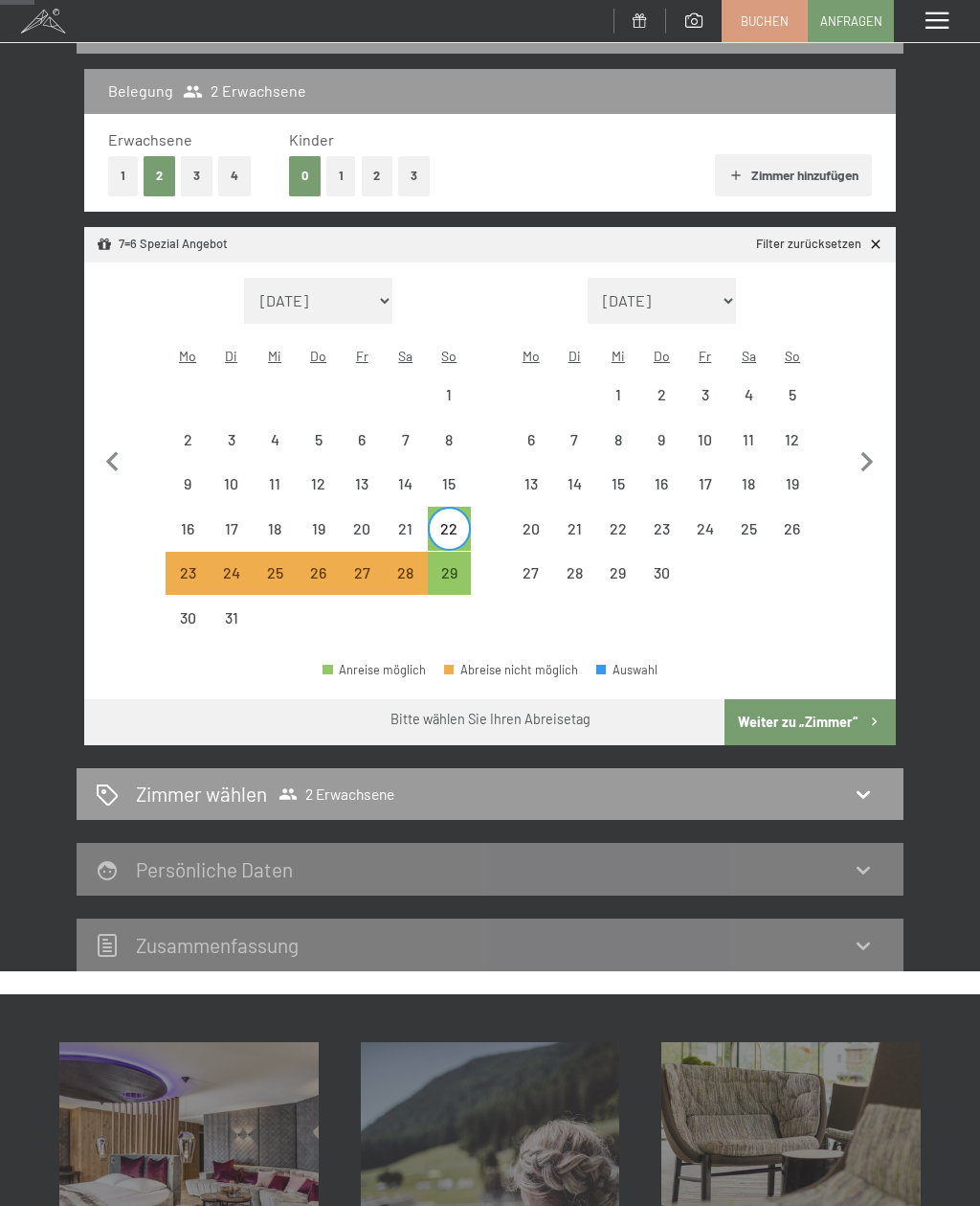
click at [863, 705] on button "Weiter zu „Zimmer“" at bounding box center [810, 722] width 171 height 46
select select "[DATE]"
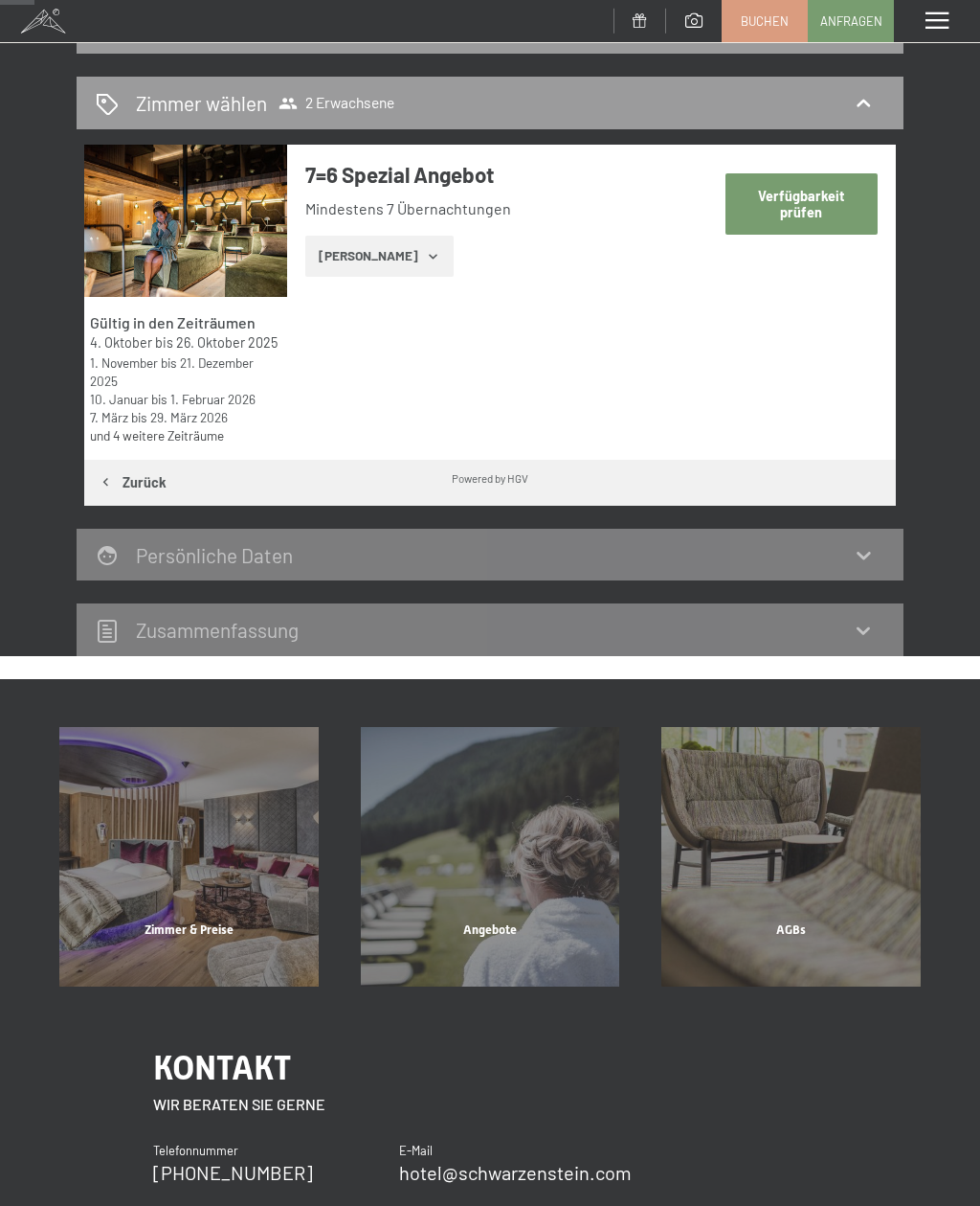
click at [426, 251] on icon "button" at bounding box center [434, 257] width 16 height 16
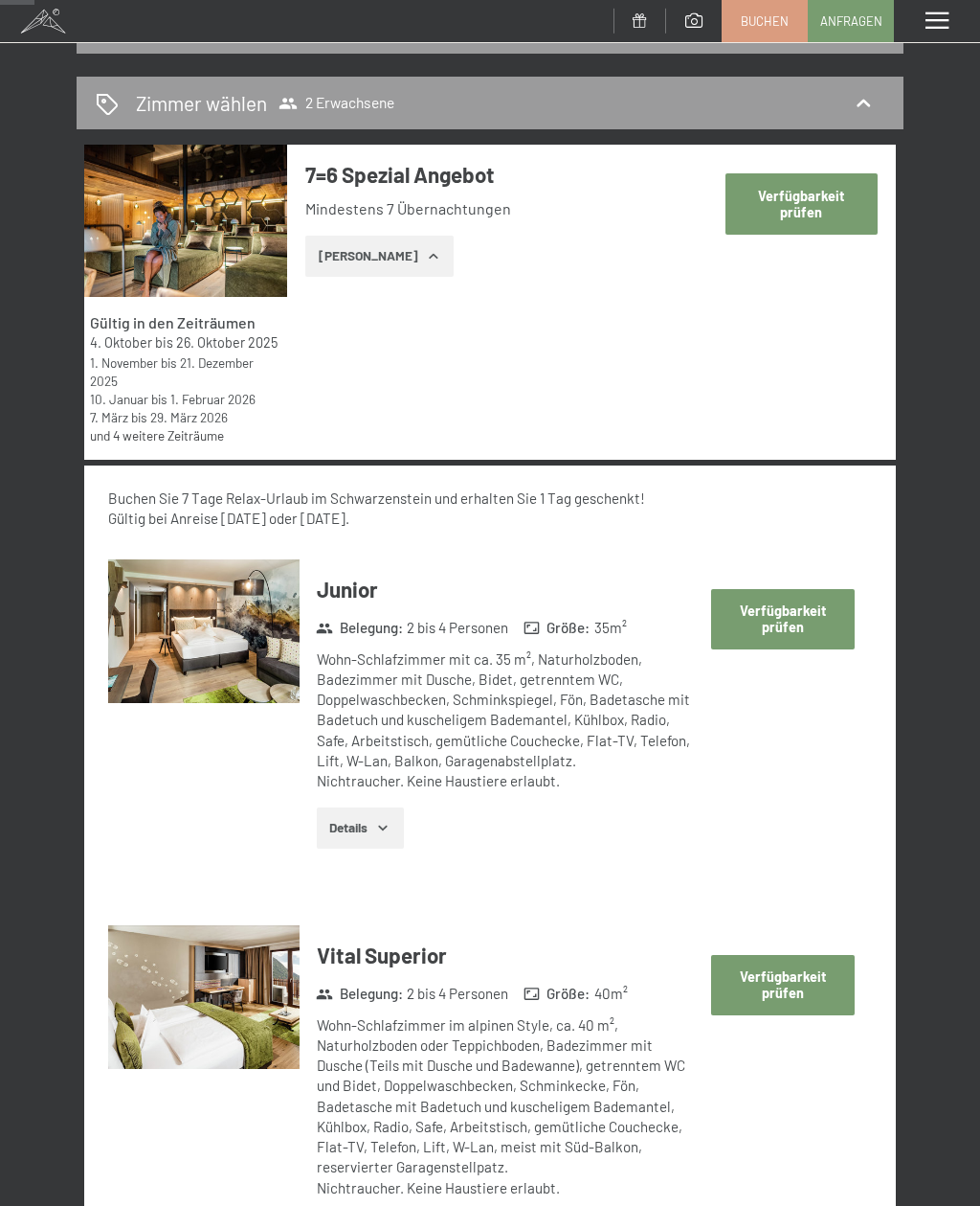
click at [799, 617] on button "Verfügbarkeit prüfen" at bounding box center [783, 620] width 143 height 60
select select "[DATE]"
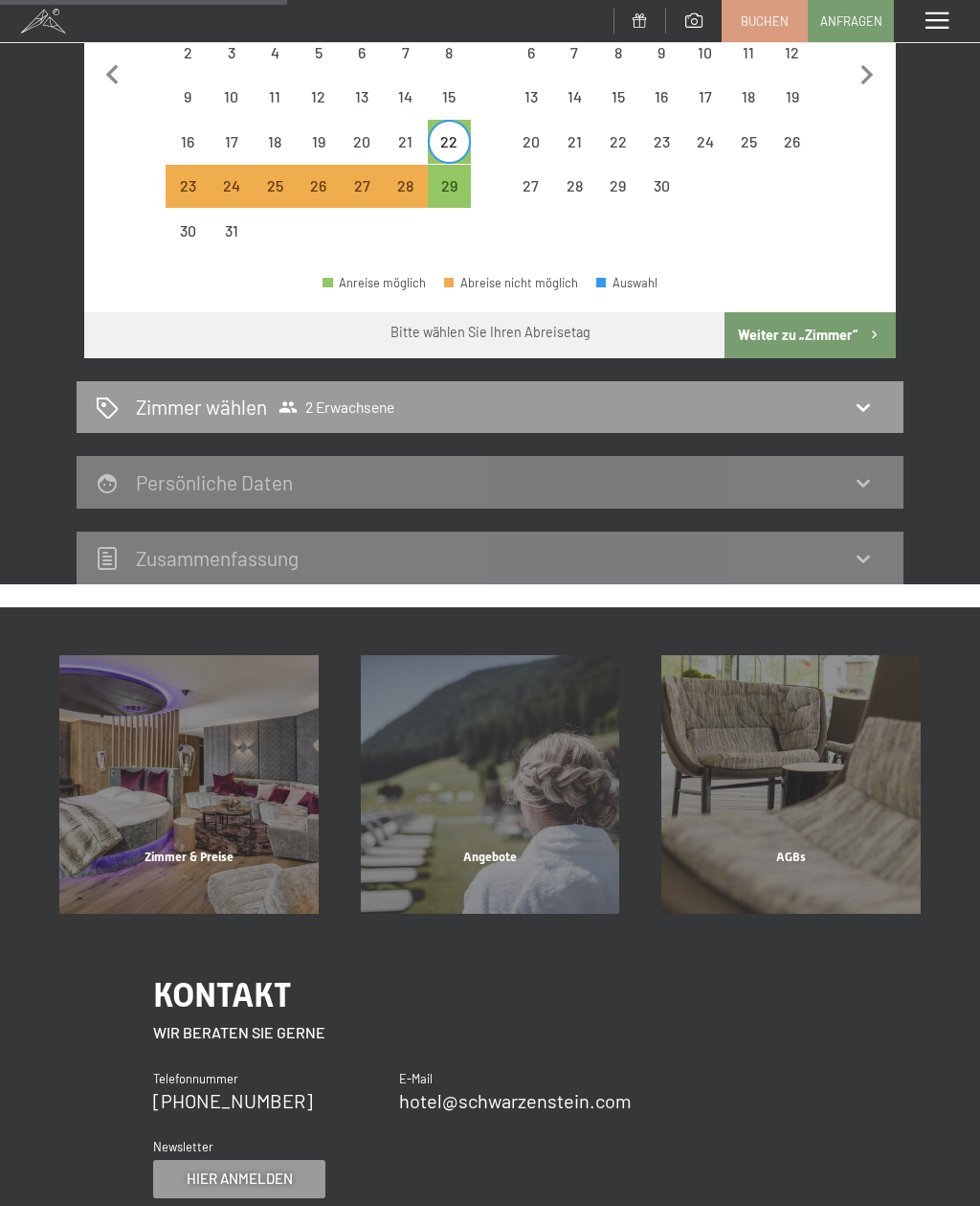
scroll to position [148, 0]
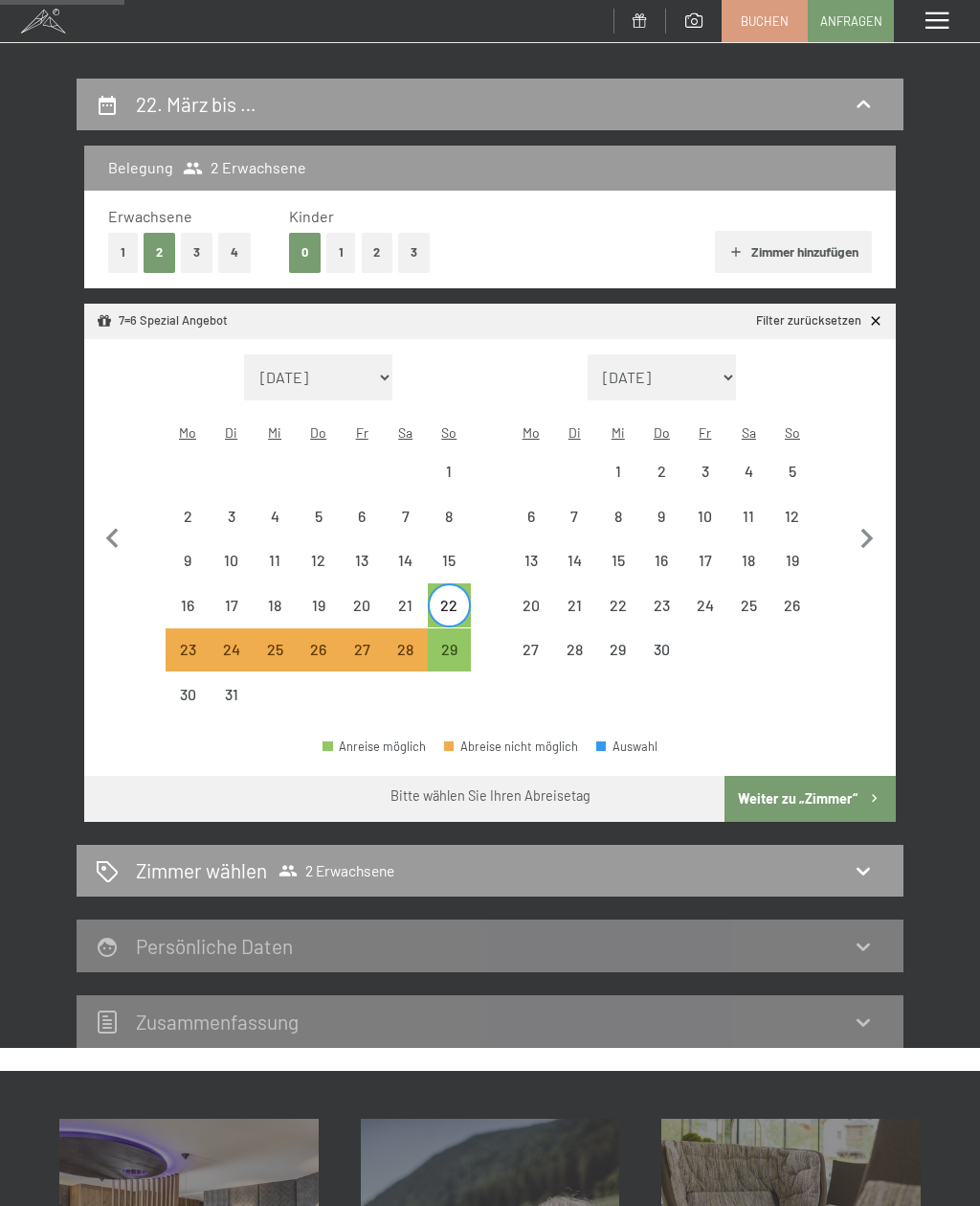
click at [452, 642] on div "29" at bounding box center [449, 661] width 40 height 40
select select "[DATE]"
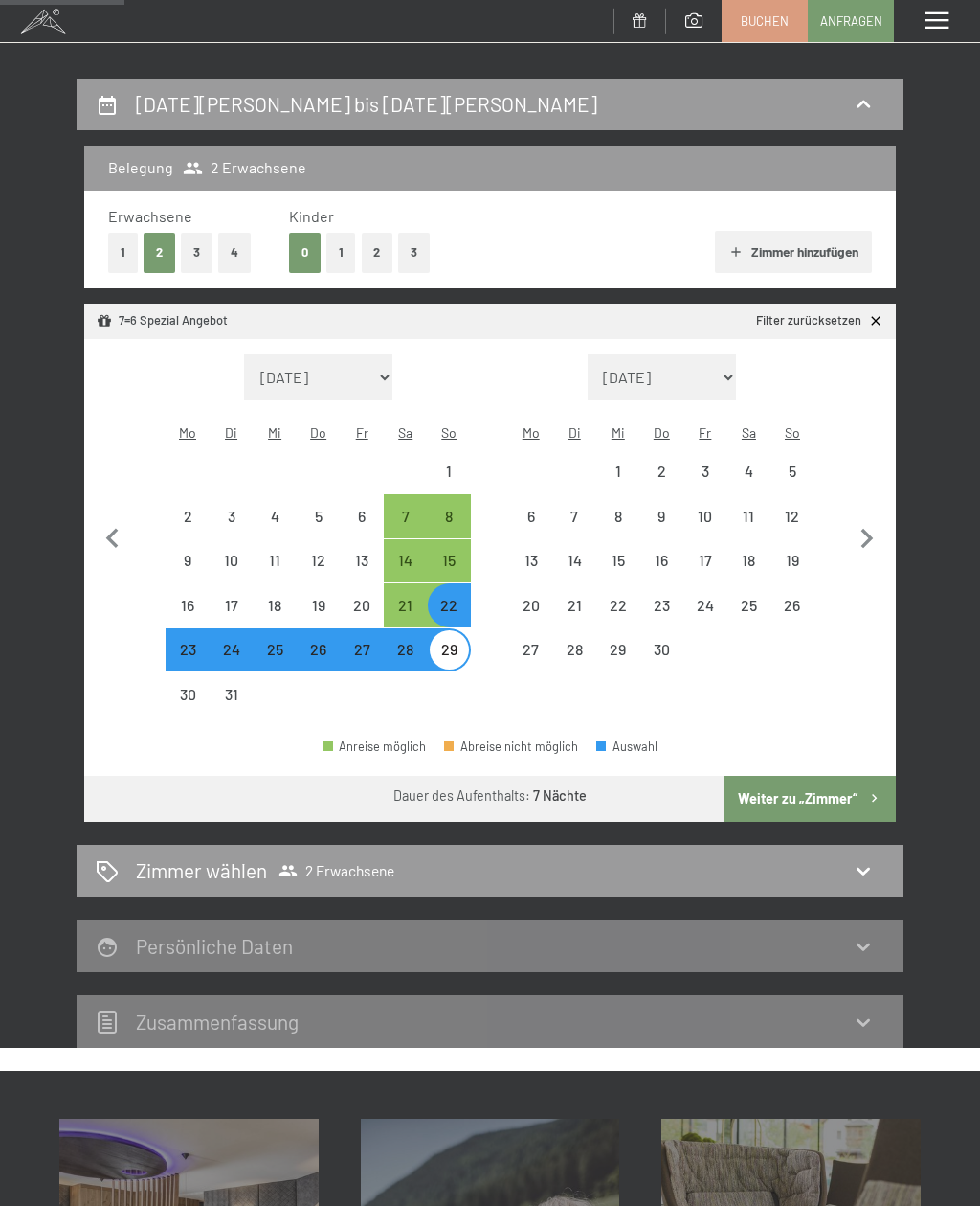
select select "[DATE]"
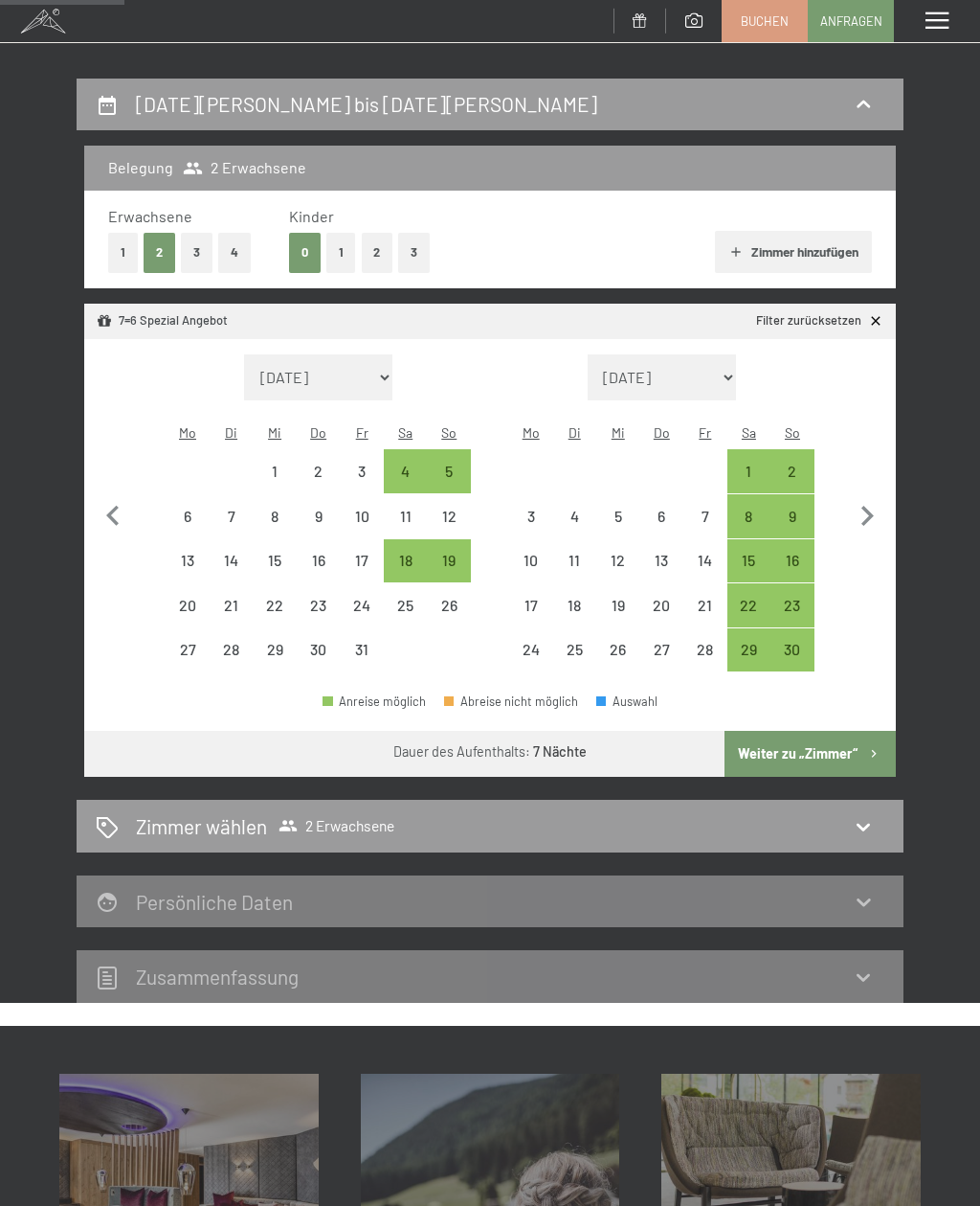
click at [863, 733] on button "Weiter zu „Zimmer“" at bounding box center [810, 753] width 171 height 46
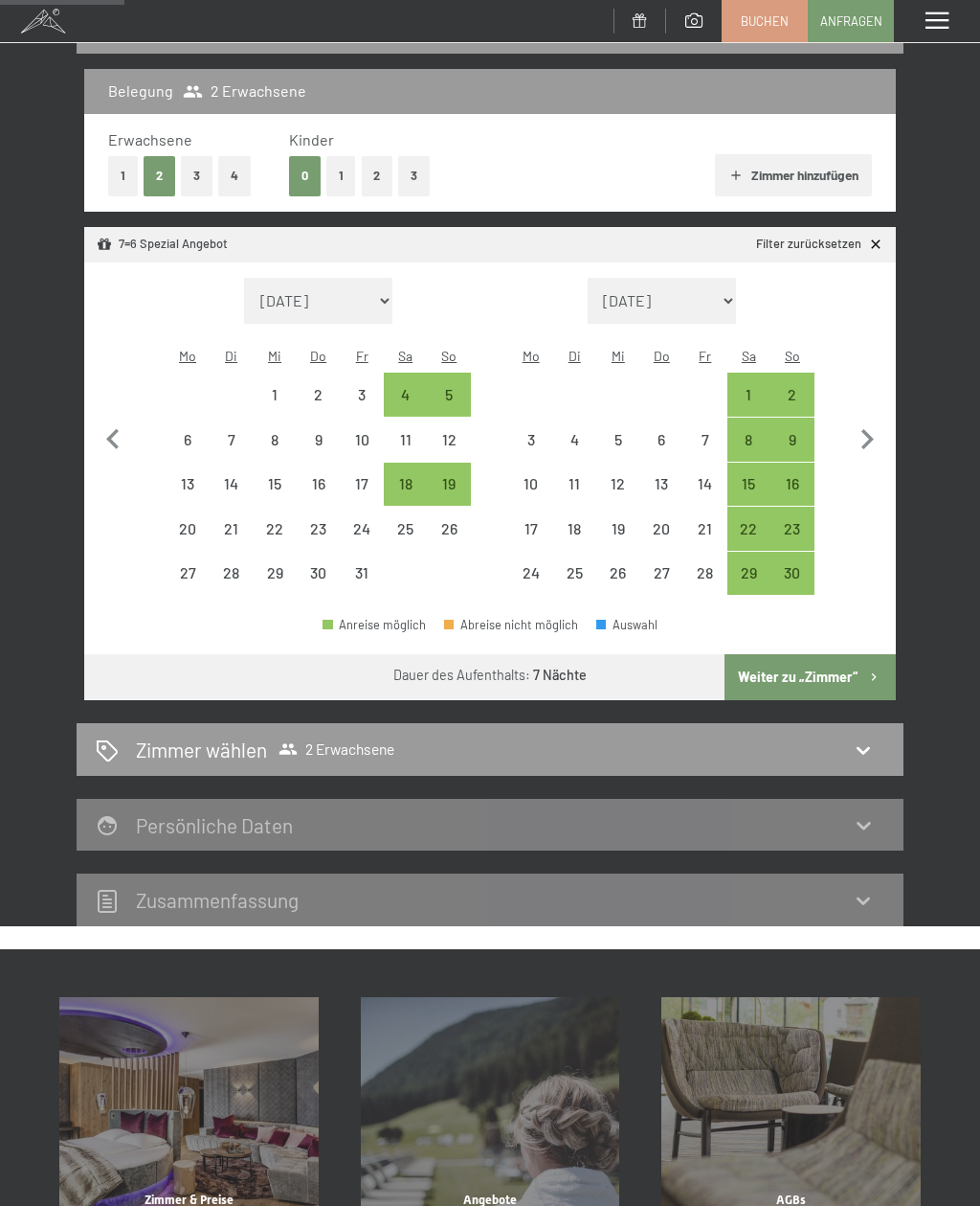
select select "[DATE]"
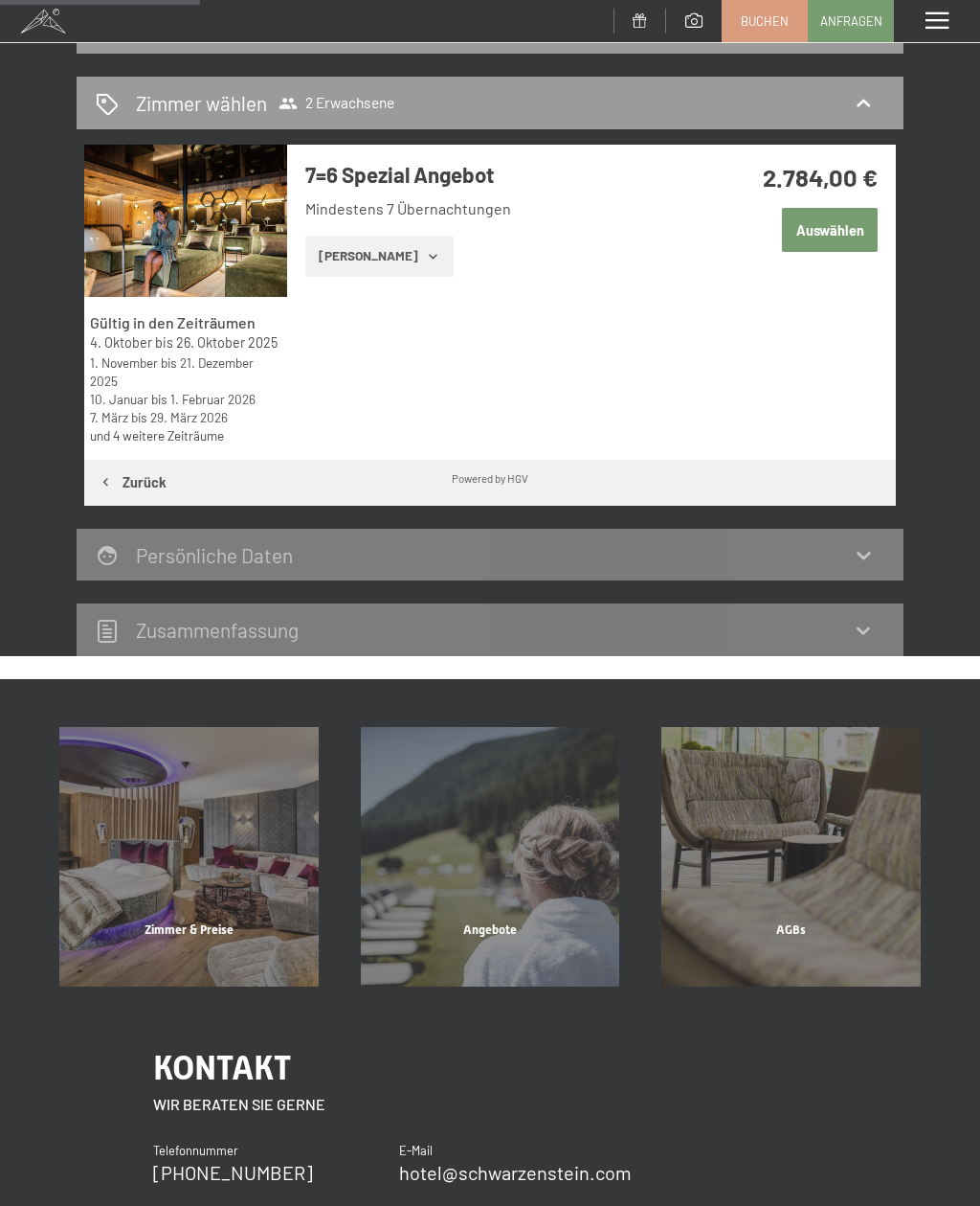
click at [392, 264] on button "[PERSON_NAME]" at bounding box center [379, 256] width 149 height 42
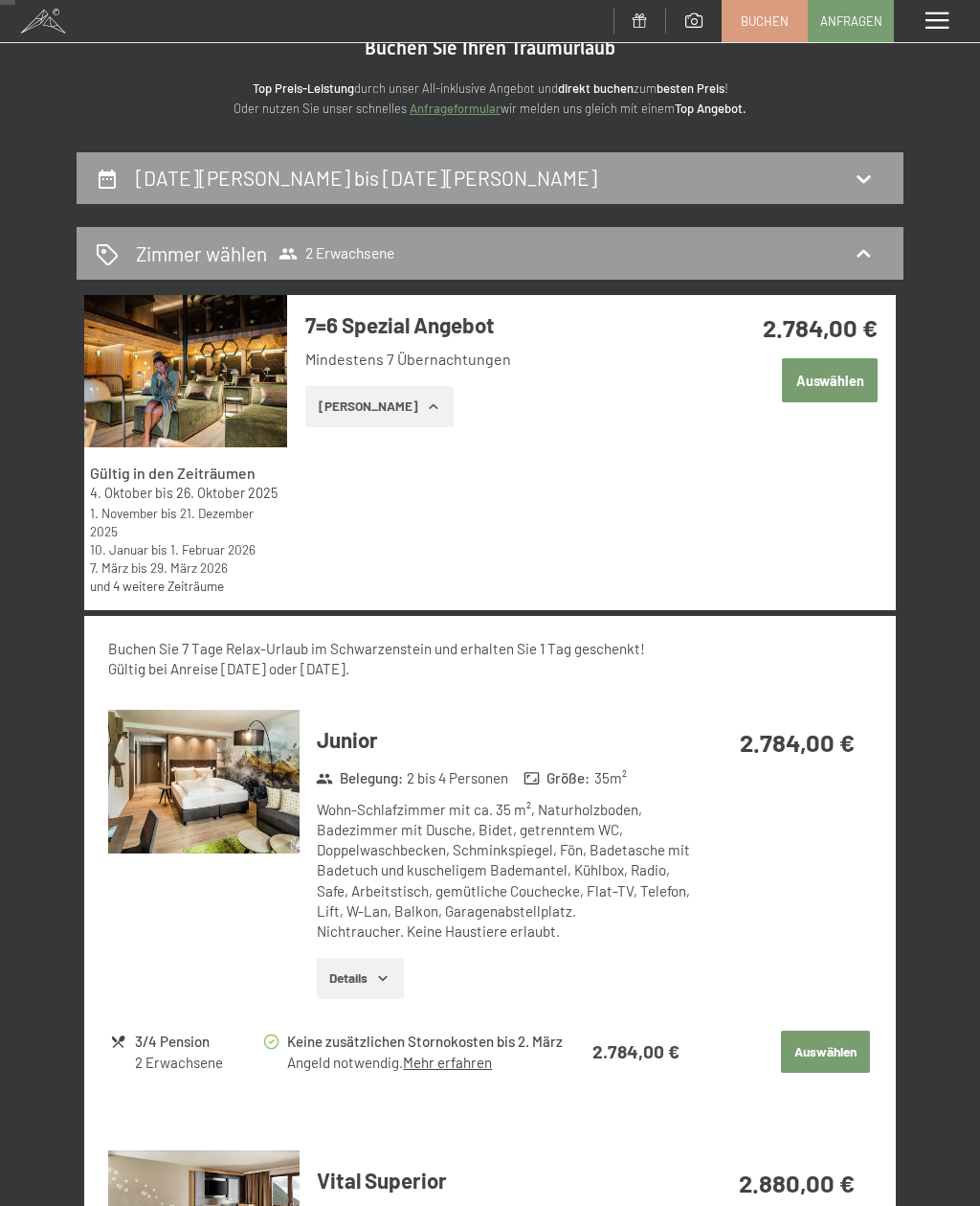
scroll to position [101, 0]
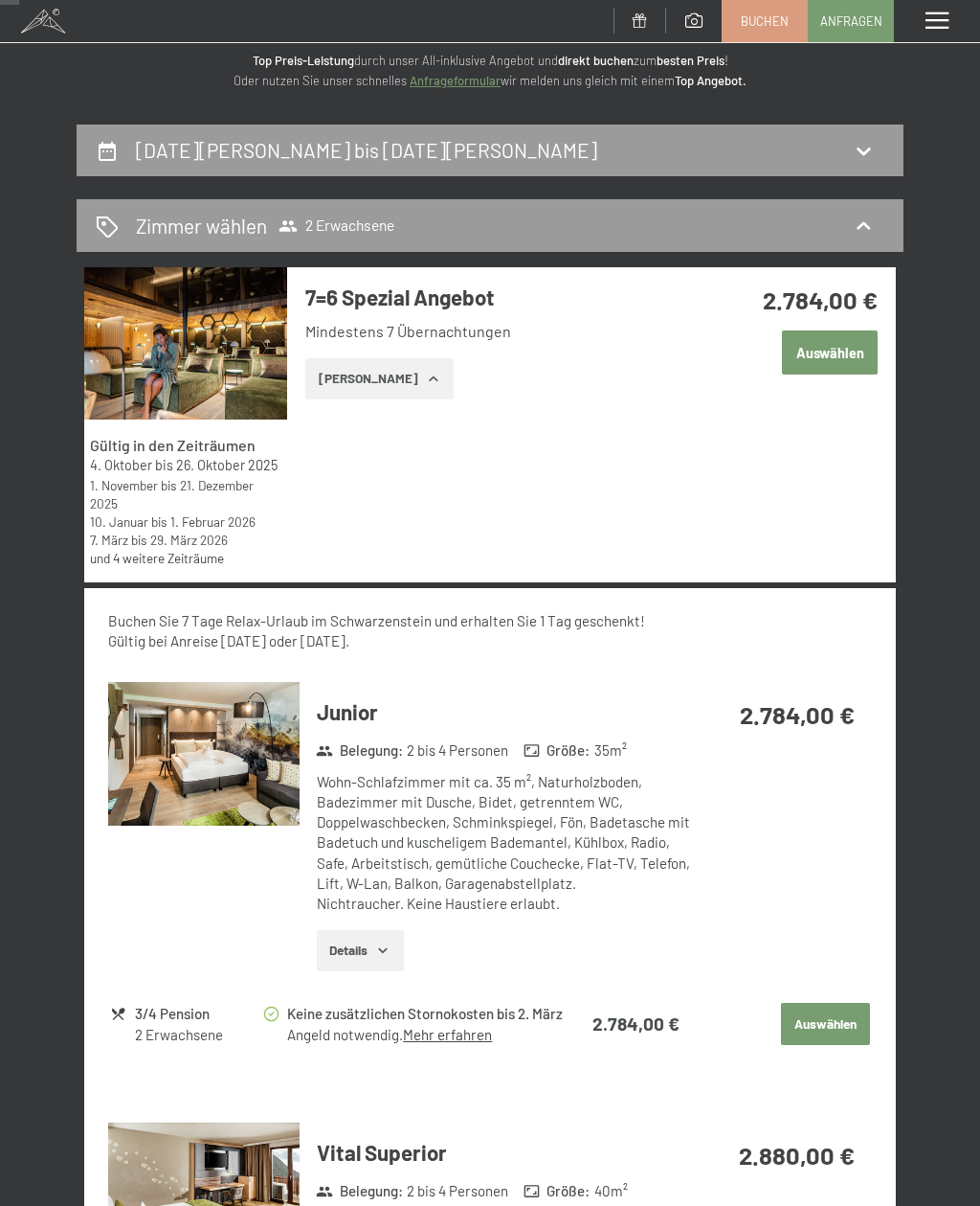
click at [251, 749] on img at bounding box center [203, 753] width 191 height 143
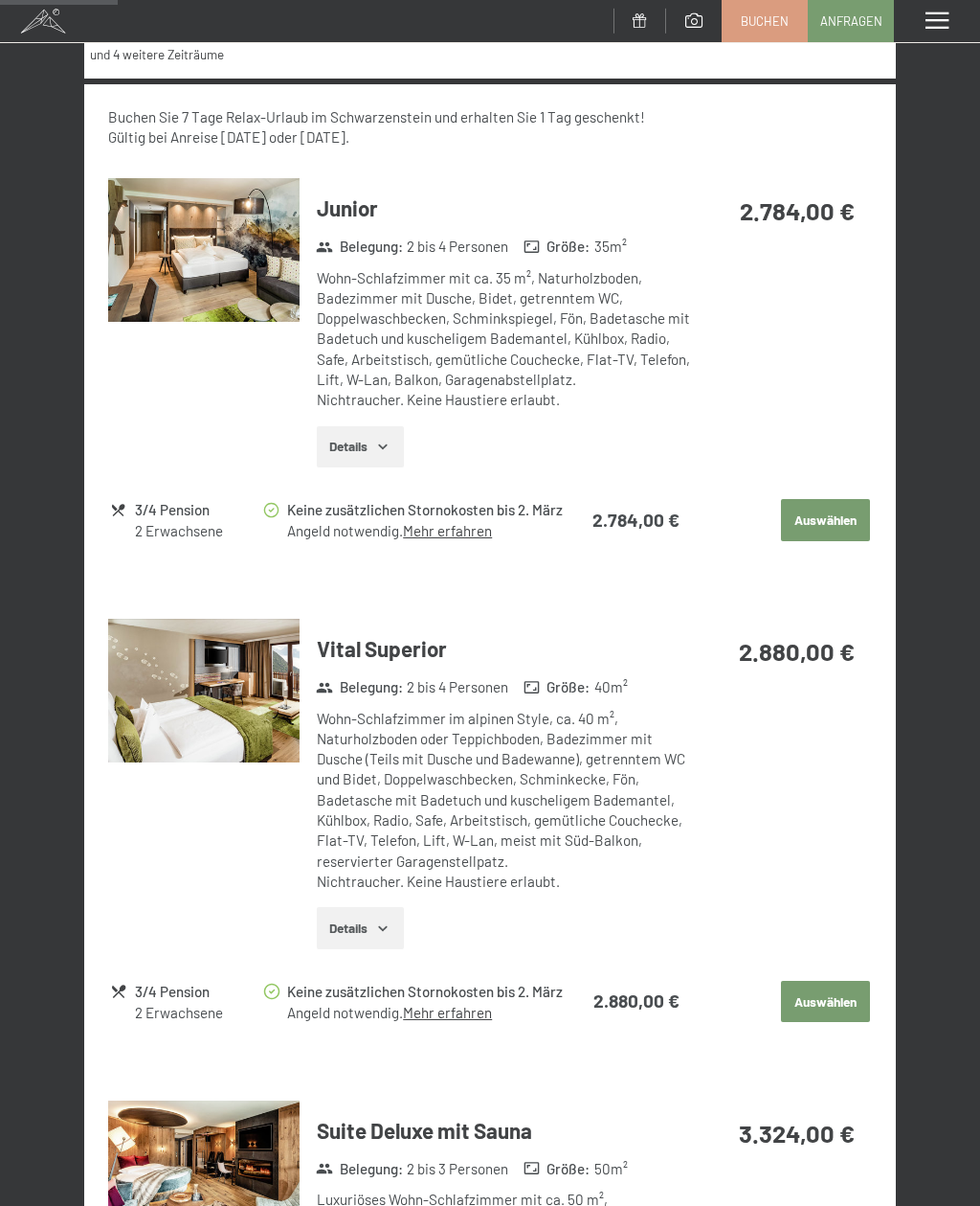
scroll to position [616, 0]
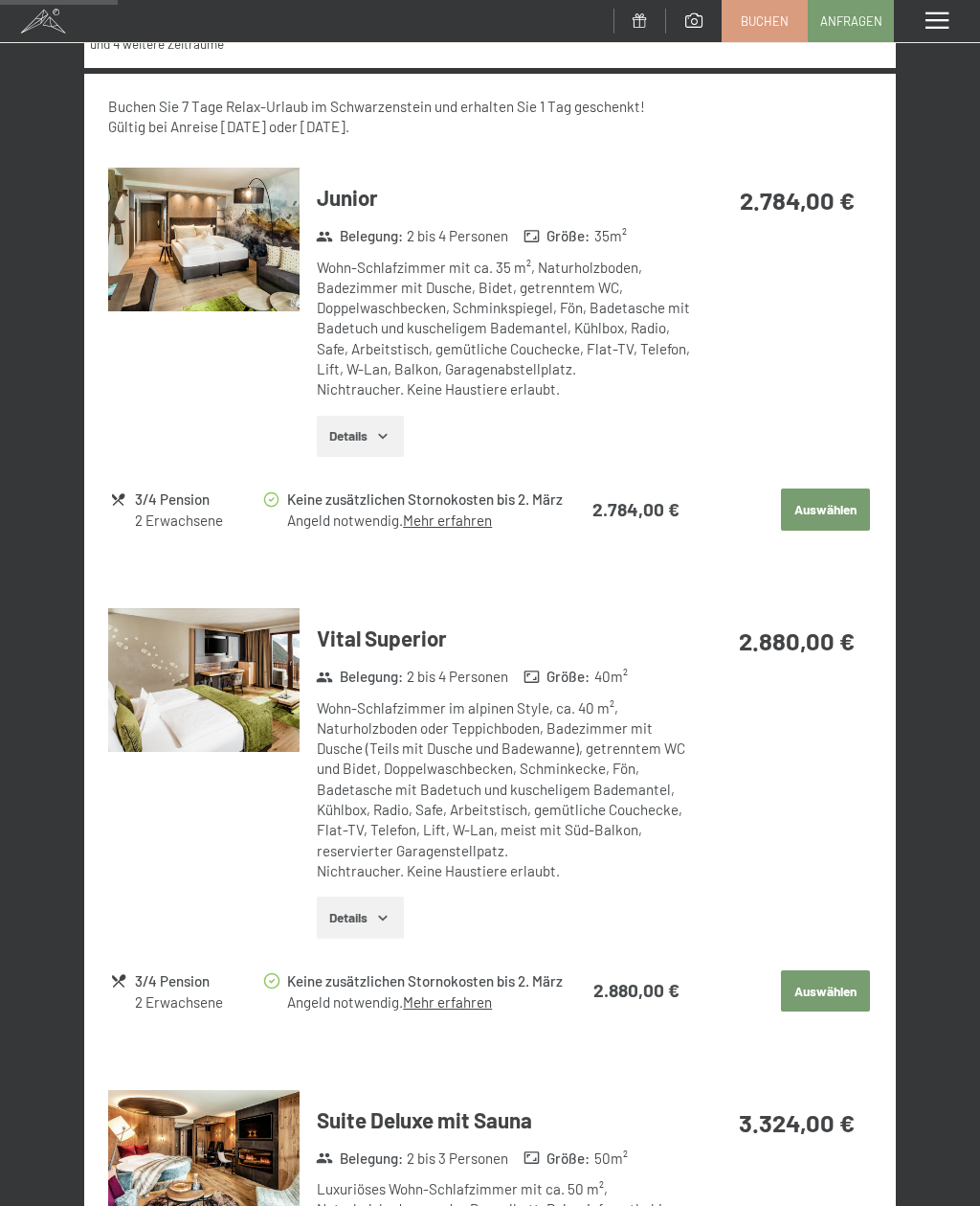
click at [255, 703] on img at bounding box center [203, 679] width 191 height 143
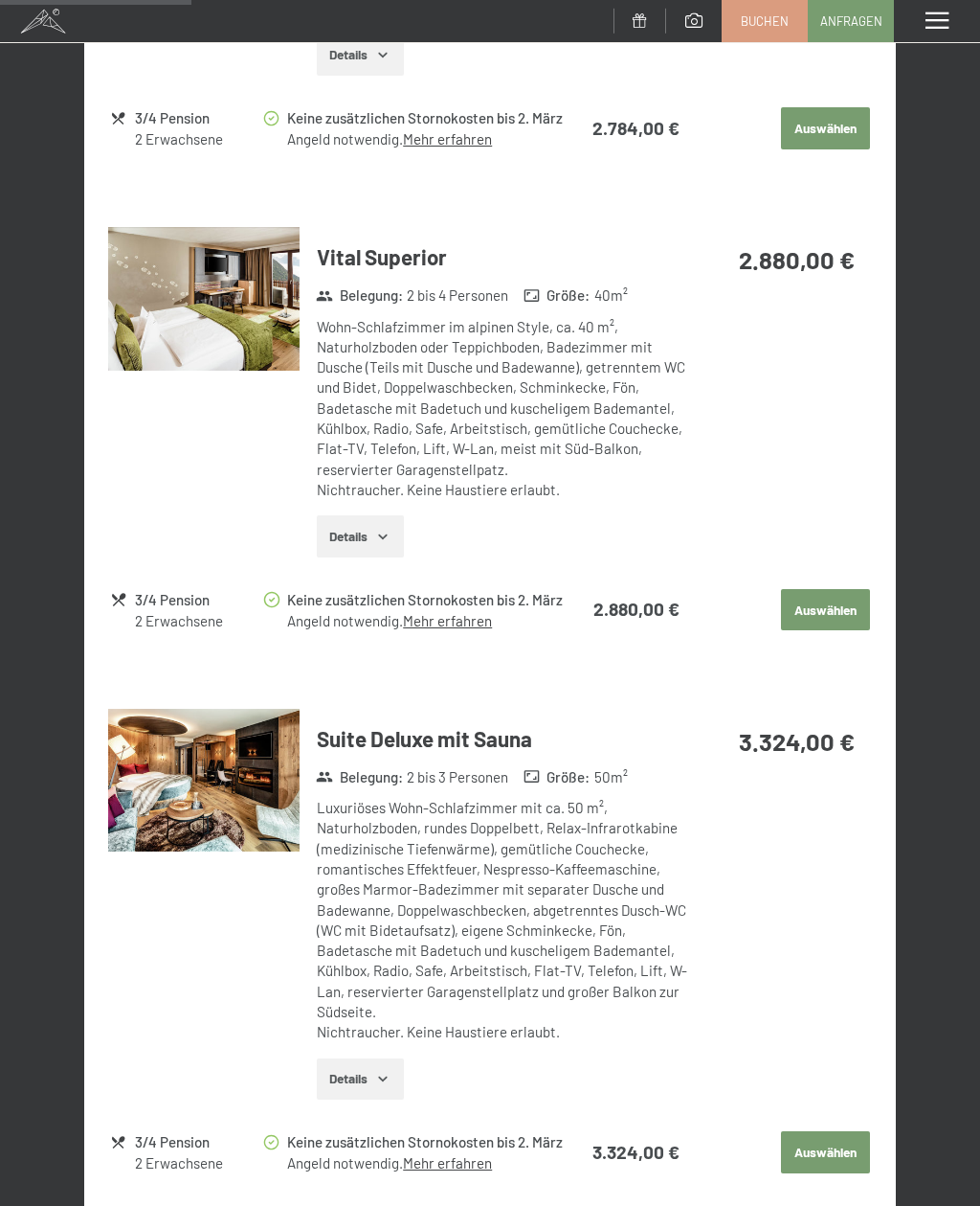
scroll to position [997, 0]
click at [231, 816] on img at bounding box center [203, 780] width 191 height 143
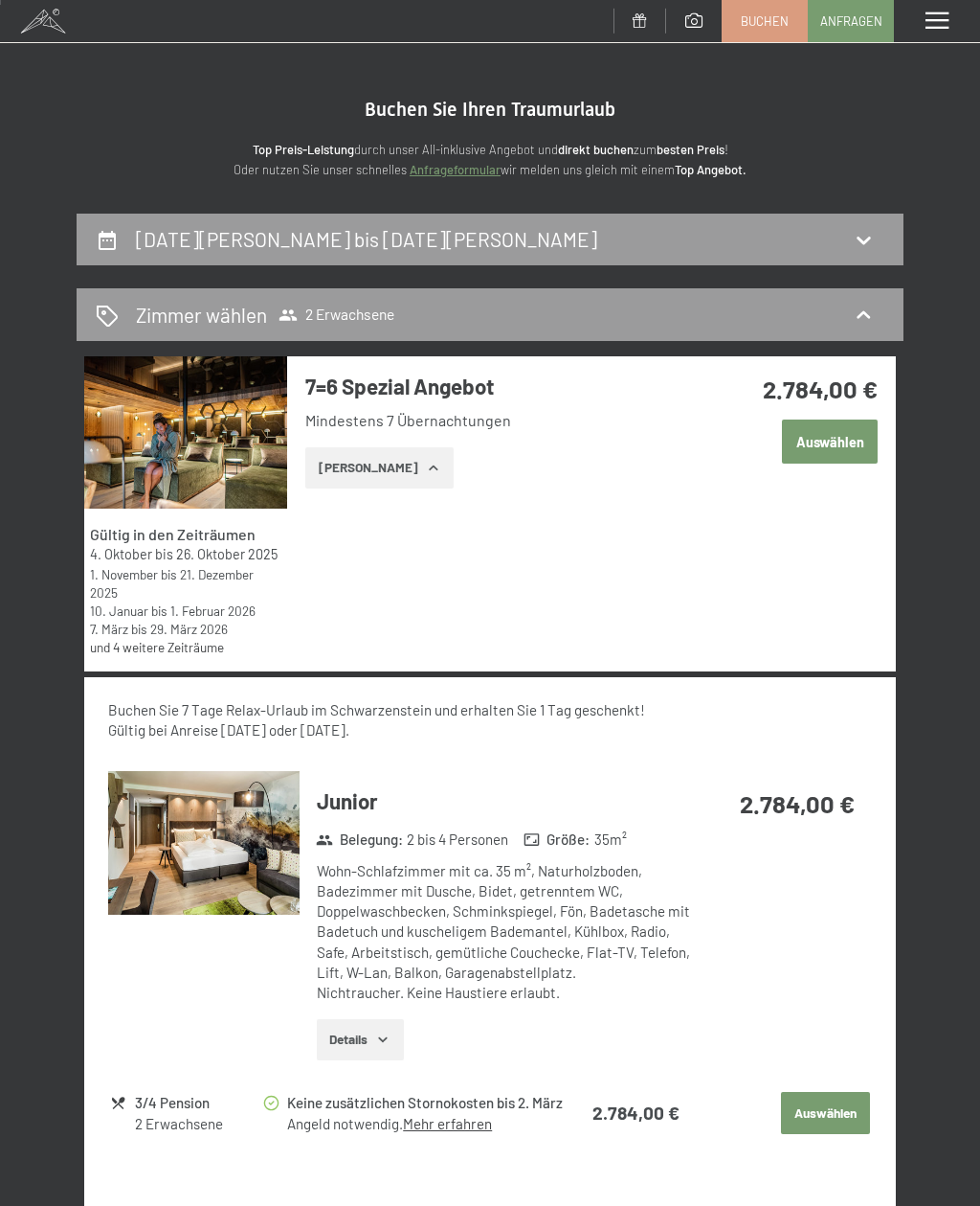
scroll to position [0, 0]
